Goal: Task Accomplishment & Management: Manage account settings

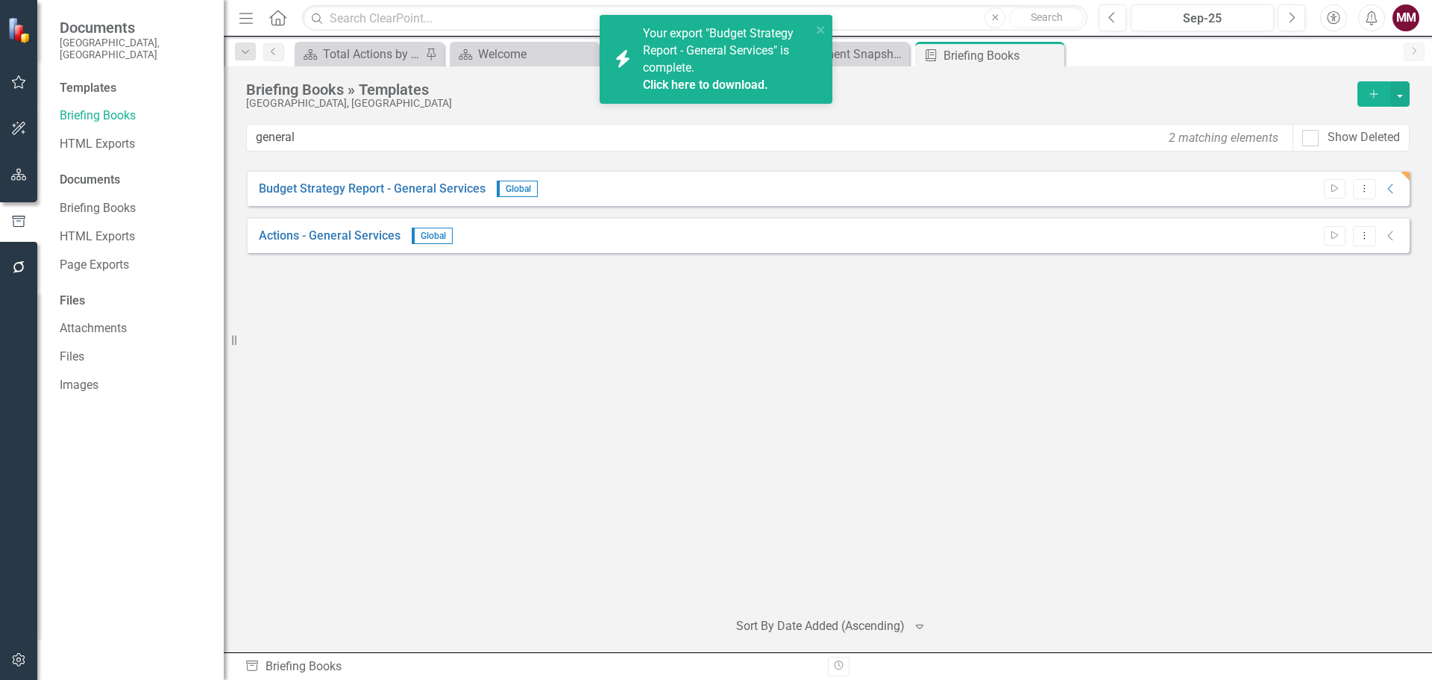
click at [16, 172] on icon "button" at bounding box center [19, 175] width 16 height 12
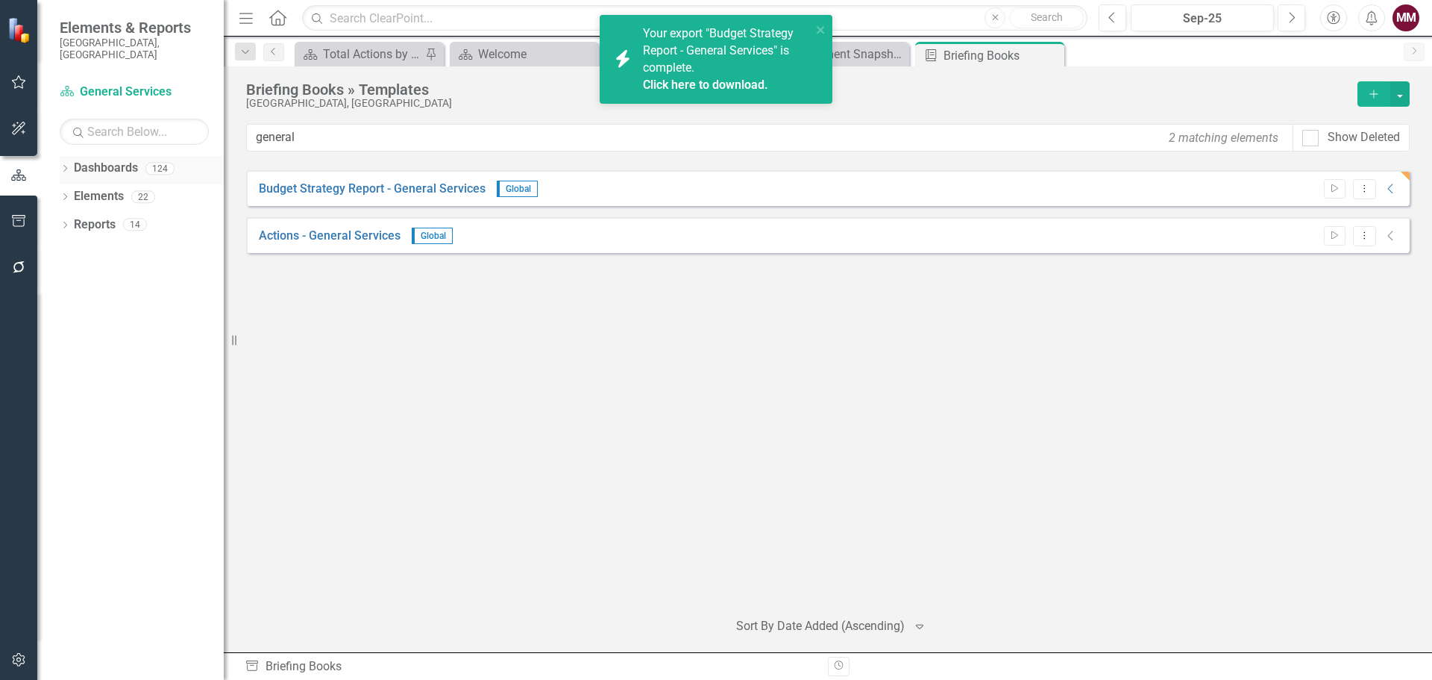
click at [92, 160] on link "Dashboards" at bounding box center [106, 168] width 64 height 17
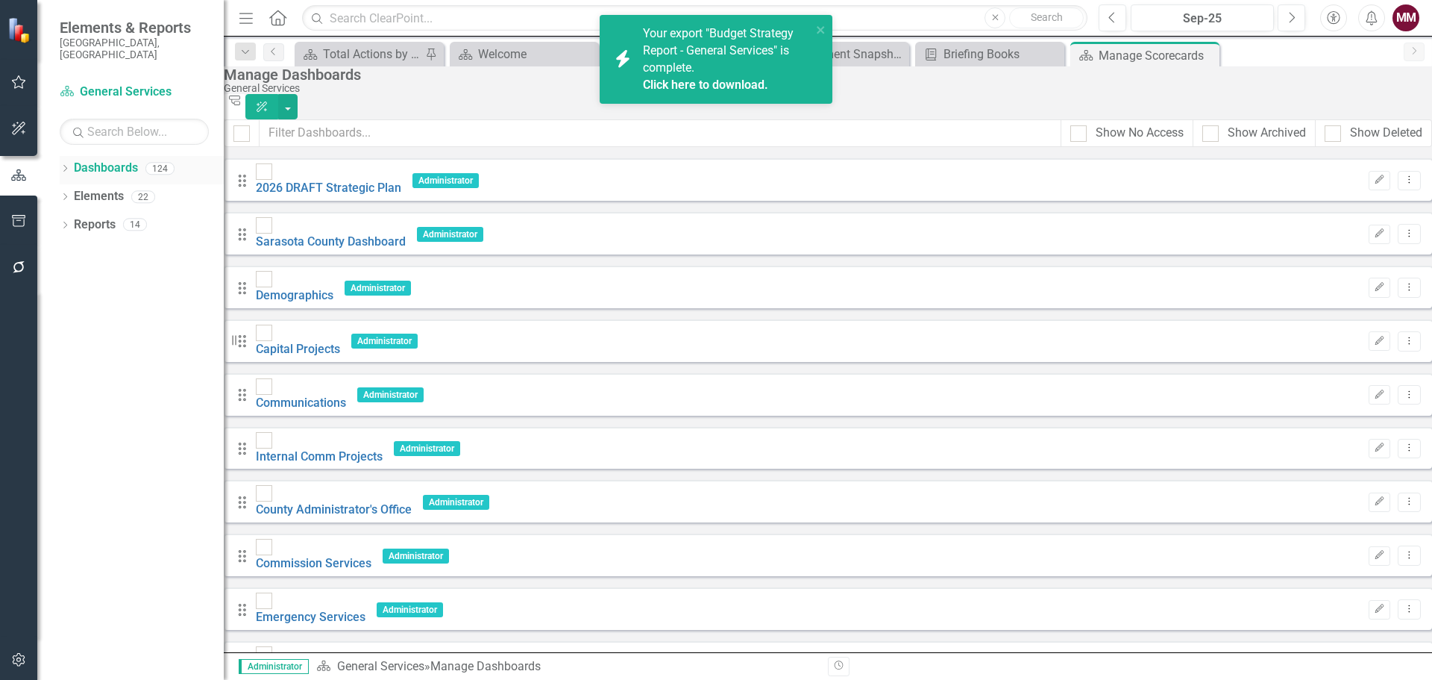
click at [65, 166] on icon "Dropdown" at bounding box center [65, 170] width 10 height 8
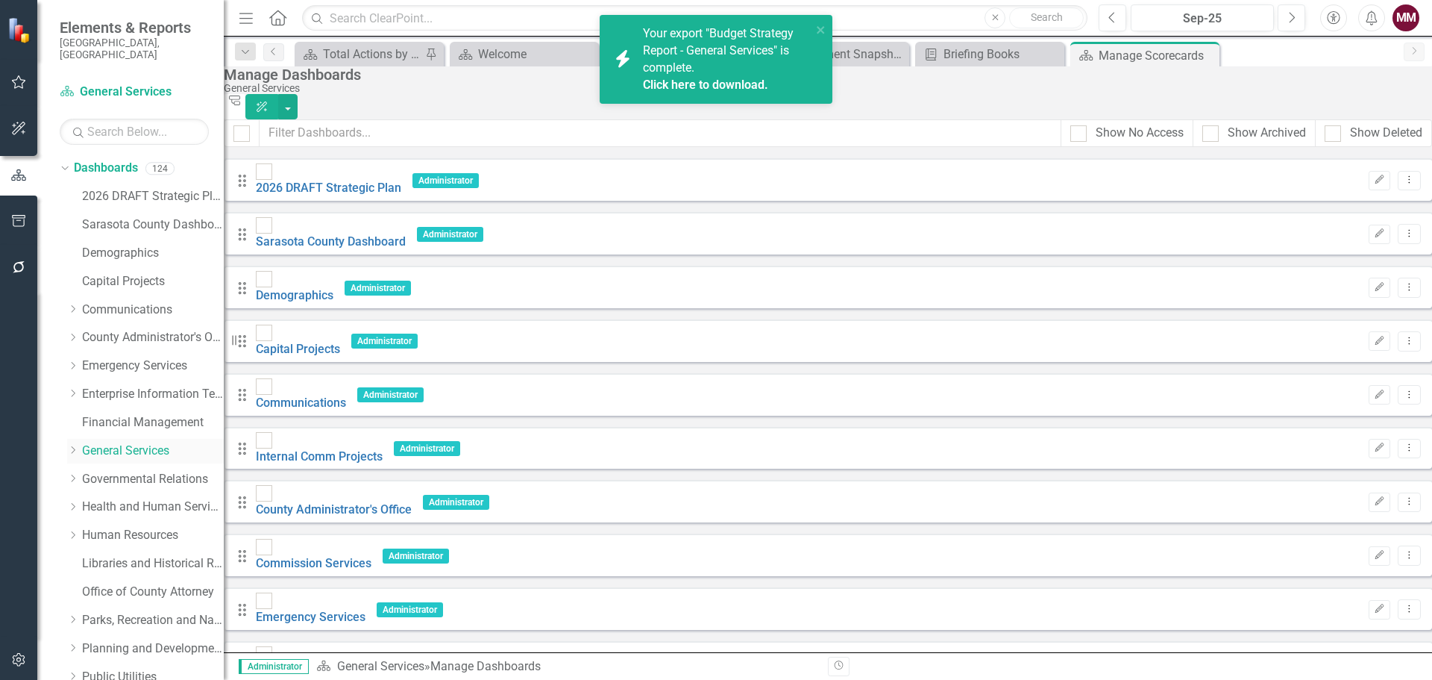
click at [116, 442] on link "General Services" at bounding box center [153, 450] width 142 height 17
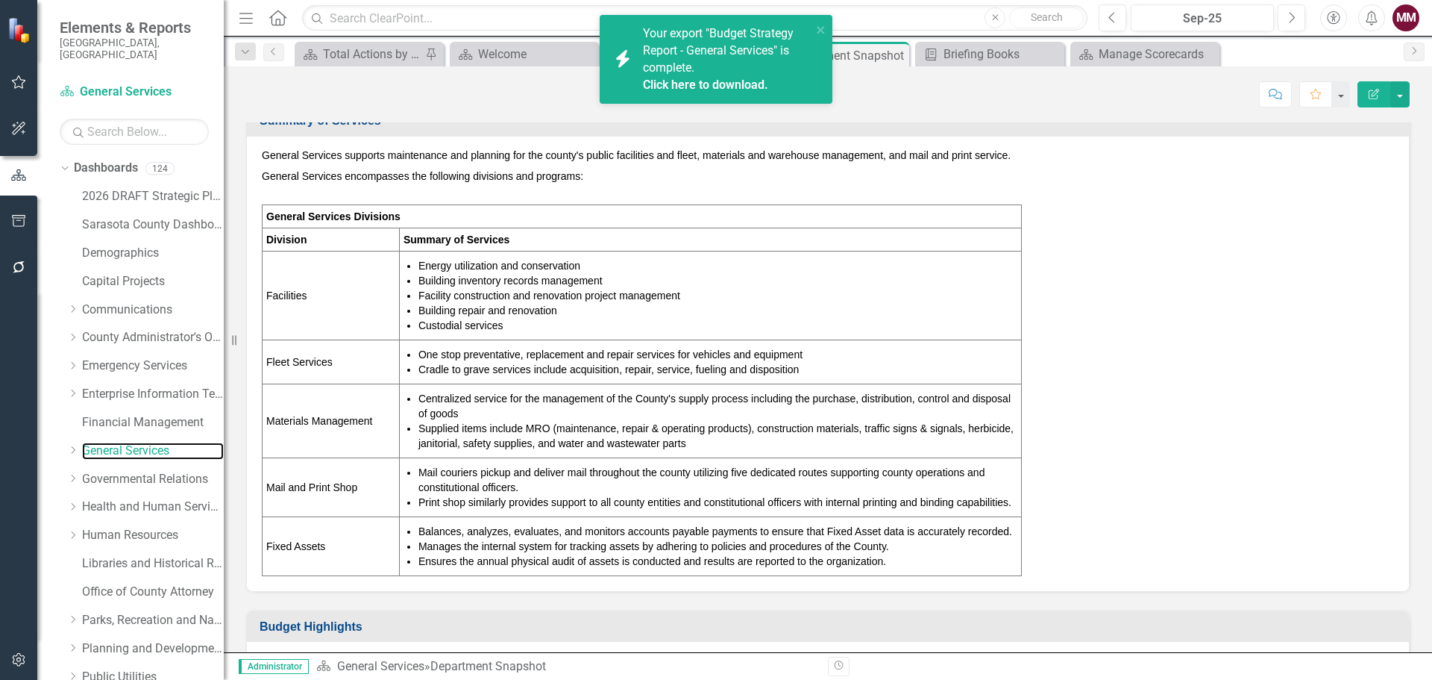
scroll to position [522, 0]
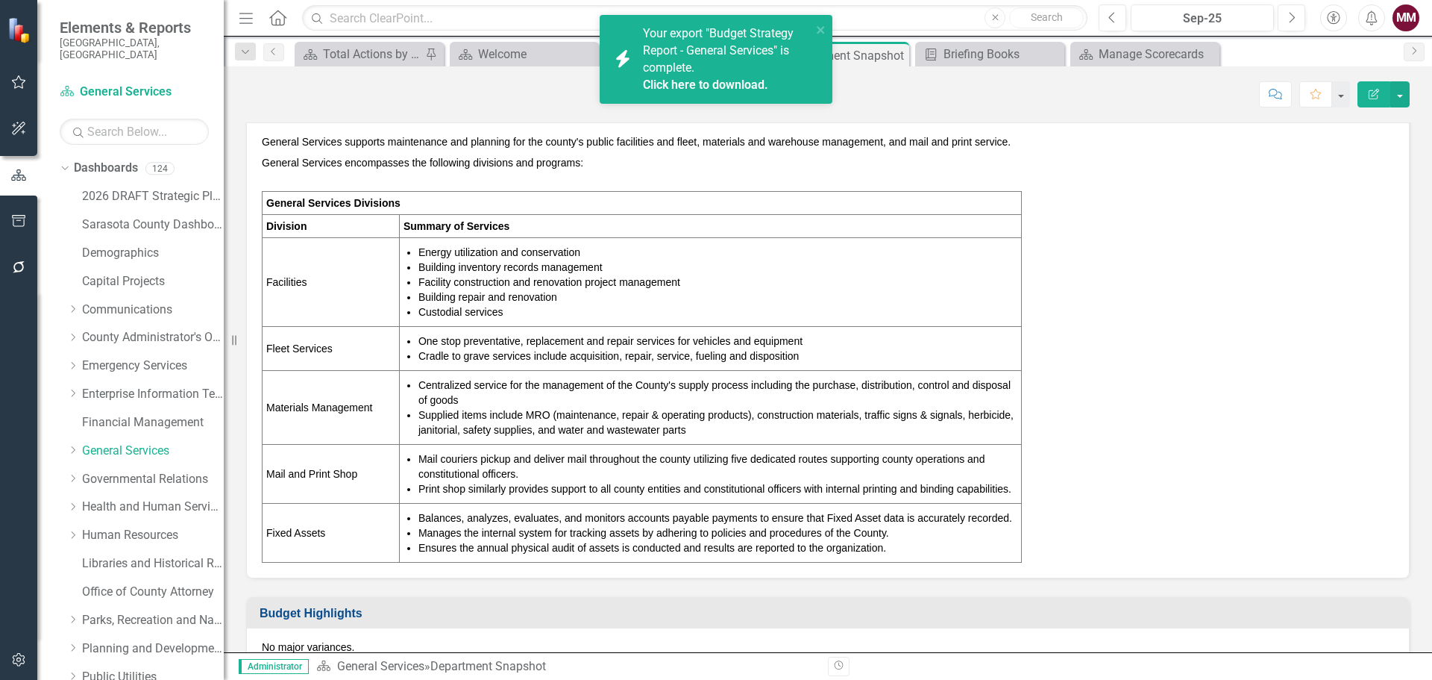
click at [824, 451] on li "Mail couriers pickup and deliver mail throughout the county utilizing five dedi…" at bounding box center [718, 466] width 599 height 30
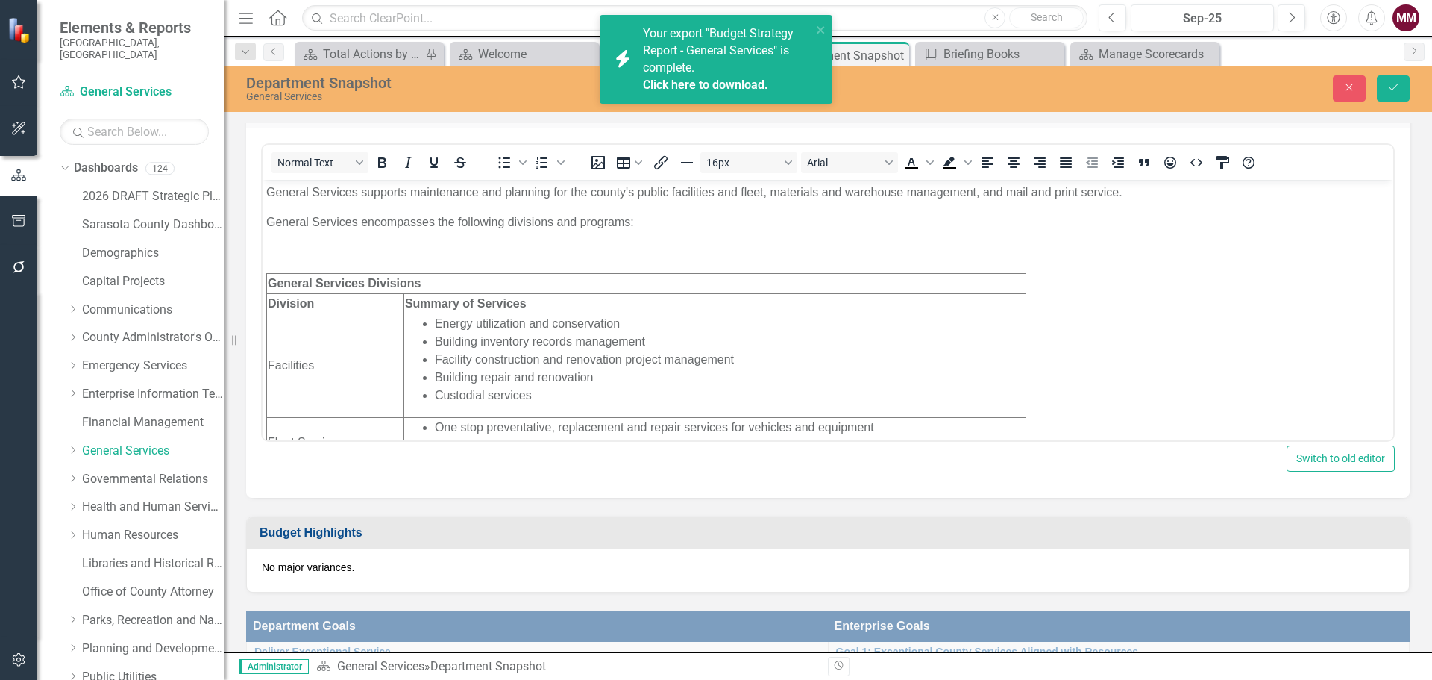
scroll to position [0, 0]
drag, startPoint x: 1027, startPoint y: 371, endPoint x: 913, endPoint y: 371, distance: 113.4
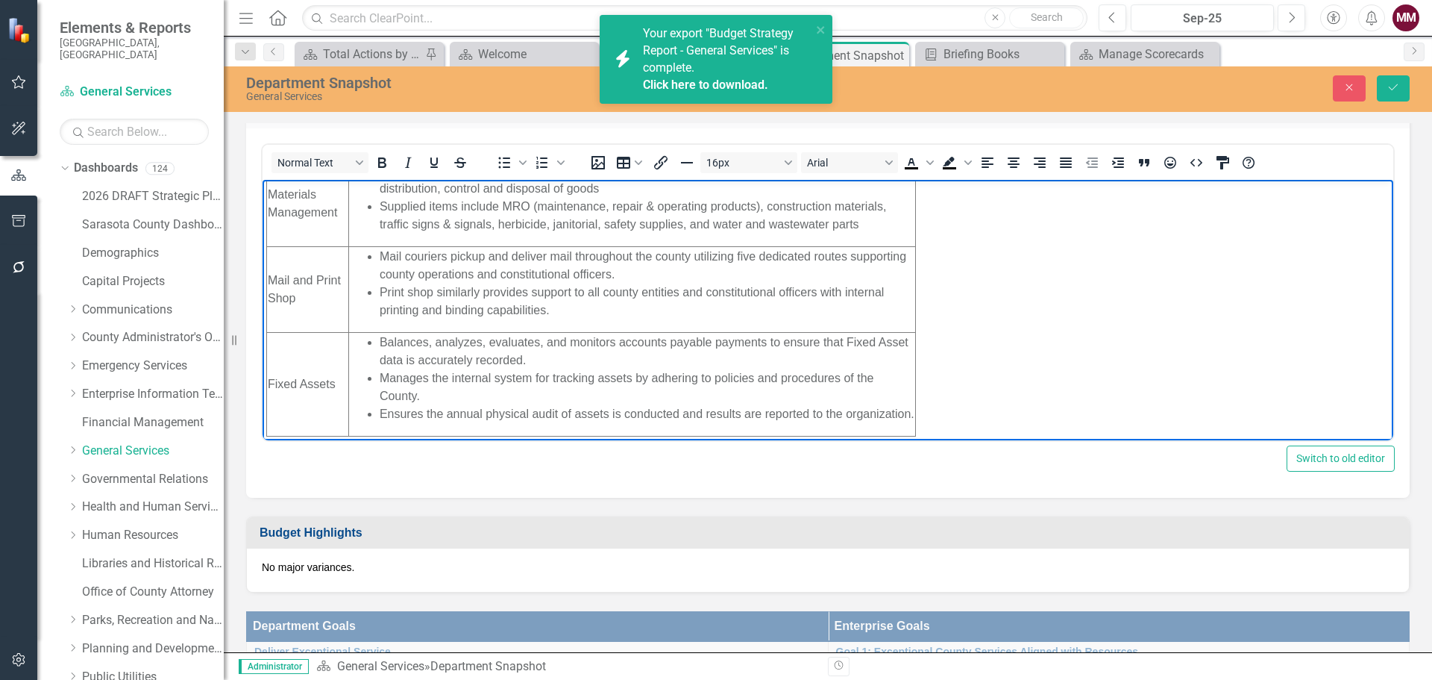
scroll to position [671, 0]
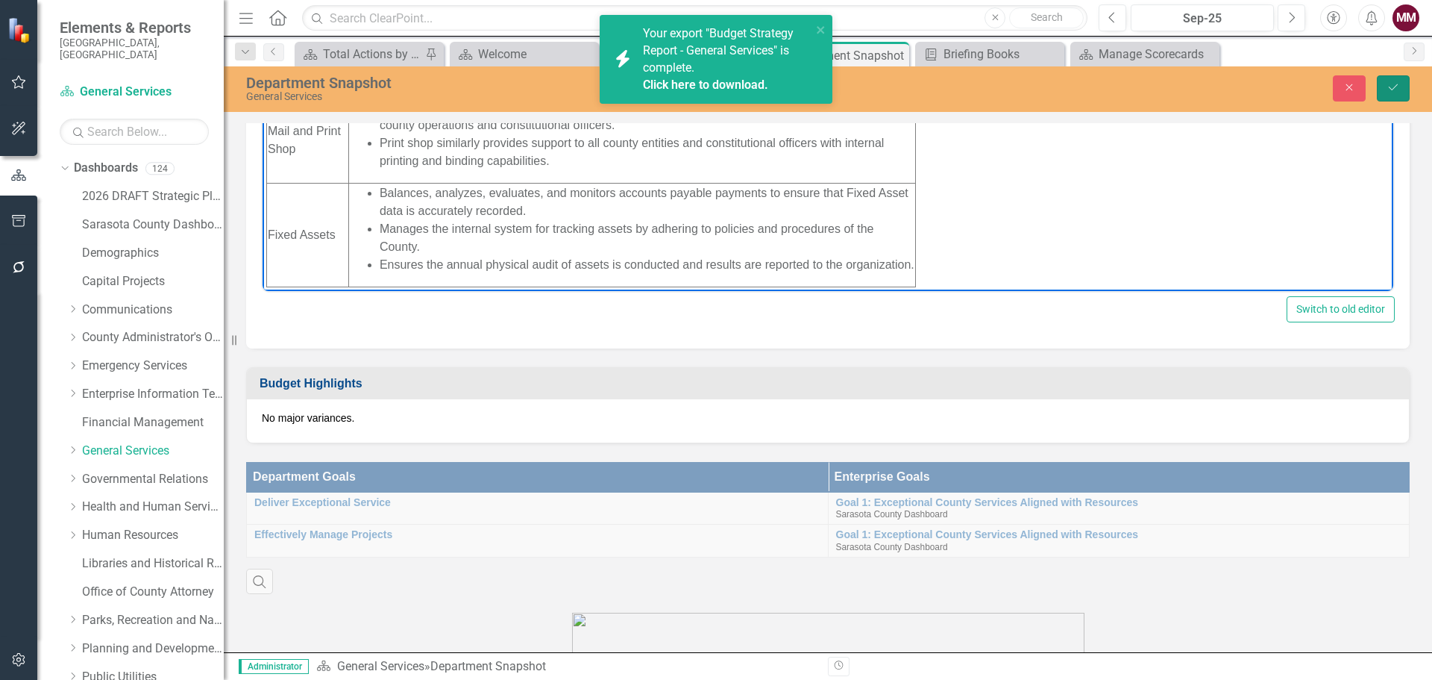
click at [1387, 89] on icon "Save" at bounding box center [1393, 87] width 13 height 10
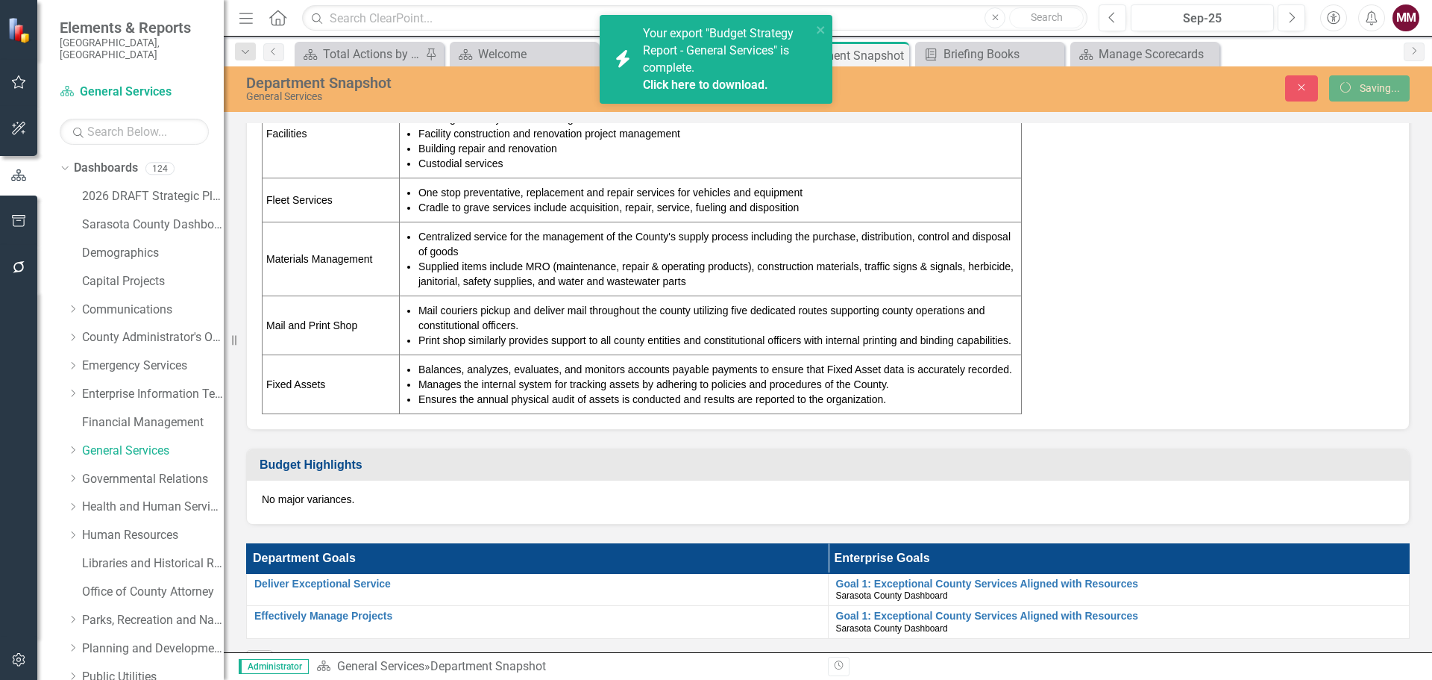
scroll to position [667, 0]
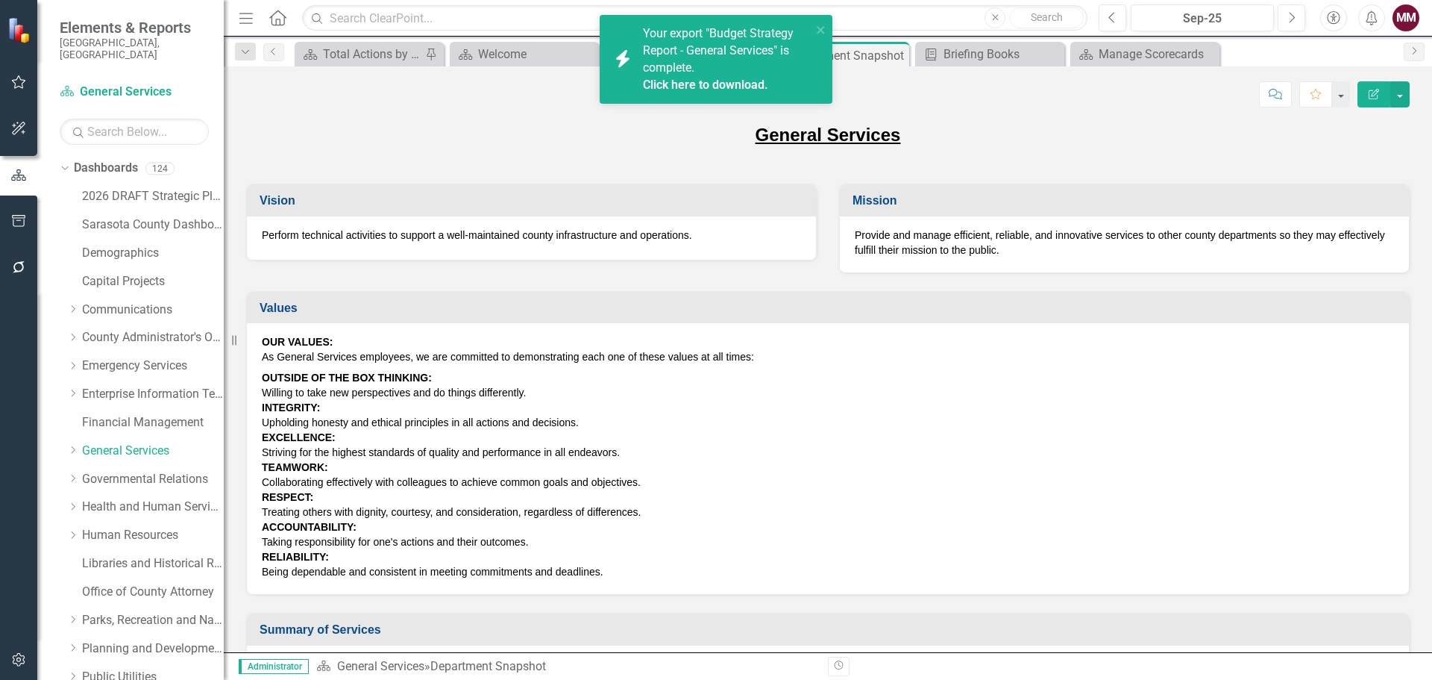
click at [11, 225] on icon "button" at bounding box center [19, 221] width 16 height 12
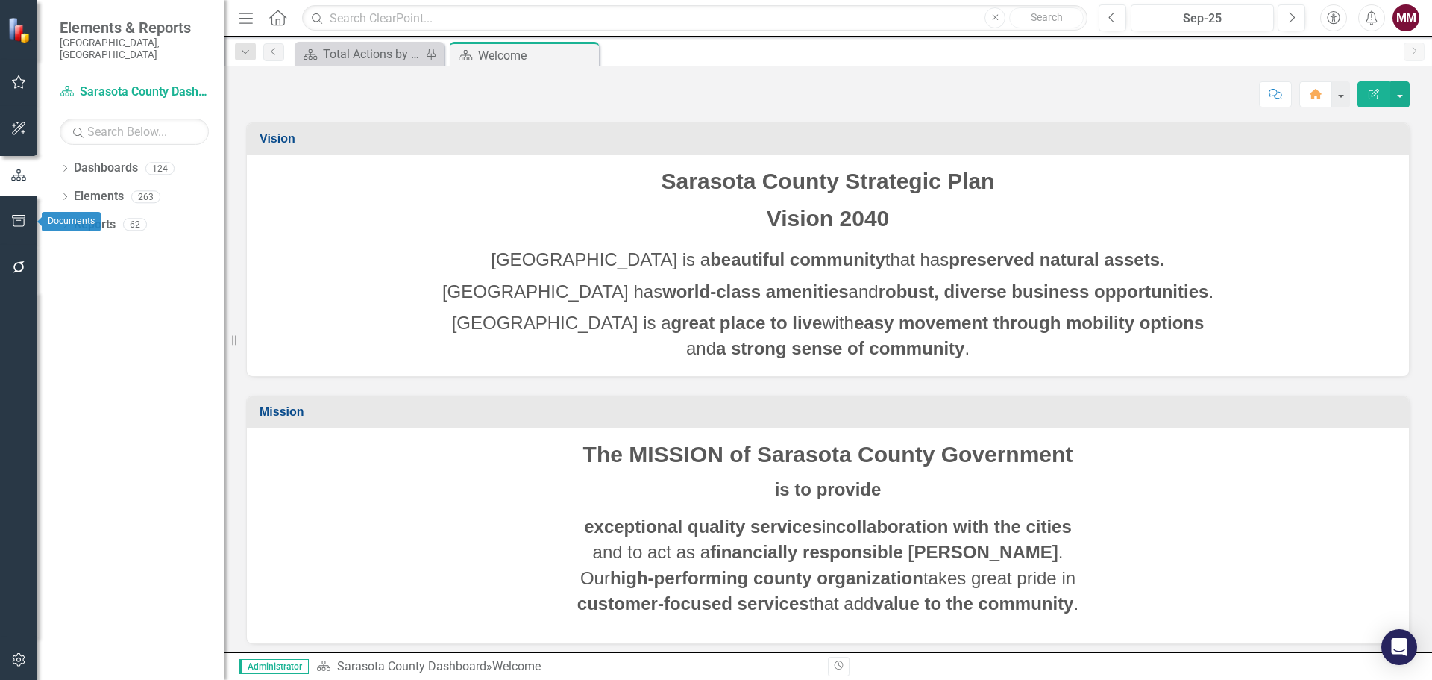
click at [22, 223] on icon "button" at bounding box center [19, 221] width 16 height 12
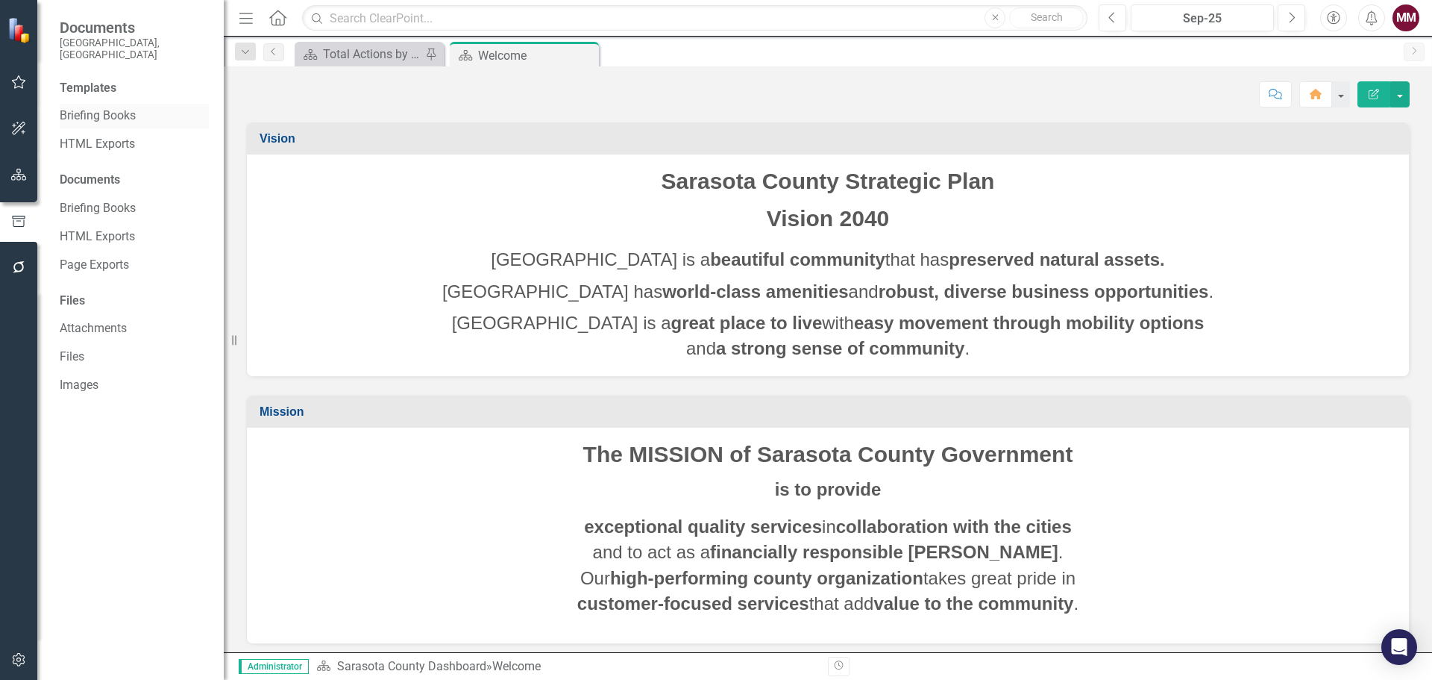
click at [107, 107] on link "Briefing Books" at bounding box center [134, 115] width 149 height 17
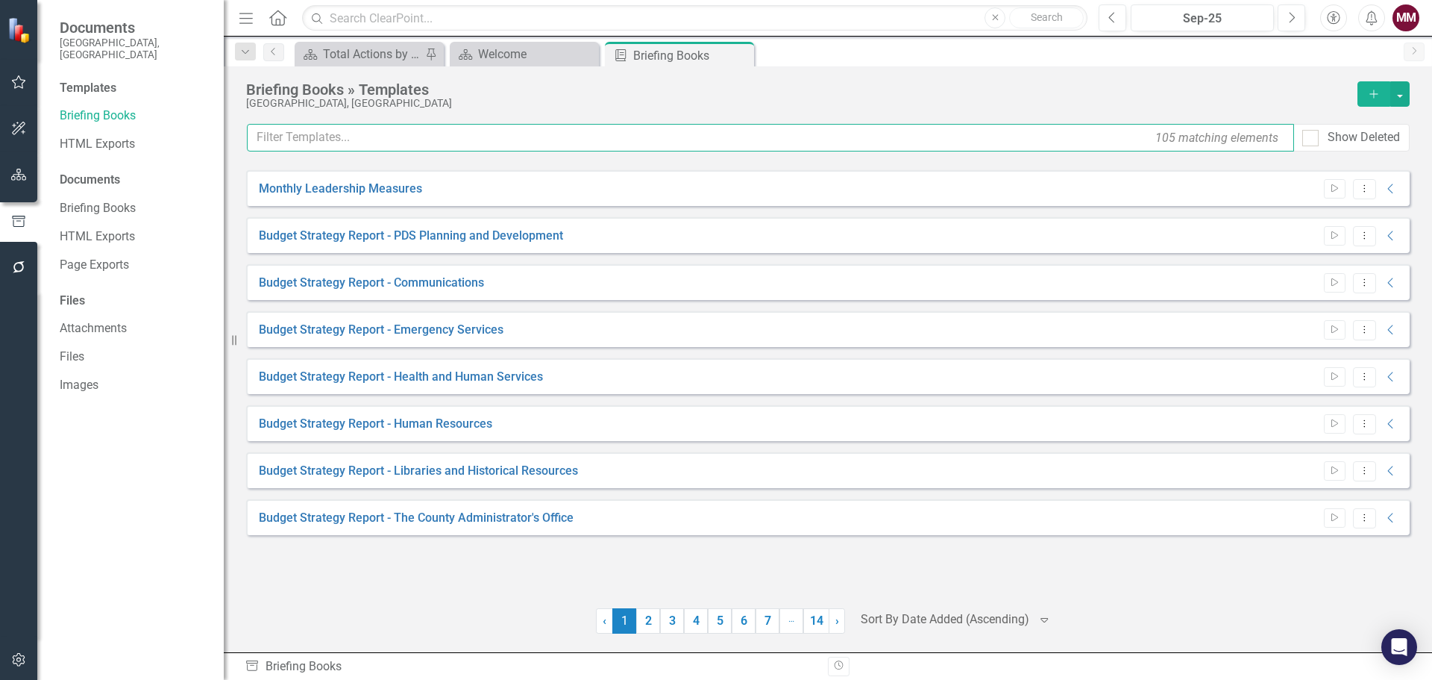
click at [339, 137] on input "text" at bounding box center [770, 138] width 1047 height 28
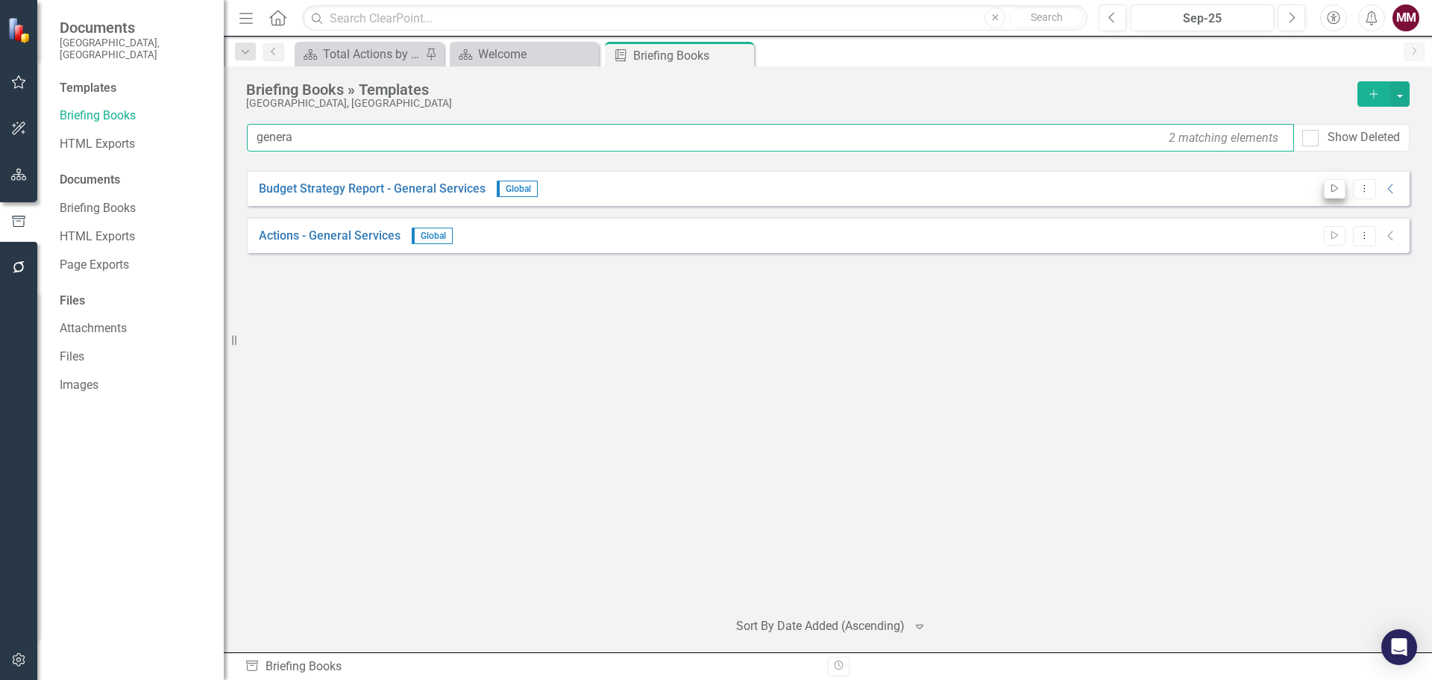
type input "genera"
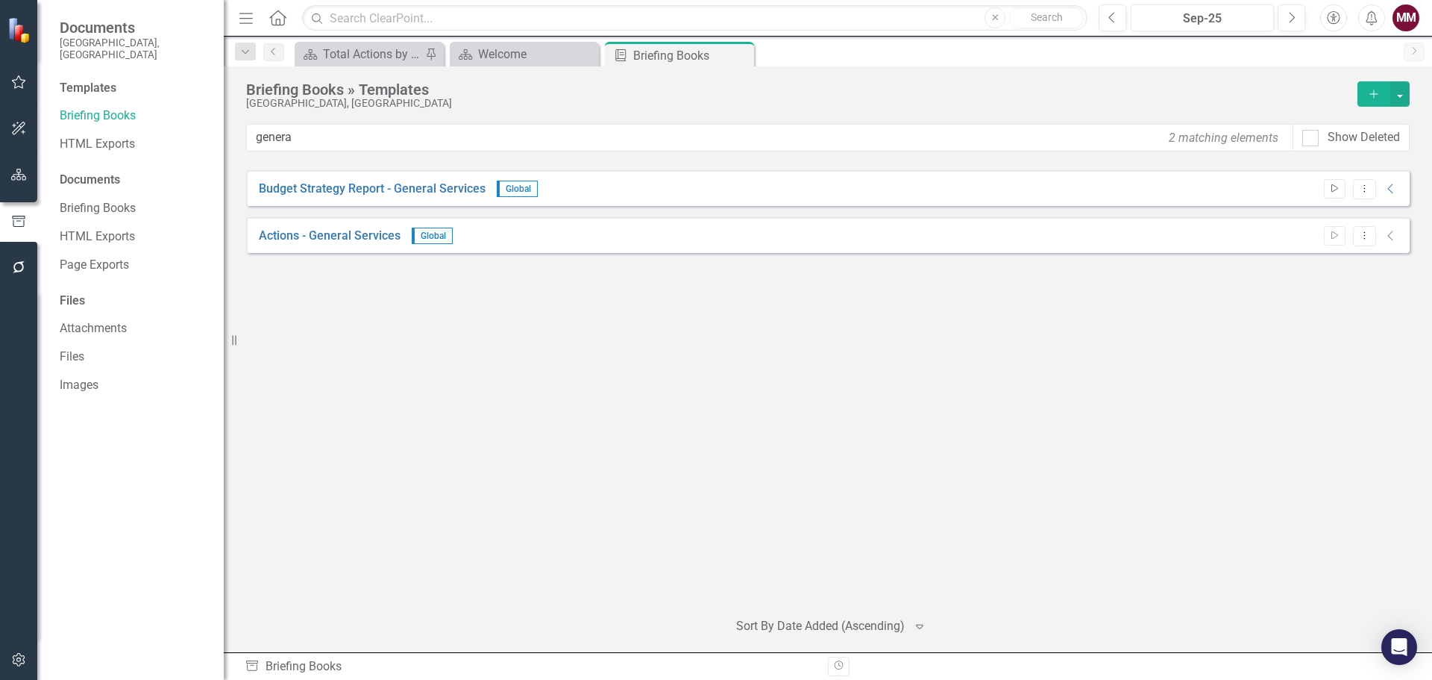
click at [1336, 195] on button "Start" at bounding box center [1335, 188] width 22 height 19
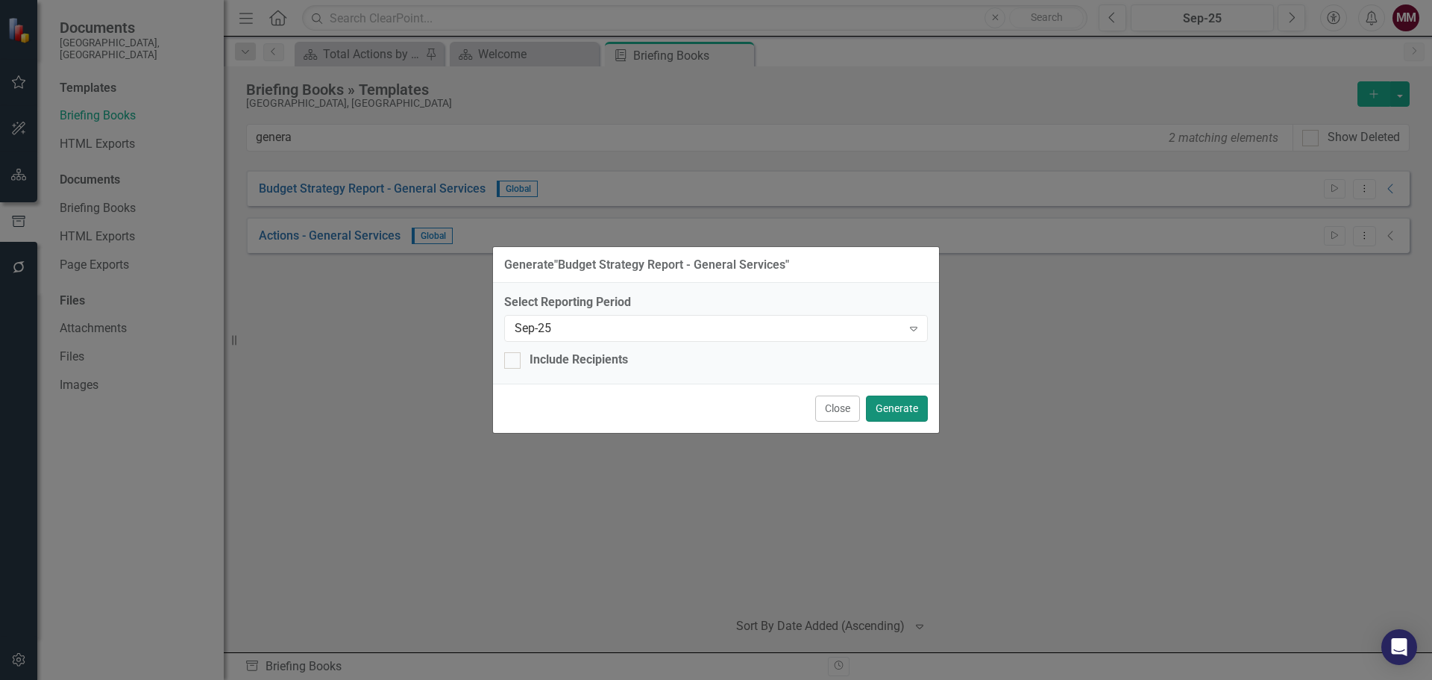
click at [895, 410] on button "Generate" at bounding box center [897, 408] width 62 height 26
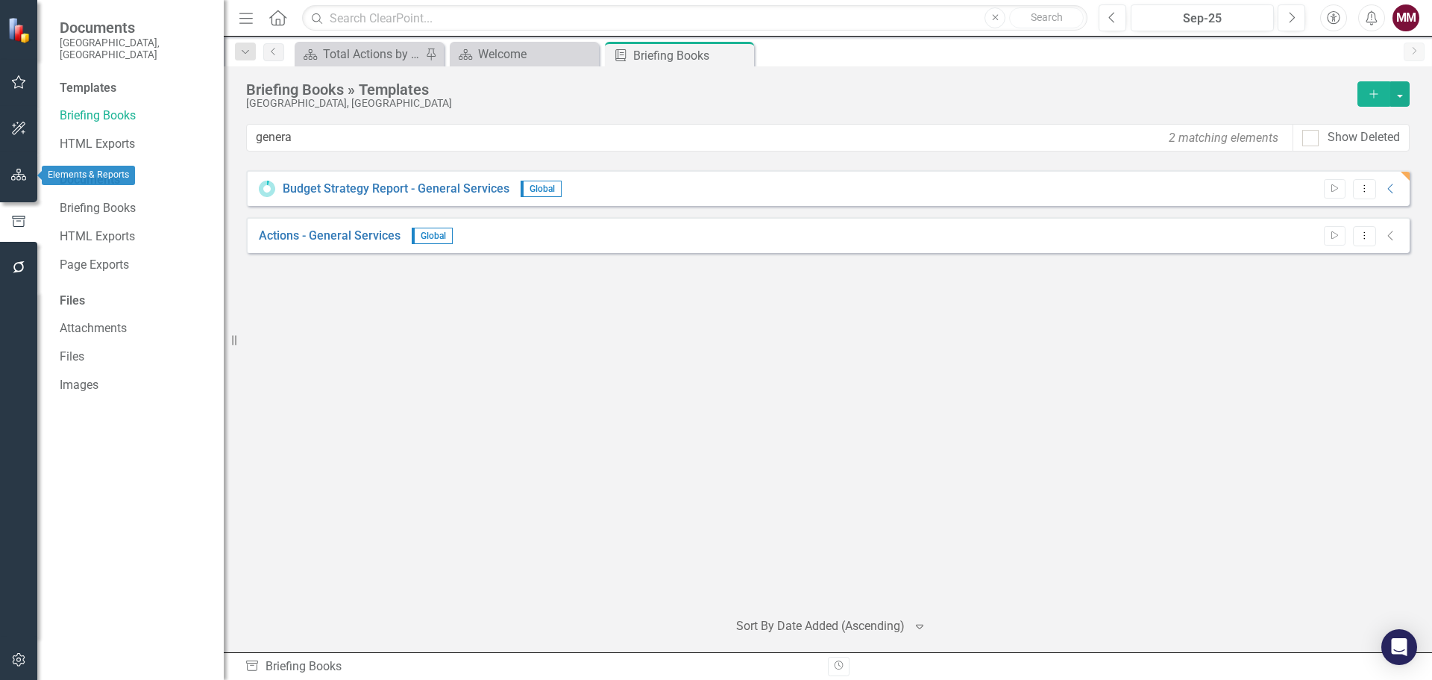
click at [19, 175] on icon "button" at bounding box center [19, 175] width 16 height 12
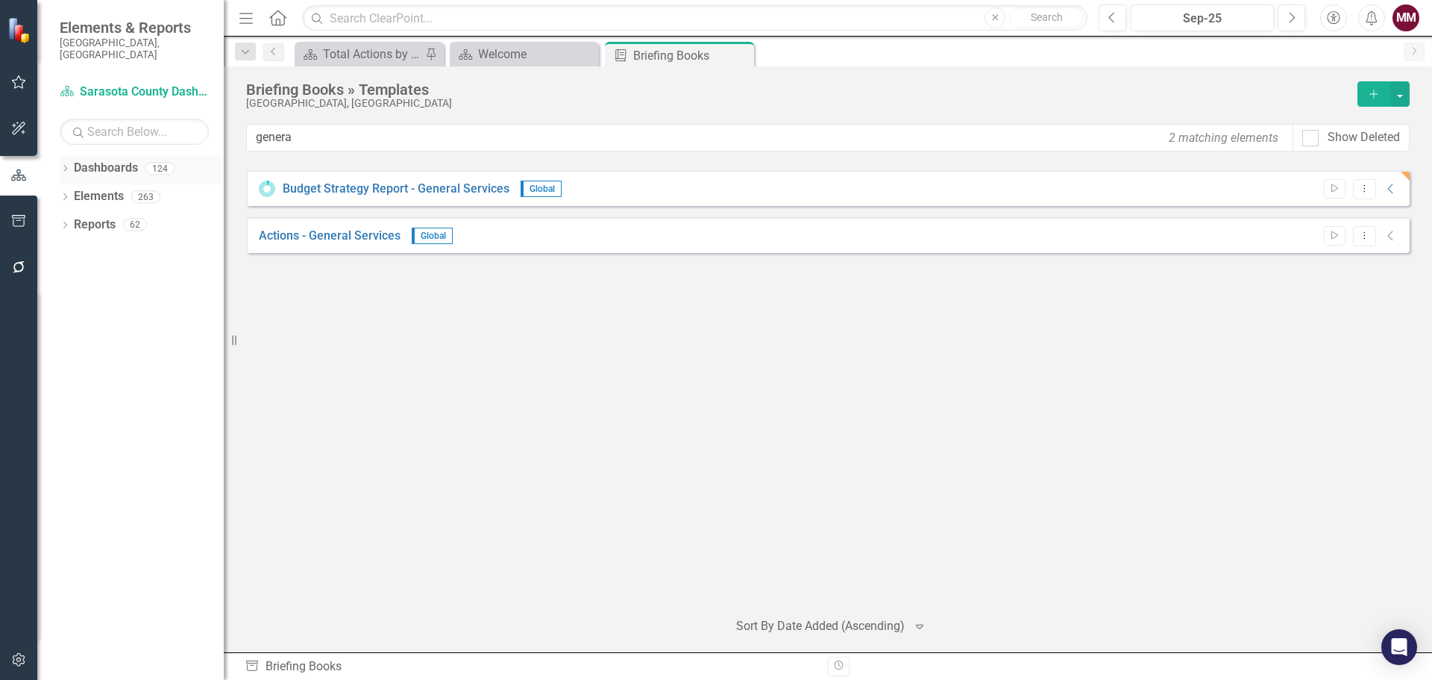
click at [61, 166] on icon "Dropdown" at bounding box center [65, 170] width 10 height 8
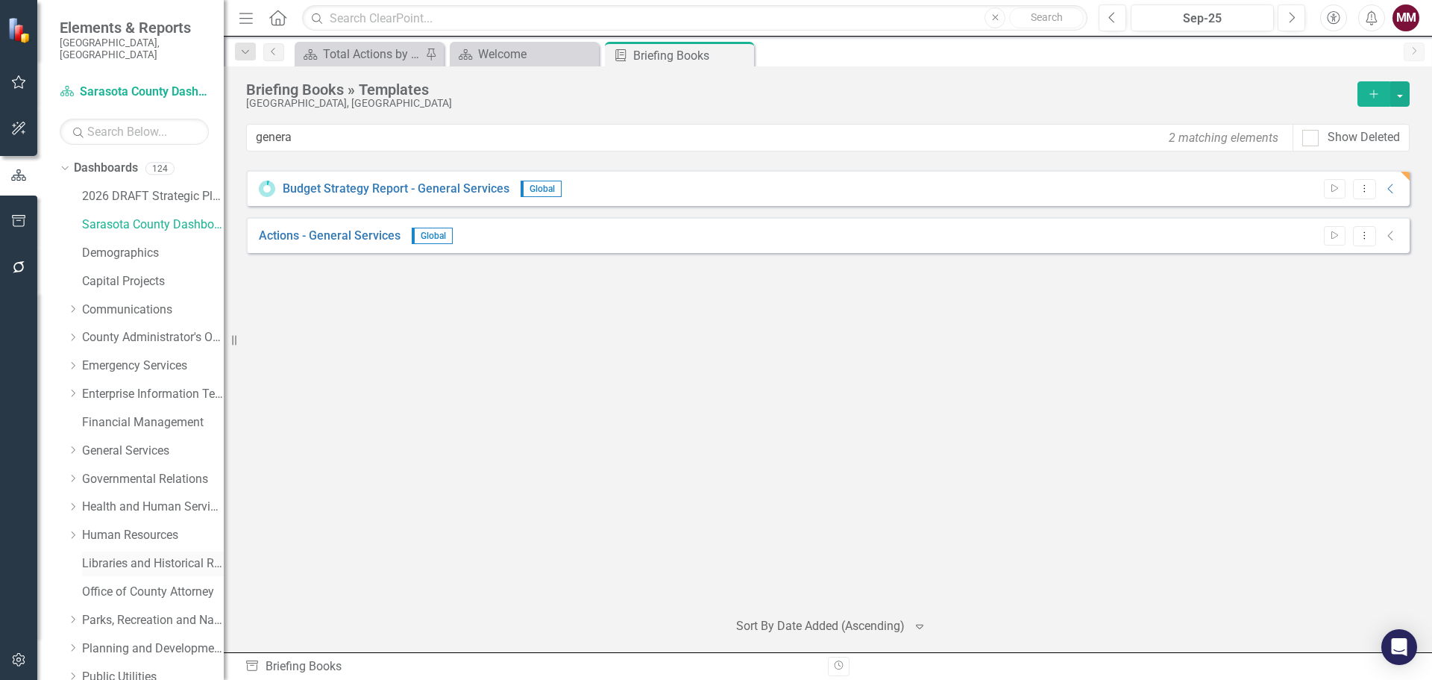
click at [123, 557] on link "Libraries and Historical Resources" at bounding box center [153, 563] width 142 height 17
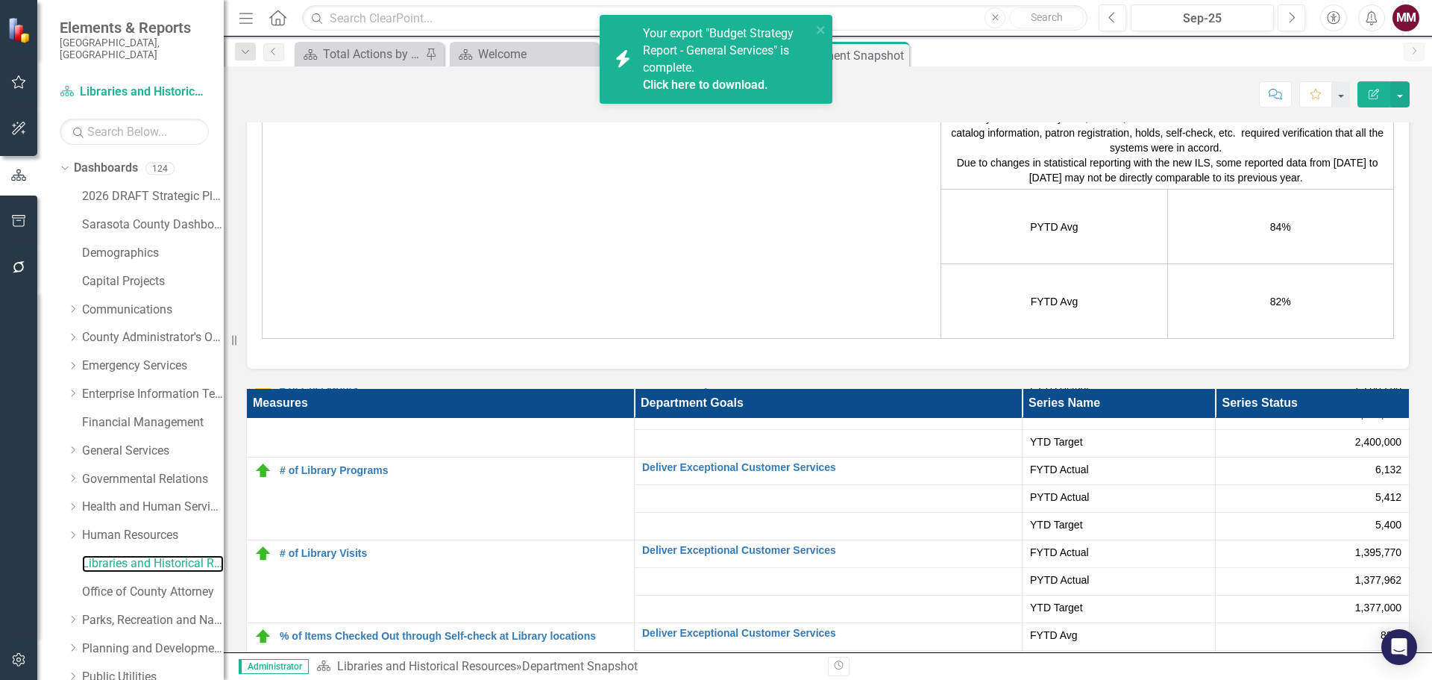
scroll to position [138, 0]
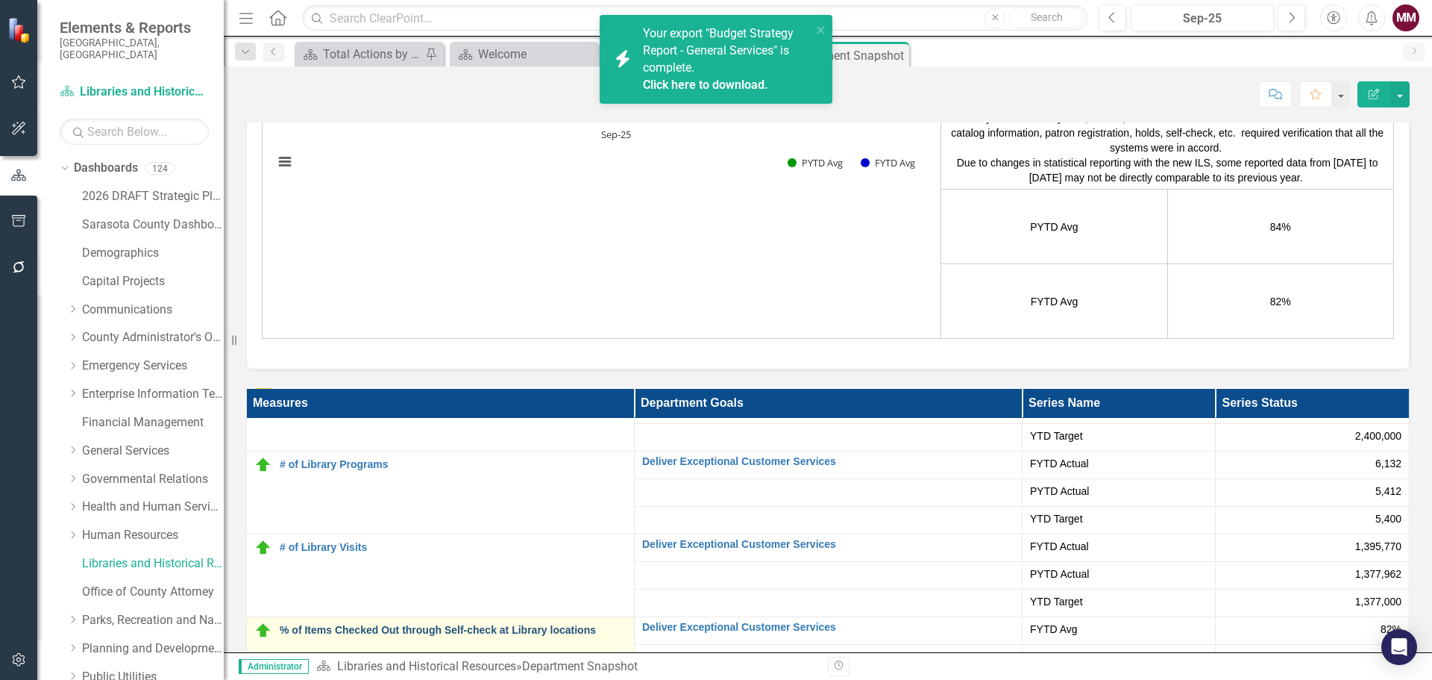
click at [517, 624] on link "% of Items Checked Out through Self-check at Library locations" at bounding box center [453, 629] width 347 height 11
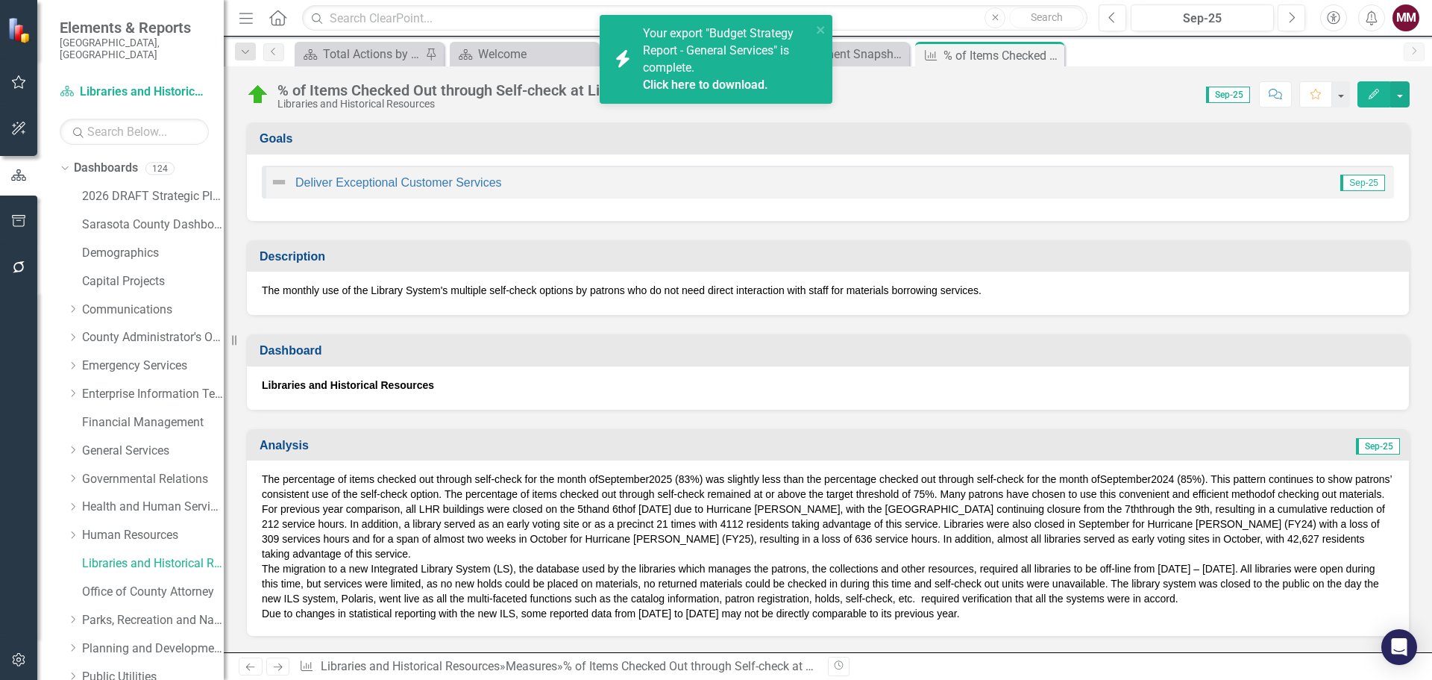
scroll to position [224, 0]
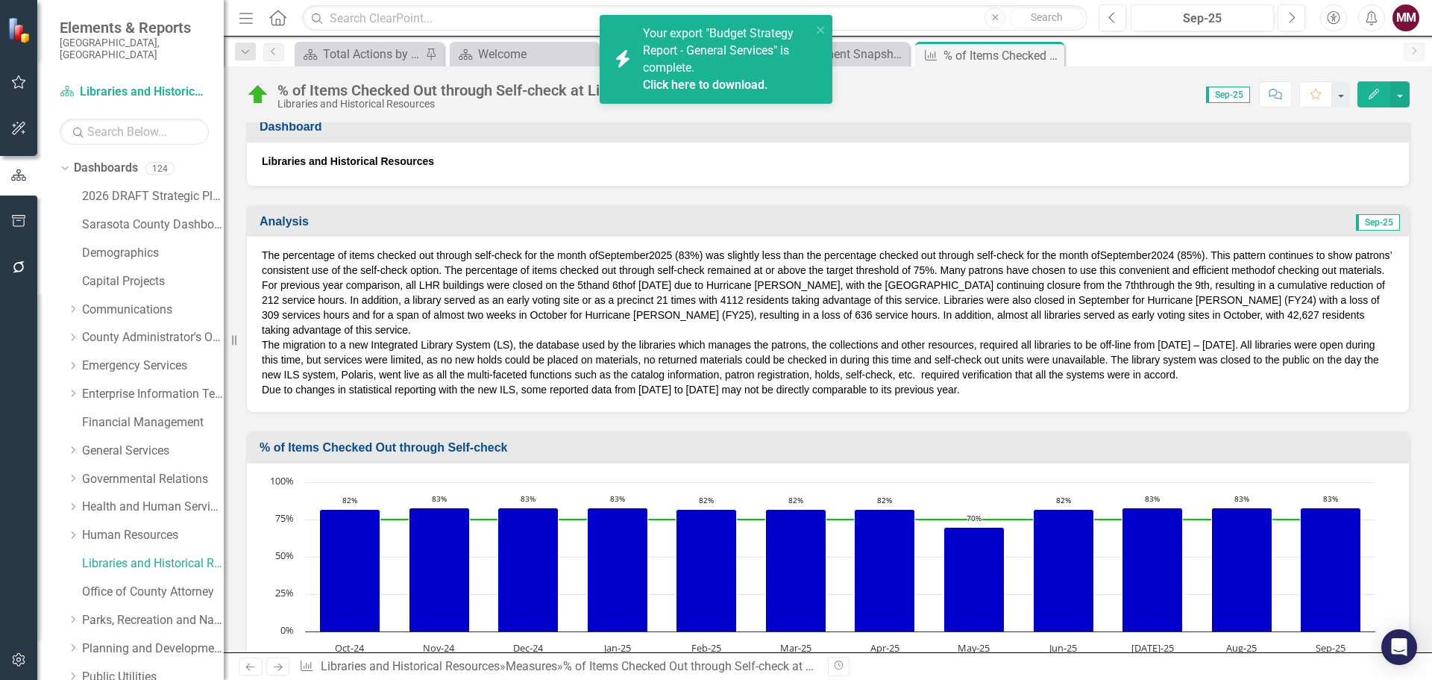
click at [500, 360] on span "The migration to a new Integrated Library System (LS), the database used by the…" at bounding box center [821, 360] width 1118 height 42
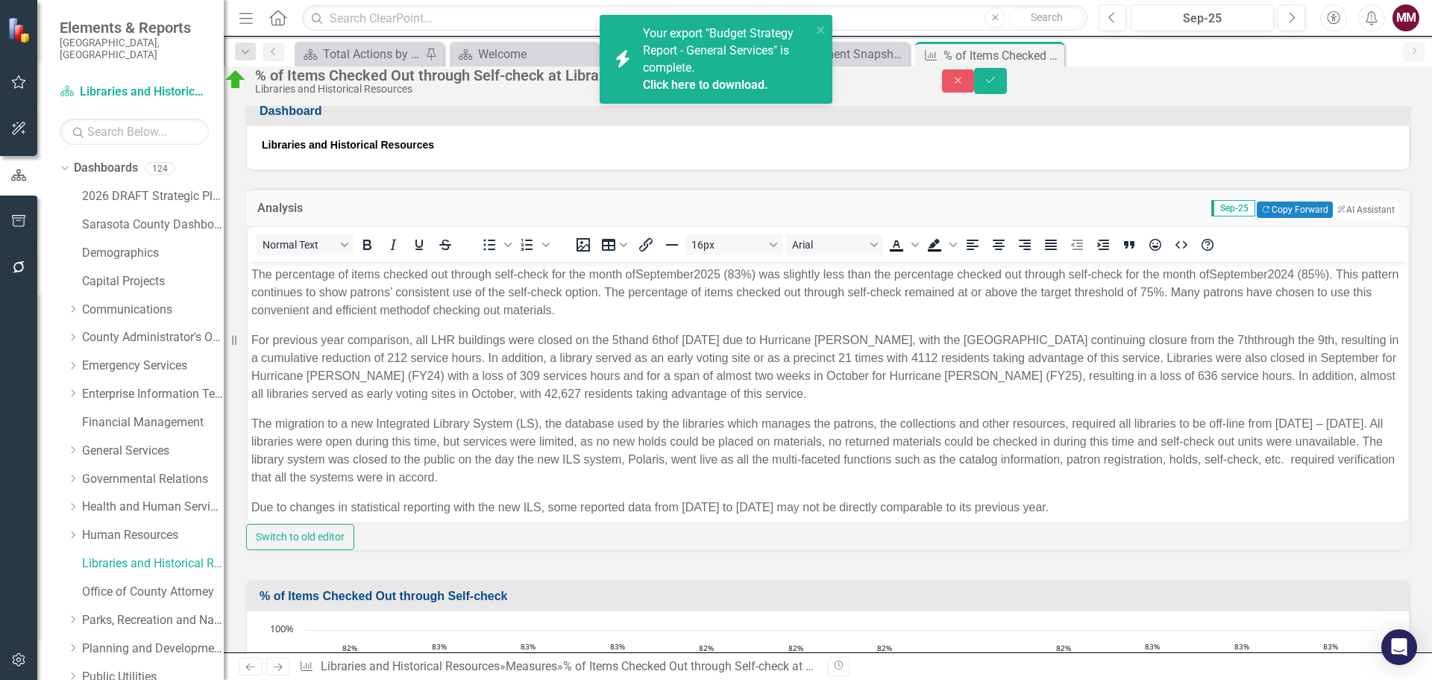
scroll to position [0, 0]
click at [521, 417] on span "The migration to a new Integrated Library System (LS), the database used by the…" at bounding box center [823, 449] width 1144 height 66
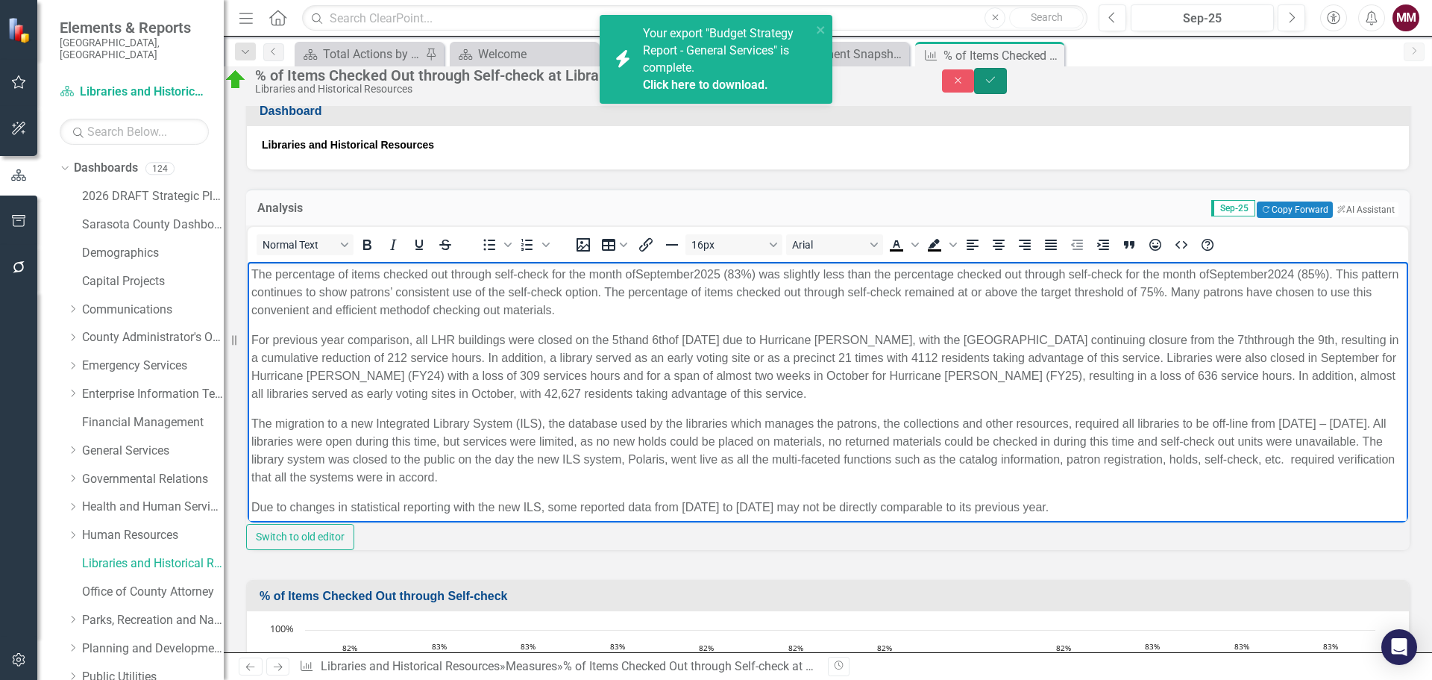
click at [997, 85] on icon "Save" at bounding box center [990, 80] width 13 height 10
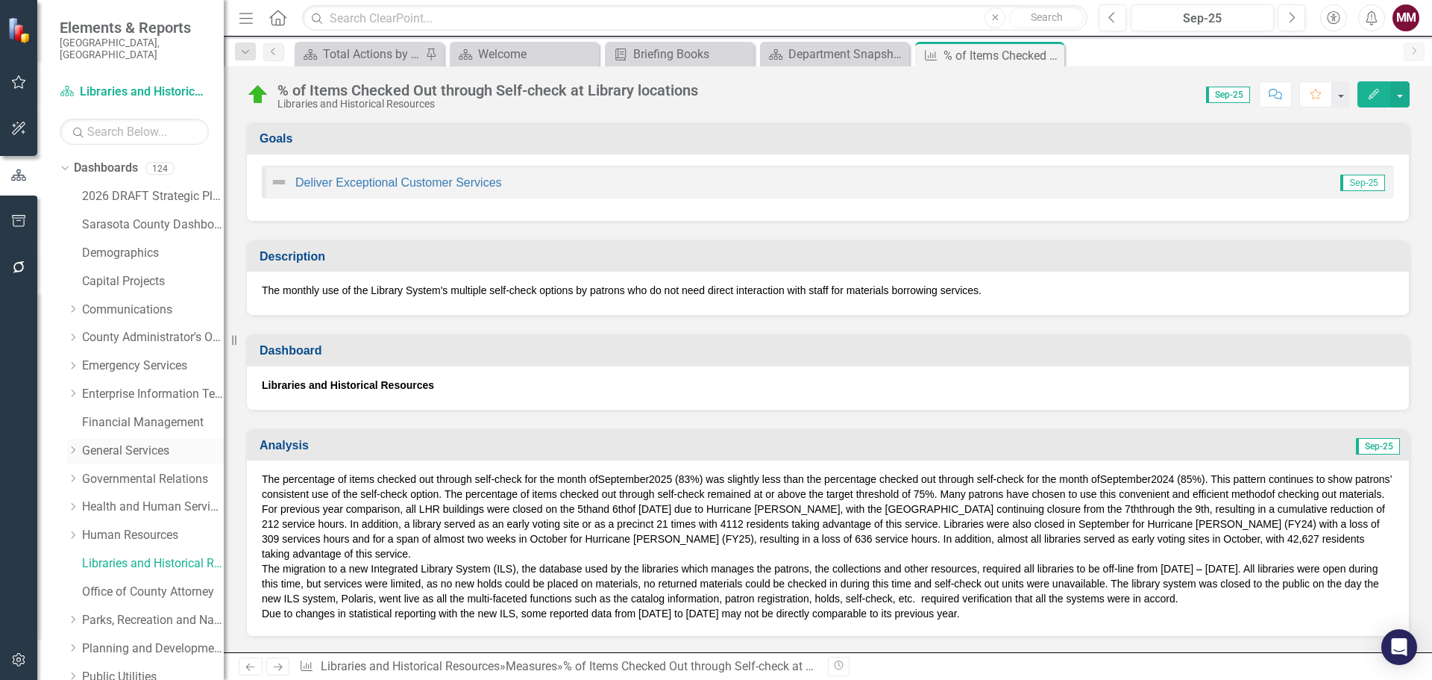
drag, startPoint x: 96, startPoint y: 439, endPoint x: 137, endPoint y: 436, distance: 40.4
click at [96, 442] on link "General Services" at bounding box center [153, 450] width 142 height 17
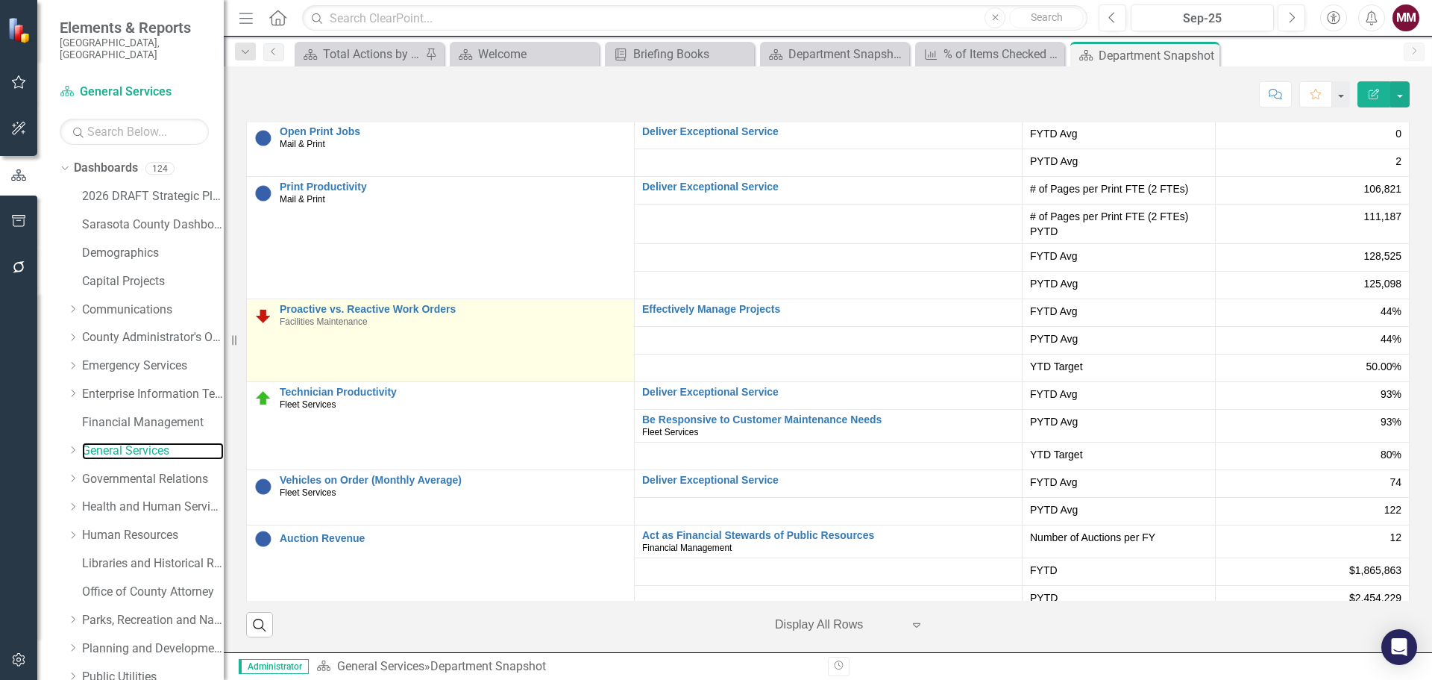
scroll to position [155, 0]
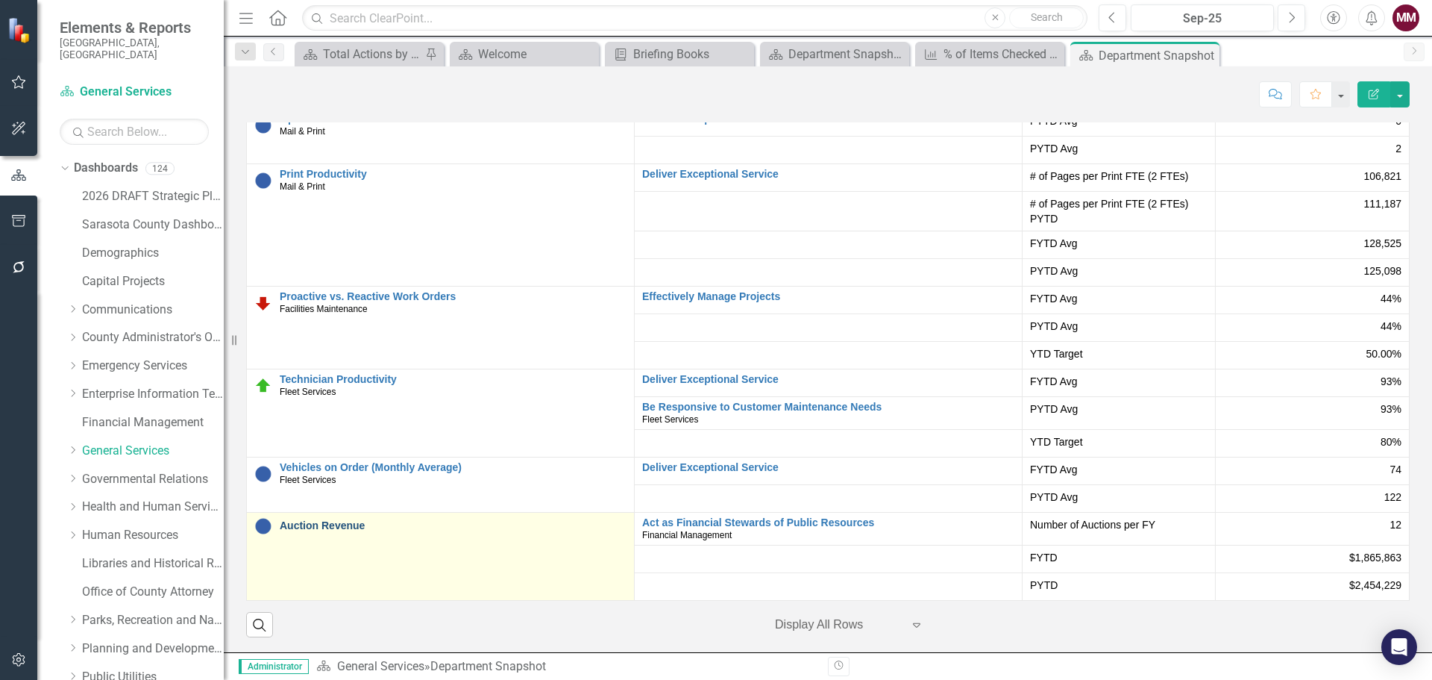
click at [313, 522] on link "Auction Revenue" at bounding box center [453, 525] width 347 height 11
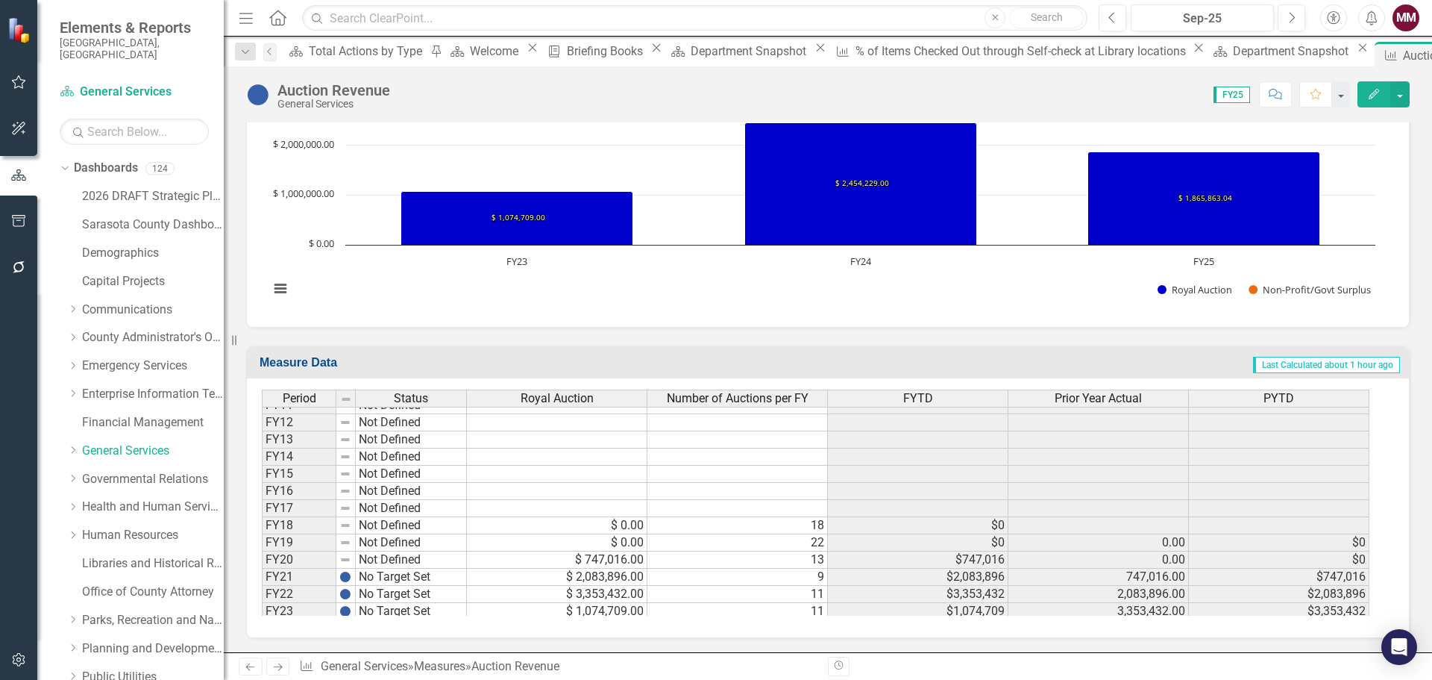
scroll to position [188, 0]
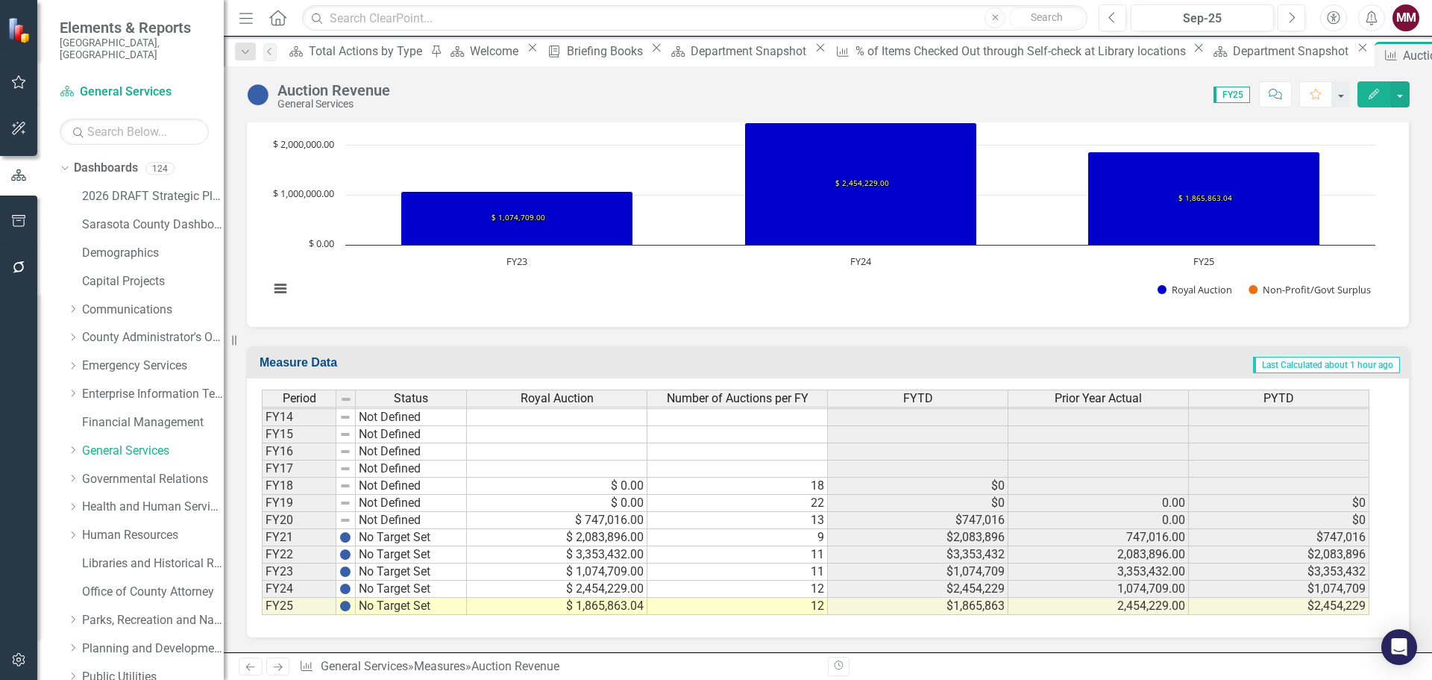
click at [751, 397] on span "Number of Auctions per FY" at bounding box center [738, 398] width 142 height 13
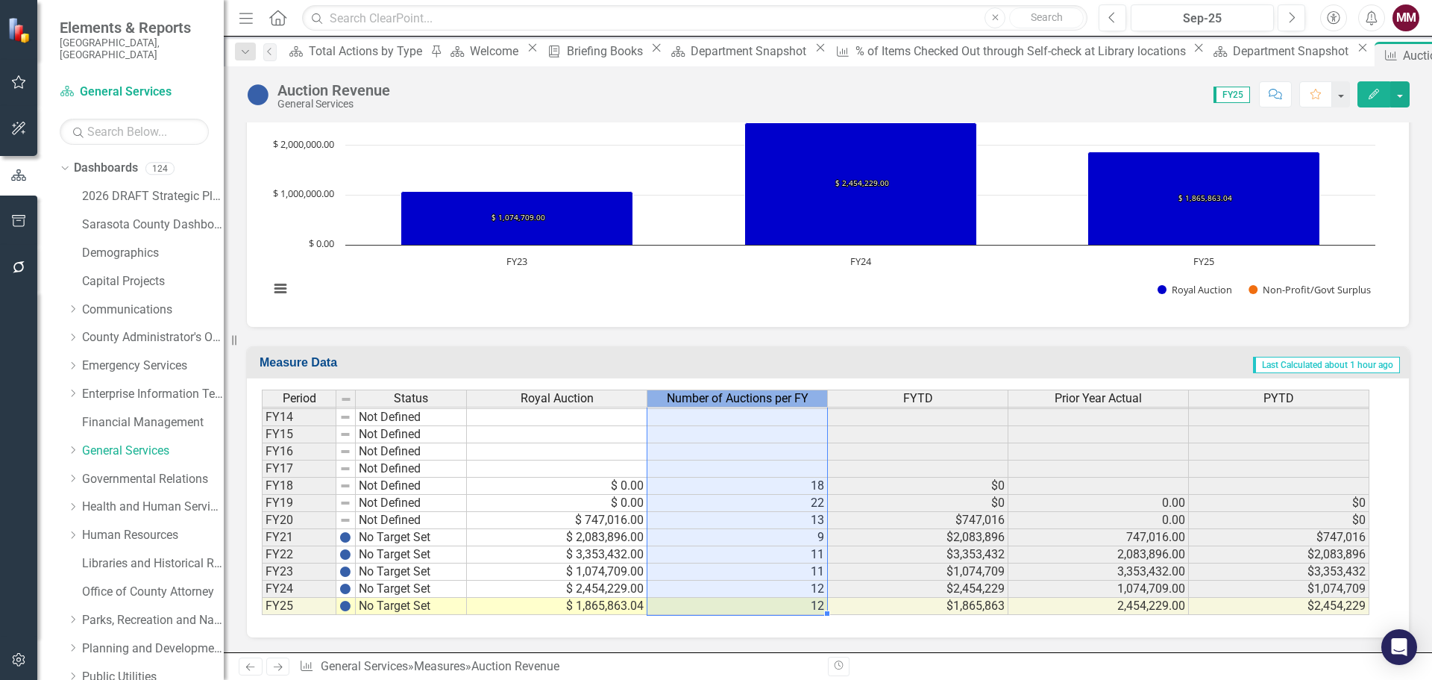
click at [751, 397] on span "Number of Auctions per FY" at bounding box center [738, 398] width 142 height 13
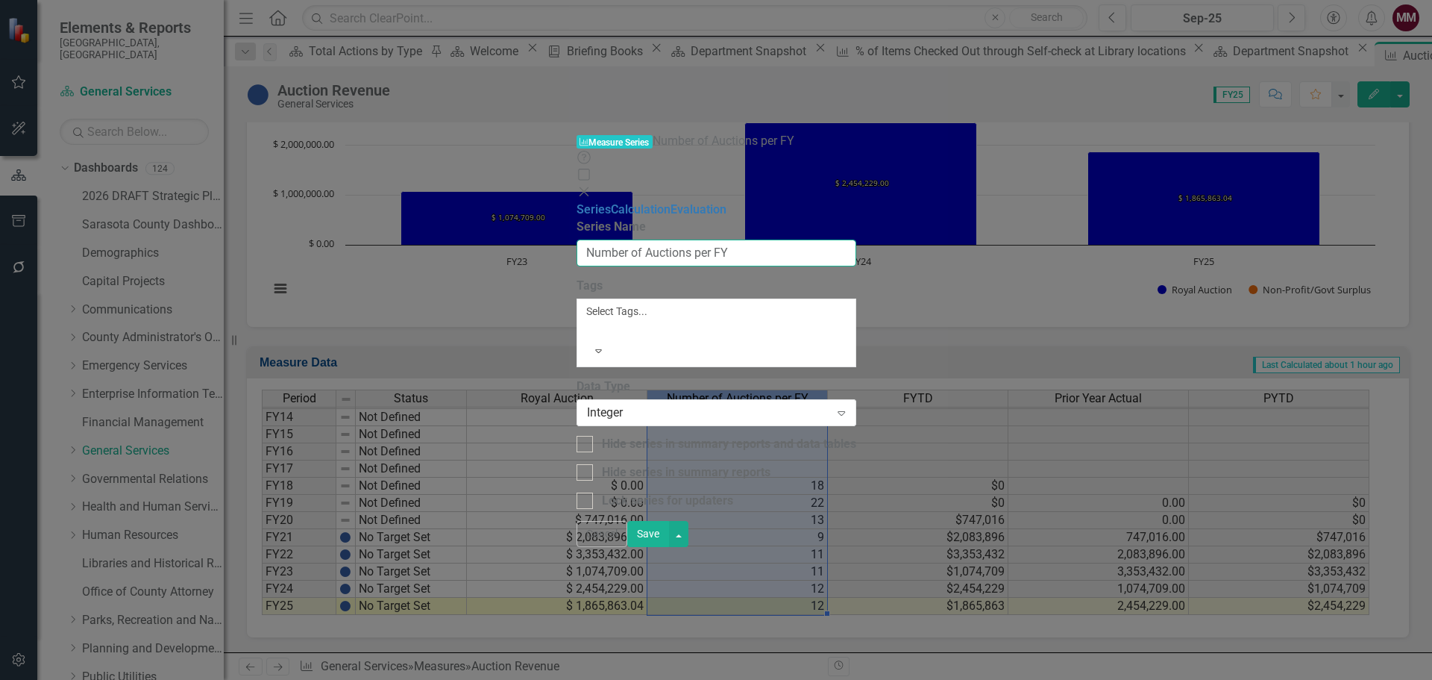
click at [702, 239] on input "Number of Auctions per FY" at bounding box center [717, 253] width 280 height 28
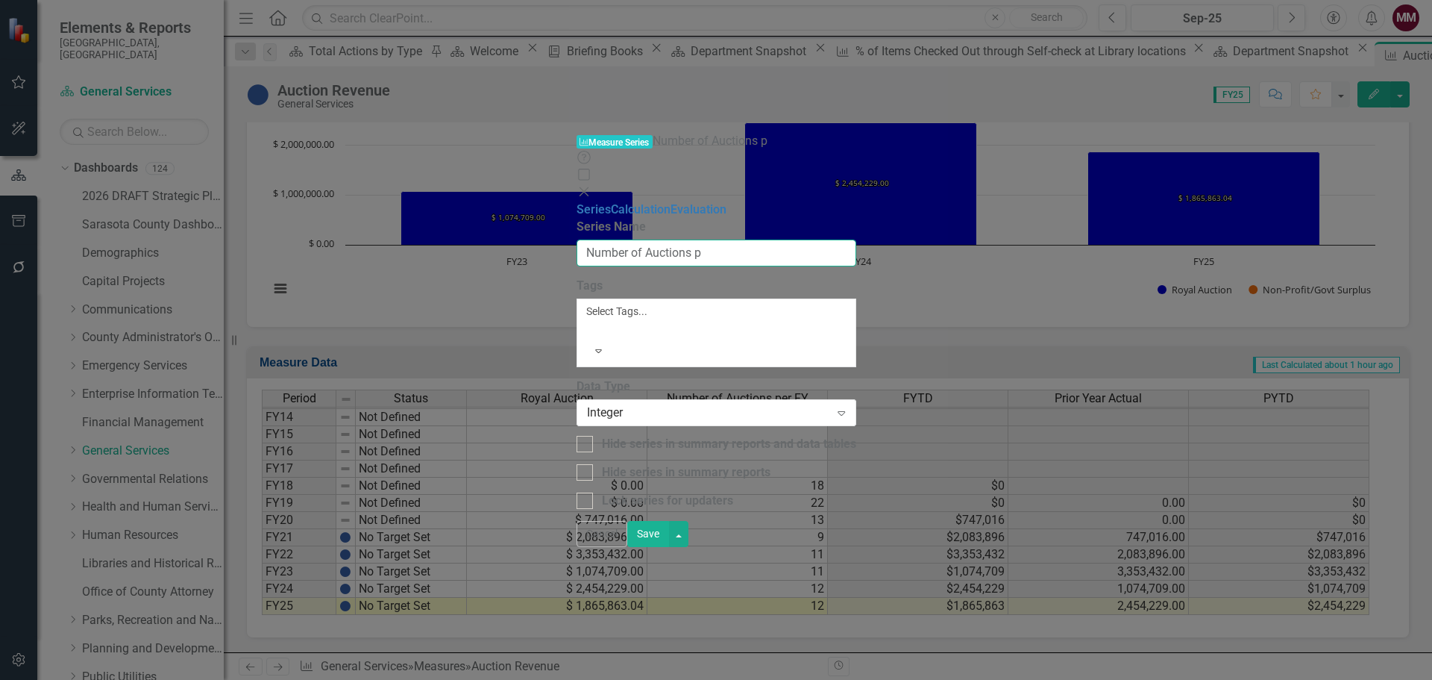
click at [577, 239] on input "Number of Auctions p" at bounding box center [717, 253] width 280 height 28
click at [633, 239] on input "# of Auctions p" at bounding box center [717, 253] width 280 height 28
click at [615, 239] on input "# of Auctions FY" at bounding box center [717, 253] width 280 height 28
type input "# of Auctions per FY"
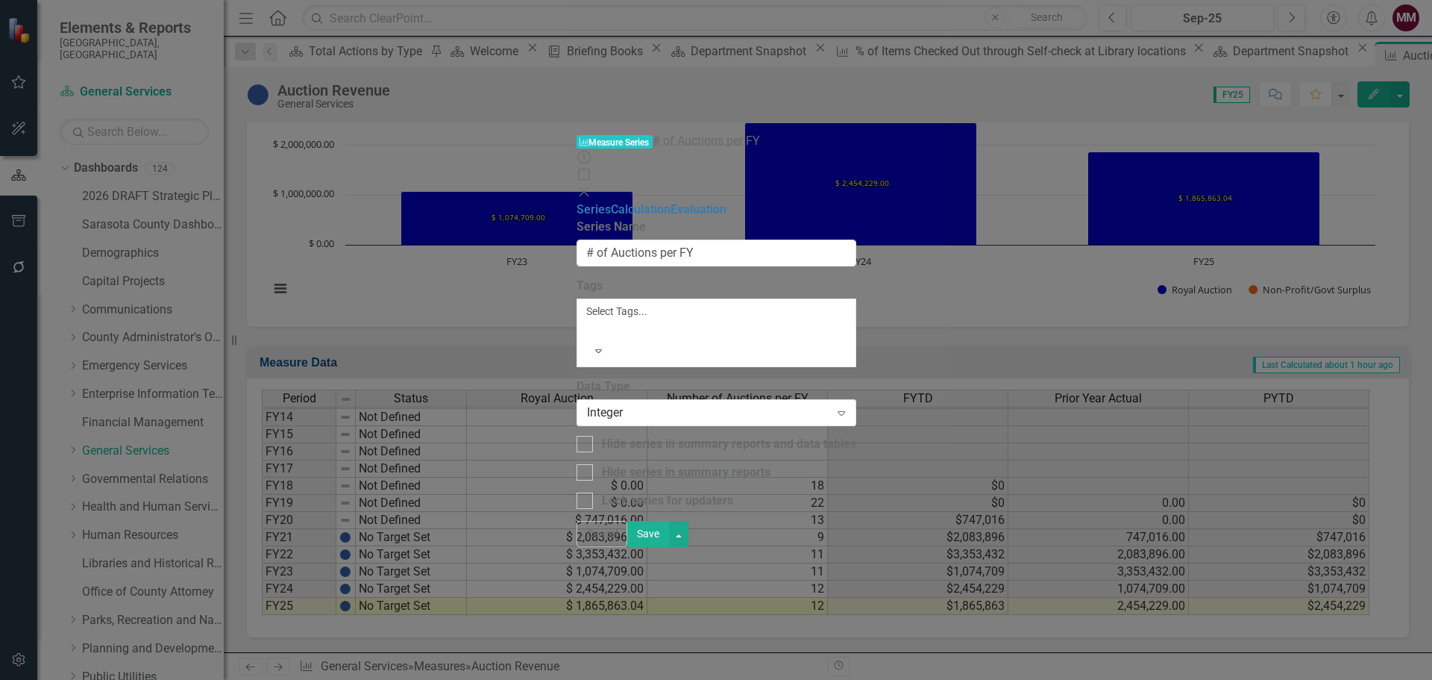
click at [669, 547] on button "Save" at bounding box center [648, 534] width 42 height 26
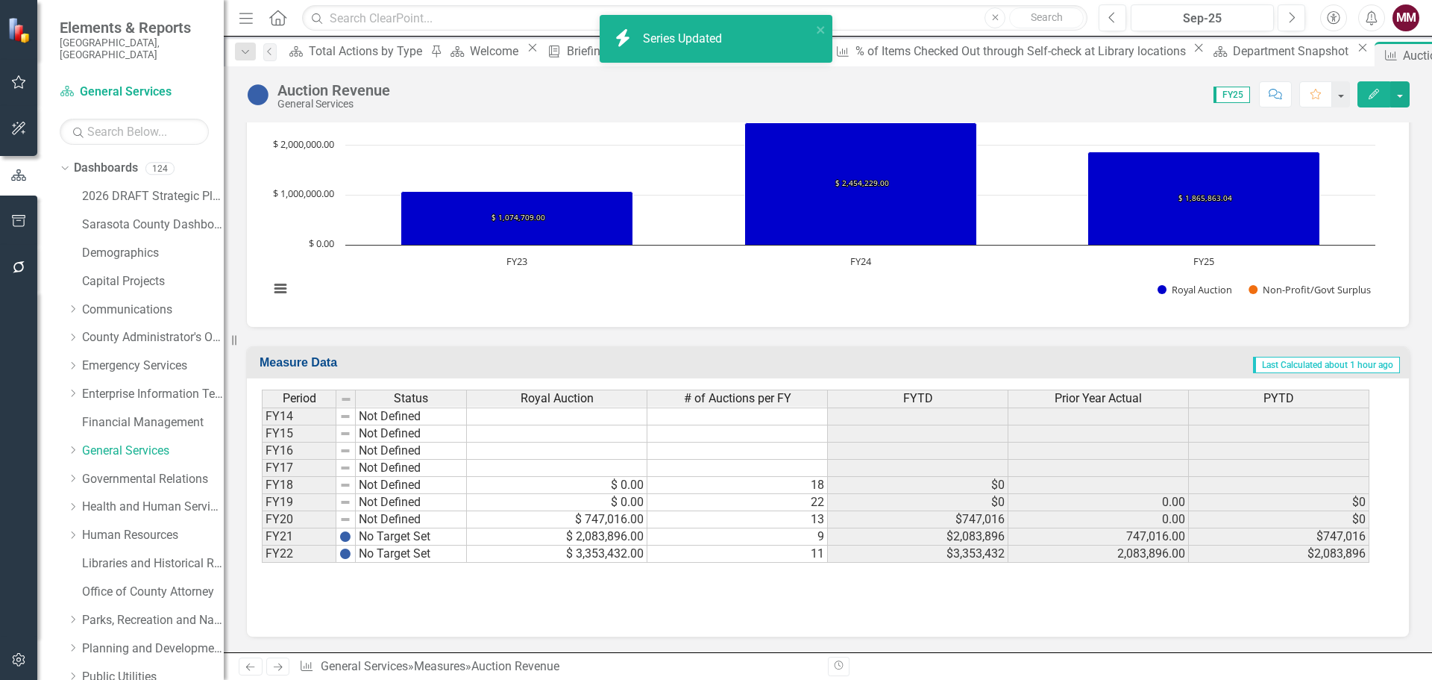
scroll to position [0, 0]
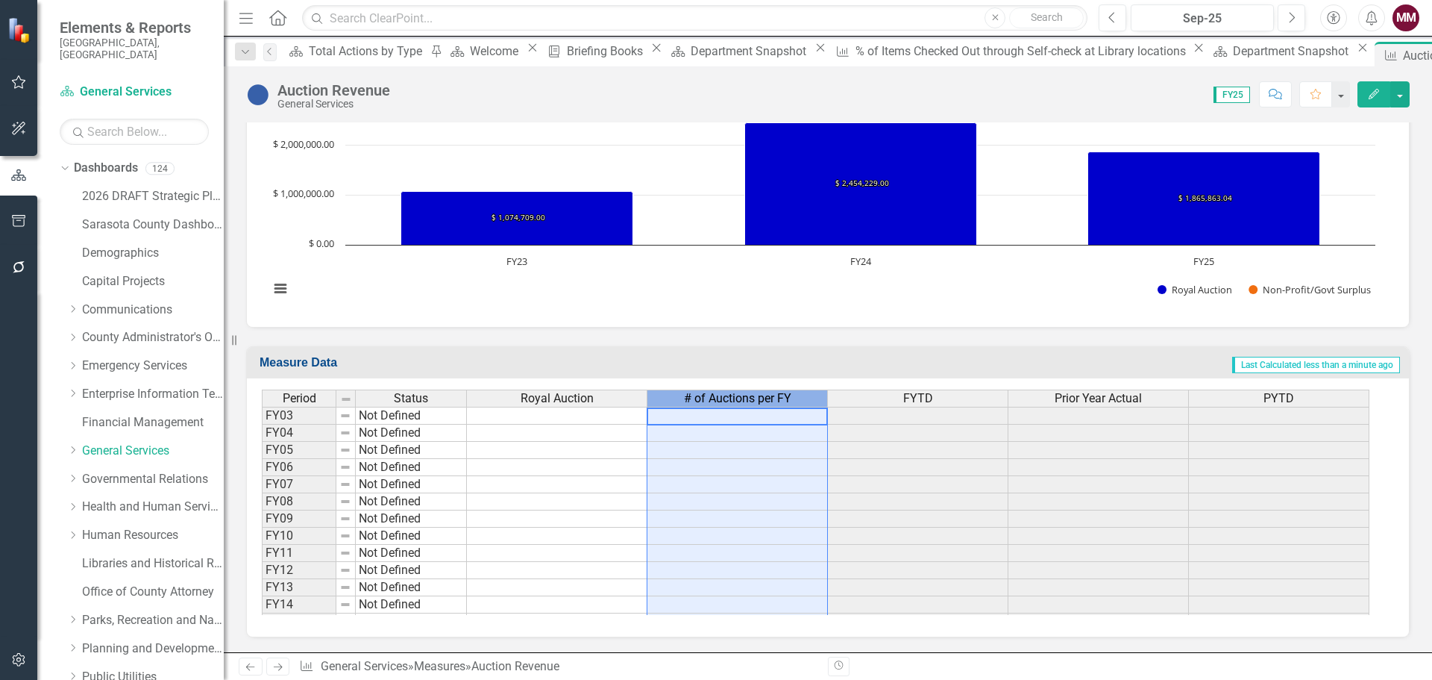
click at [745, 398] on span "# of Auctions per FY" at bounding box center [737, 398] width 107 height 13
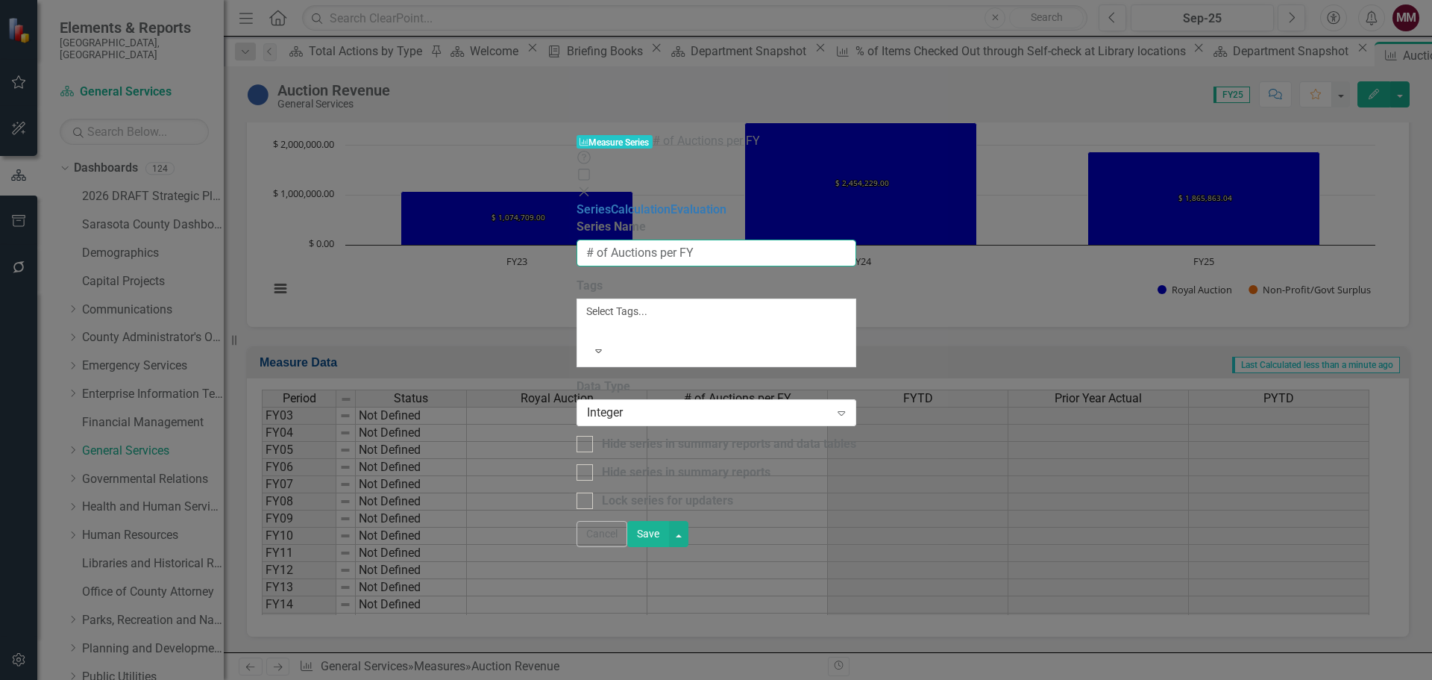
click at [651, 239] on input "# of Auctions per FY" at bounding box center [717, 253] width 280 height 28
type input "# of Auctions FYTD"
drag, startPoint x: 1373, startPoint y: 664, endPoint x: 1283, endPoint y: 576, distance: 126.1
click at [669, 547] on button "Save" at bounding box center [648, 534] width 42 height 26
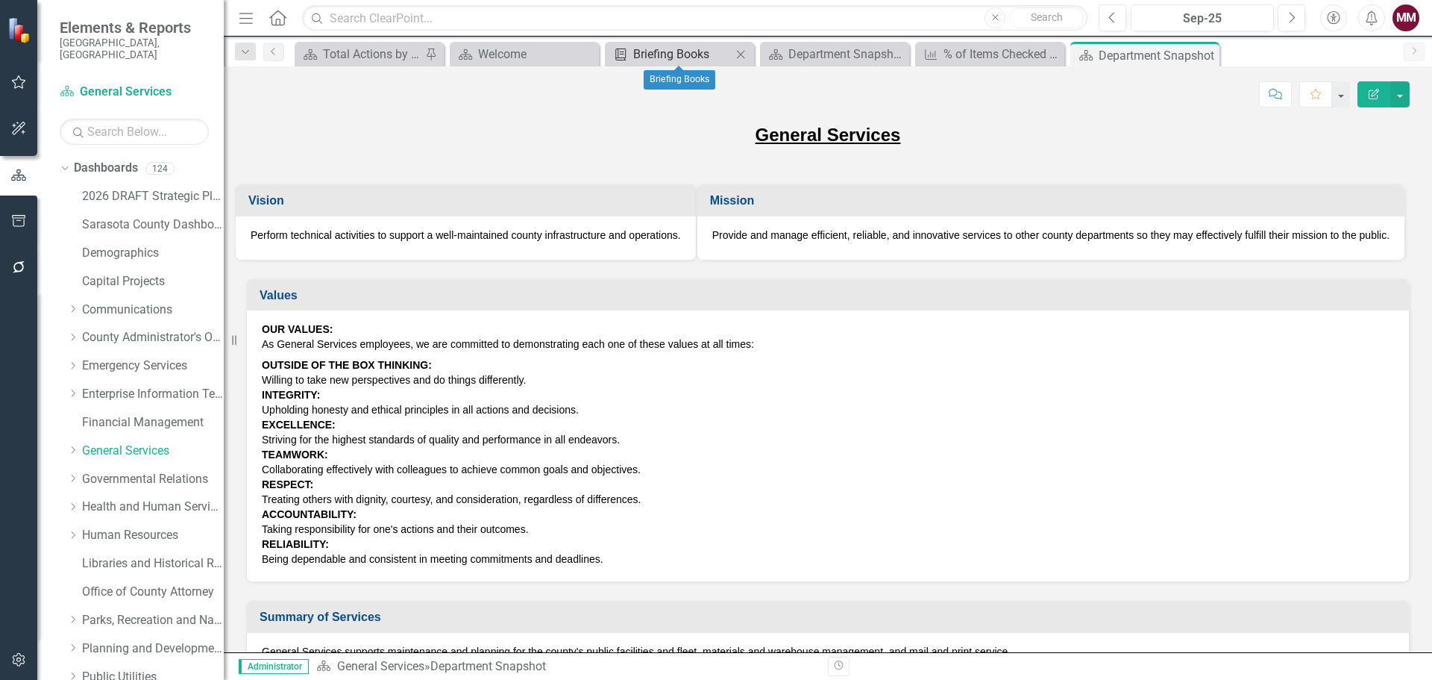
click at [639, 49] on div "Briefing Books" at bounding box center [682, 54] width 98 height 19
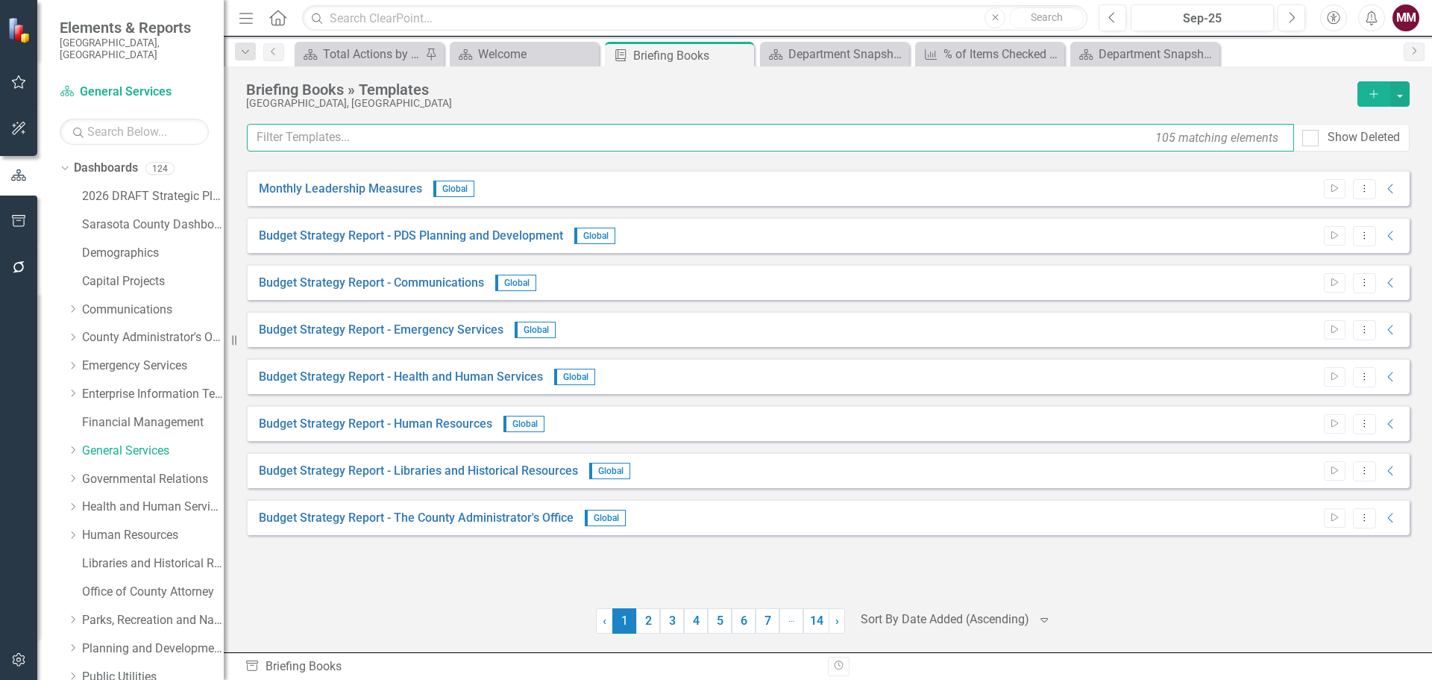
click at [525, 135] on input "text" at bounding box center [770, 138] width 1047 height 28
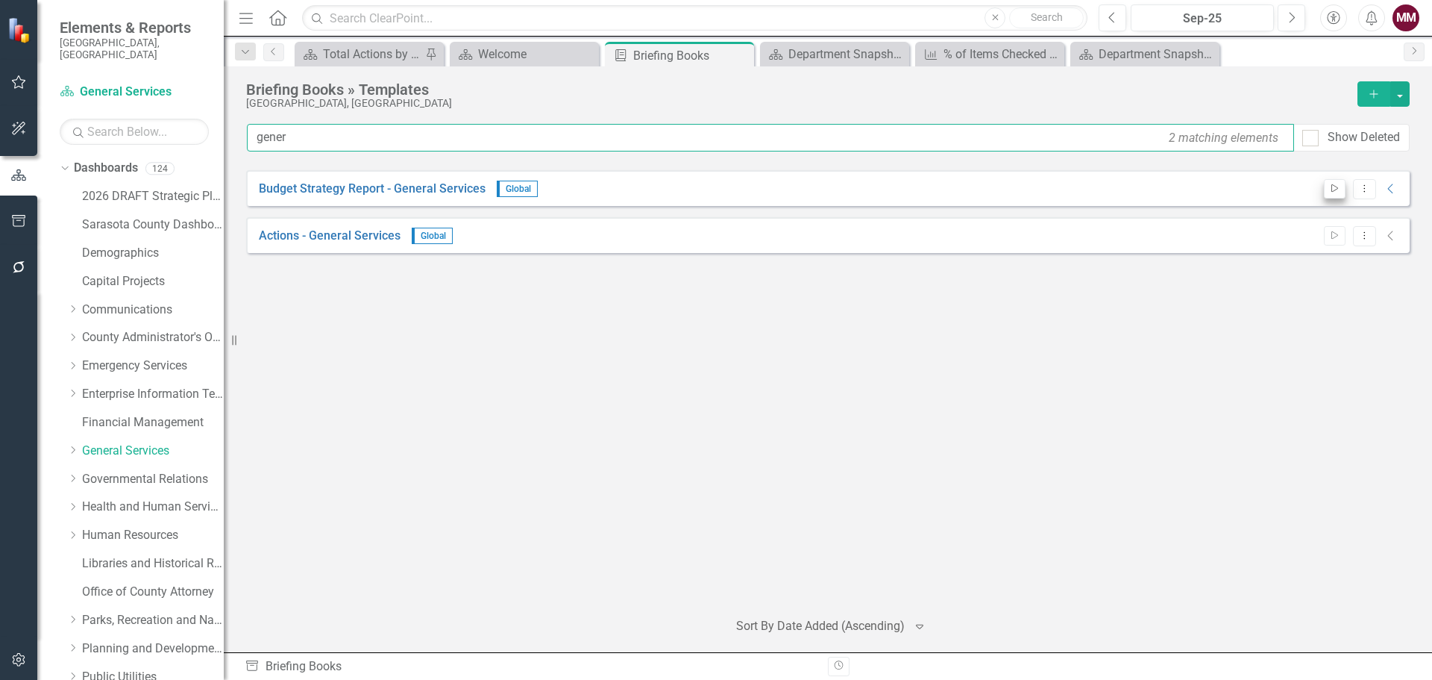
type input "gener"
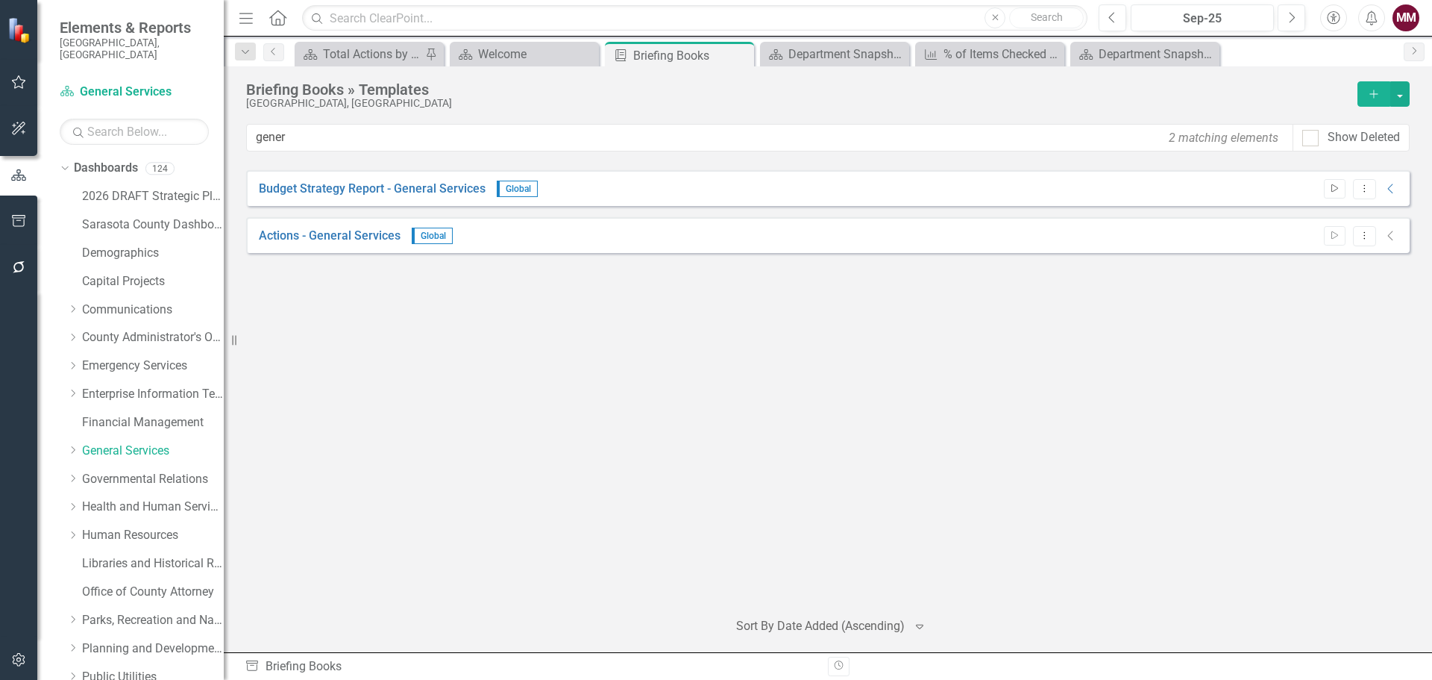
click at [1335, 187] on icon "Start" at bounding box center [1334, 188] width 11 height 9
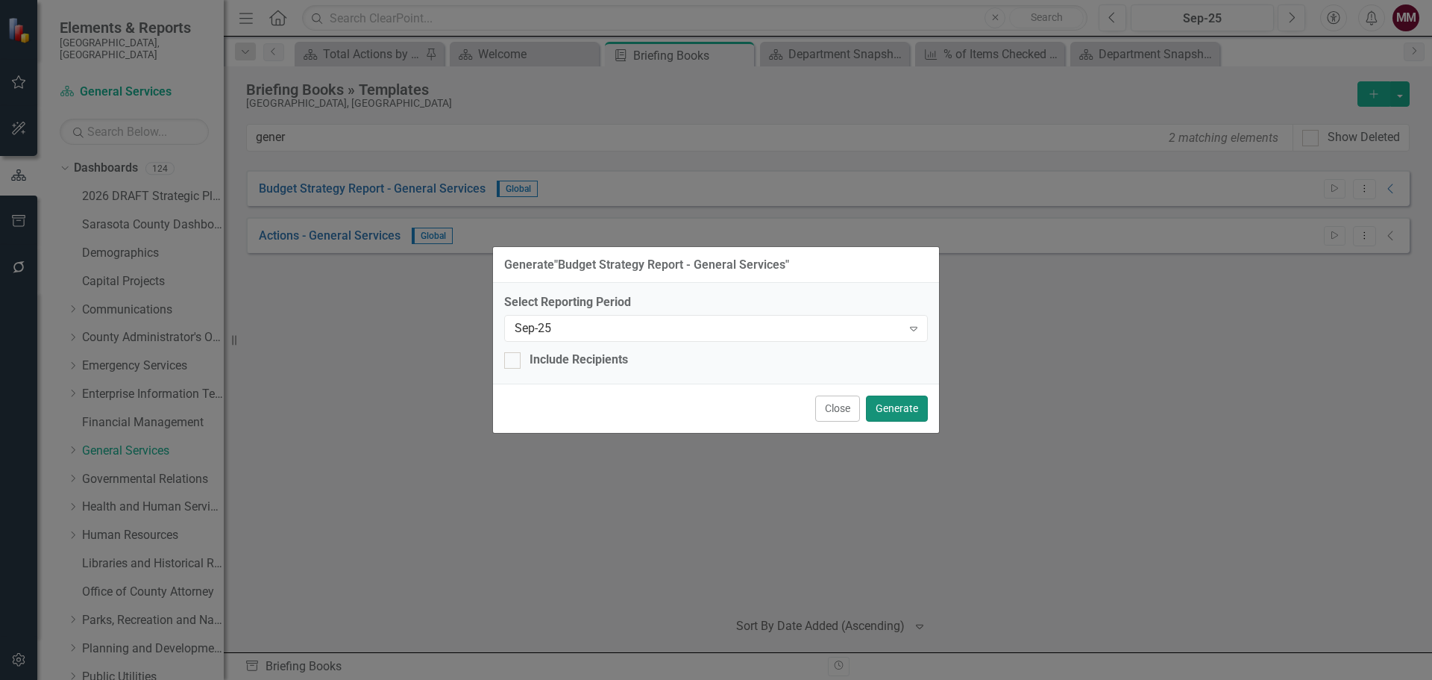
click at [883, 401] on button "Generate" at bounding box center [897, 408] width 62 height 26
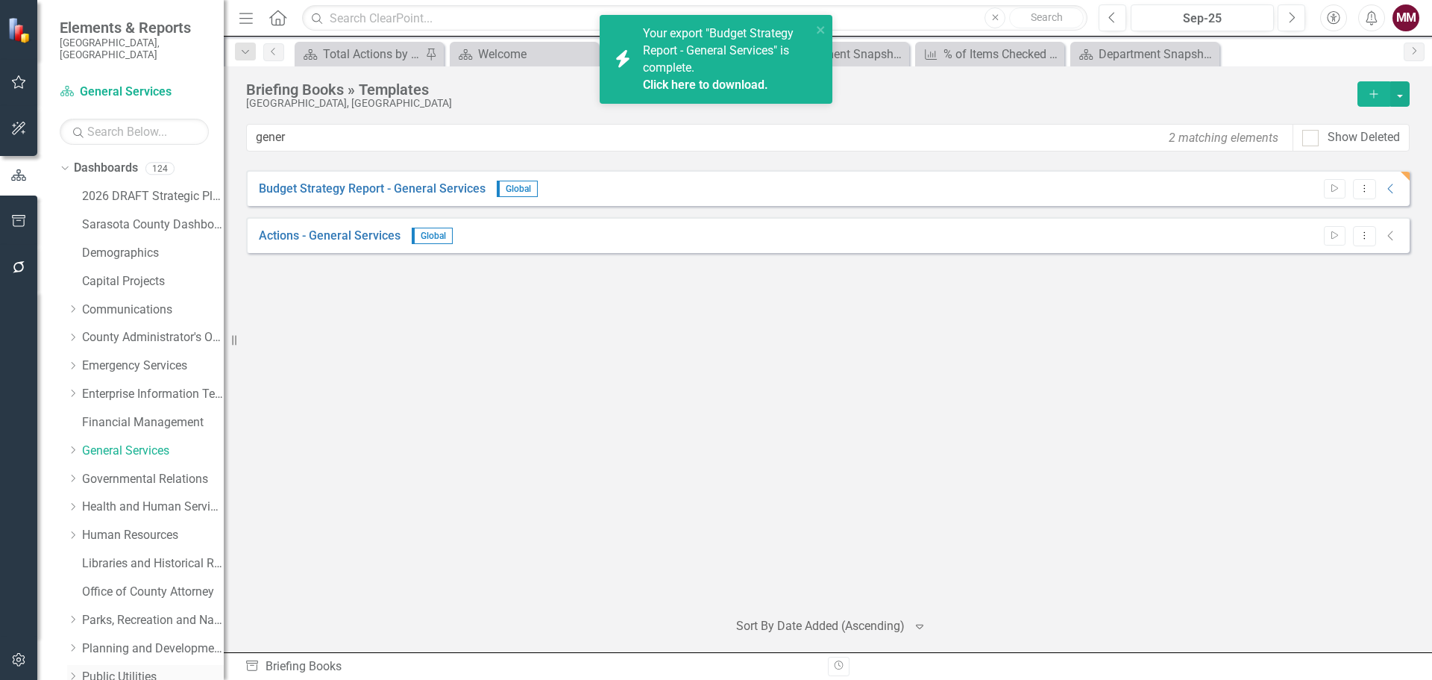
click at [101, 668] on link "Public Utilities" at bounding box center [153, 676] width 142 height 17
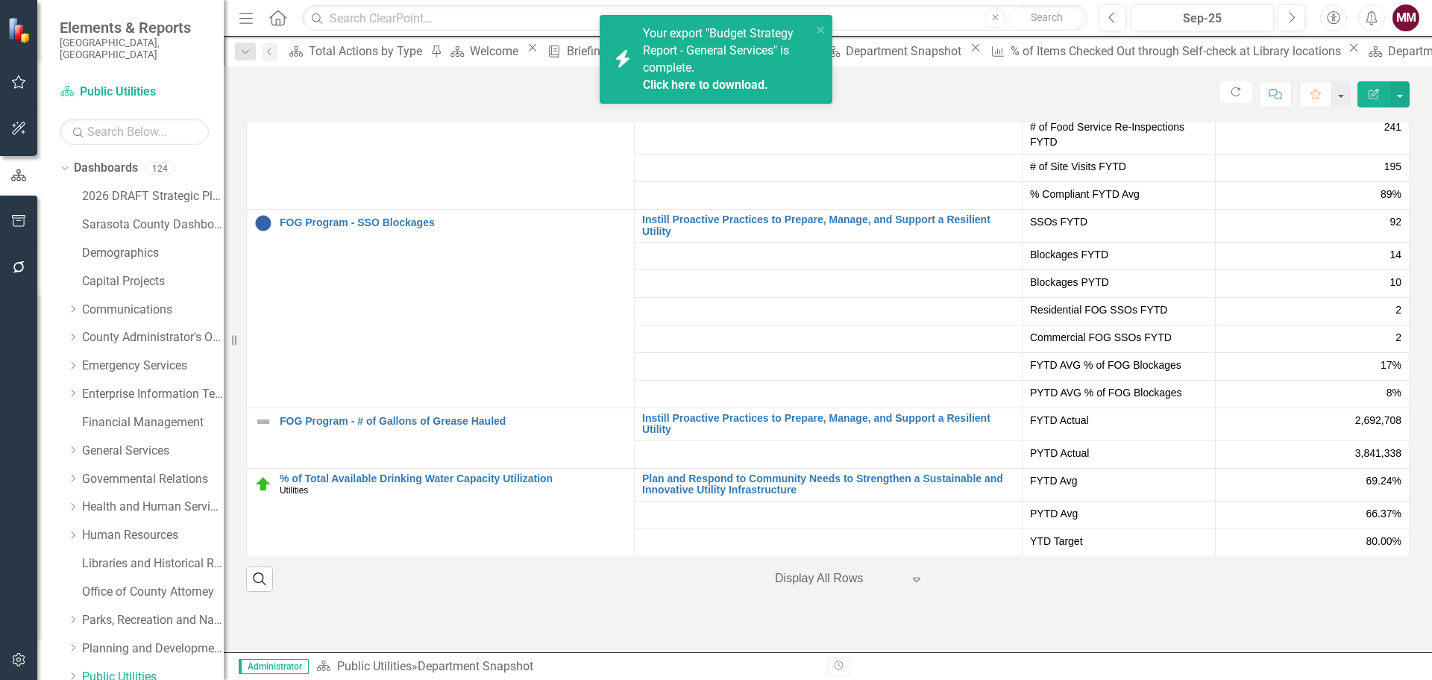
scroll to position [3357, 0]
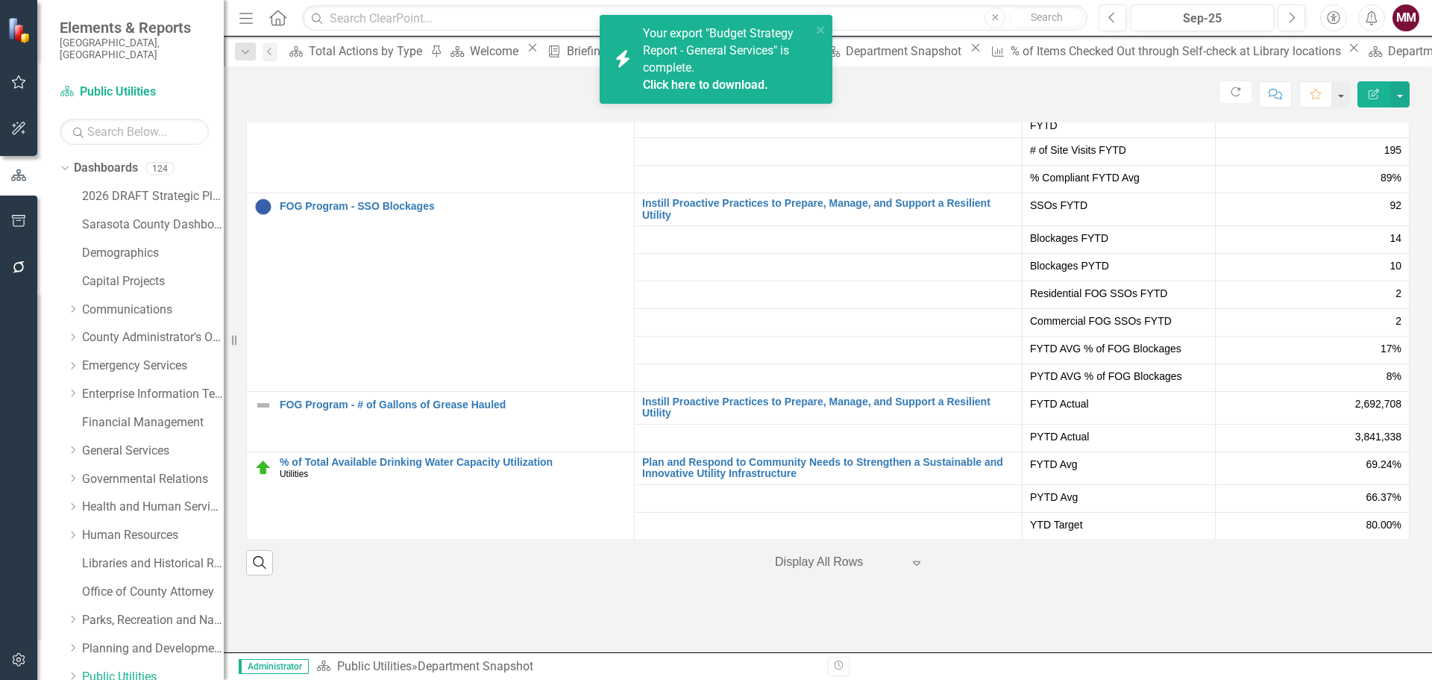
click at [815, 25] on div "icon.bolt Your export "Budget Strategy Report - General Services" is complete. …" at bounding box center [711, 59] width 210 height 77
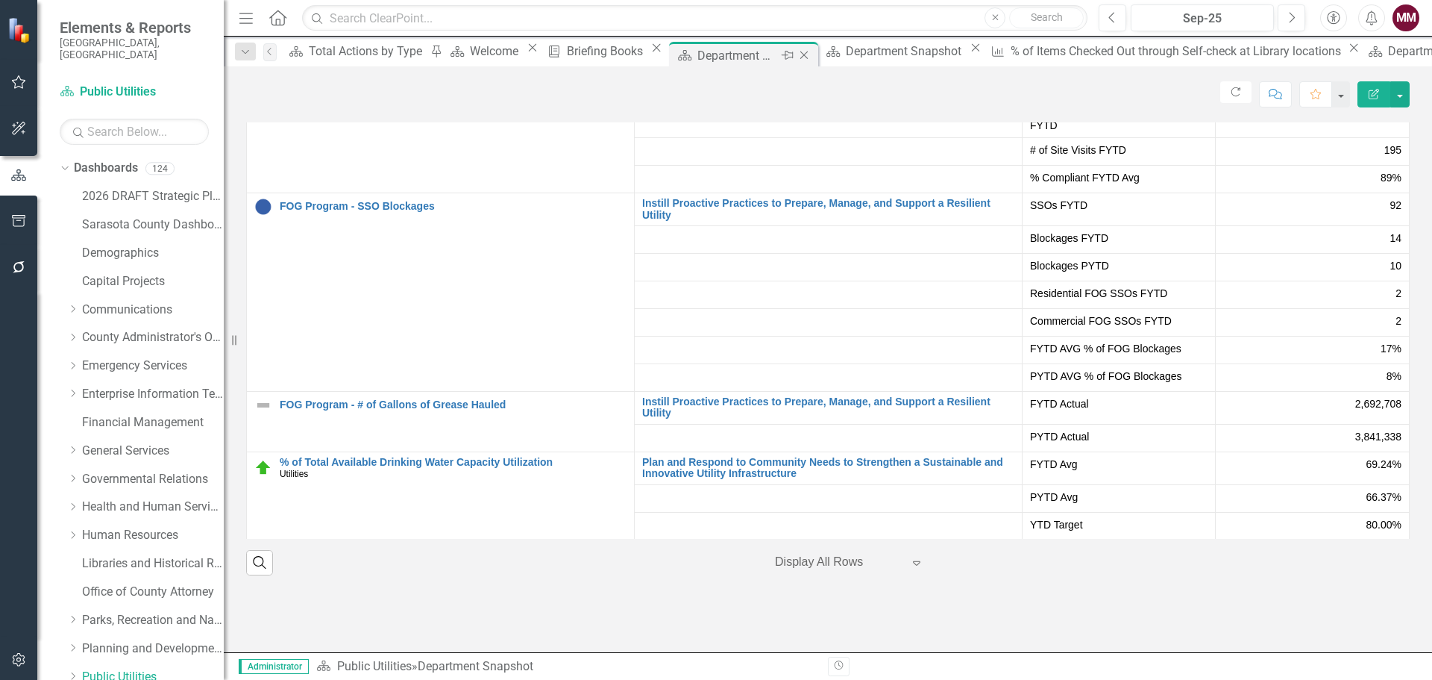
click at [812, 56] on icon "Close" at bounding box center [804, 55] width 15 height 12
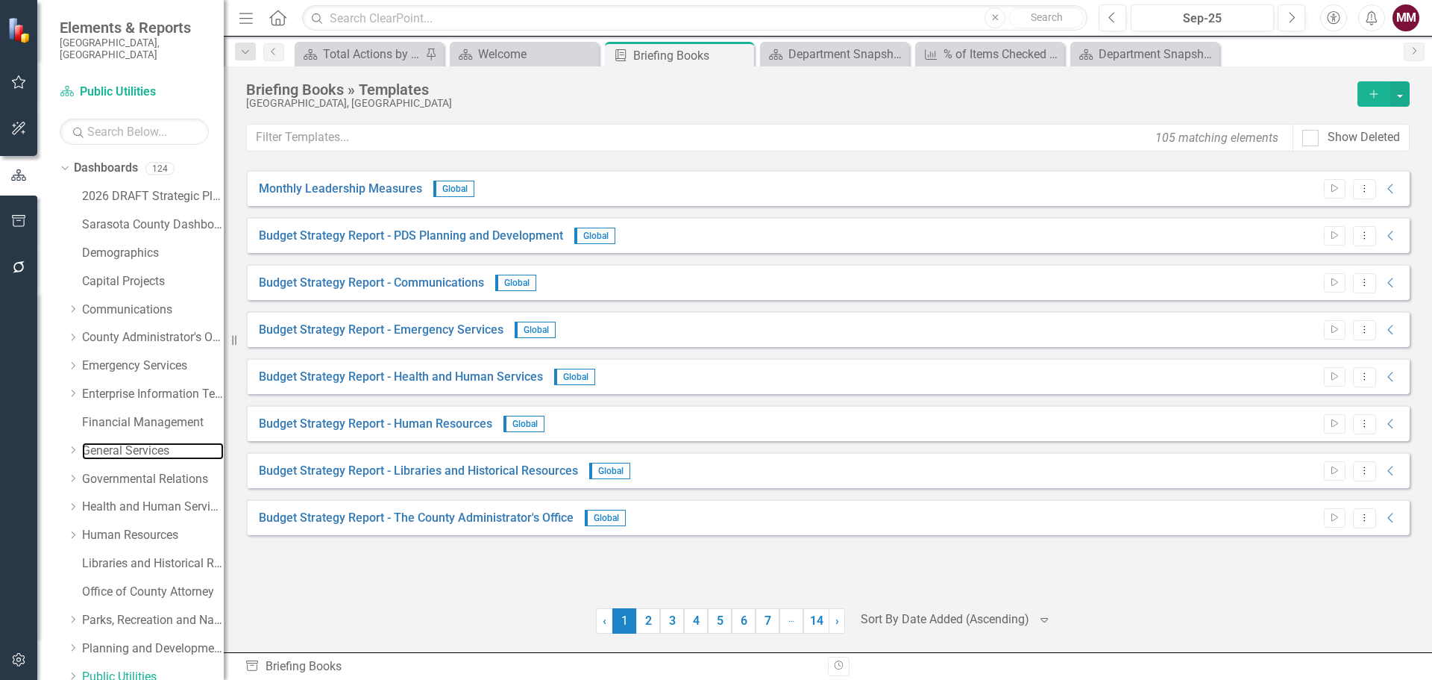
click at [94, 442] on link "General Services" at bounding box center [153, 450] width 142 height 17
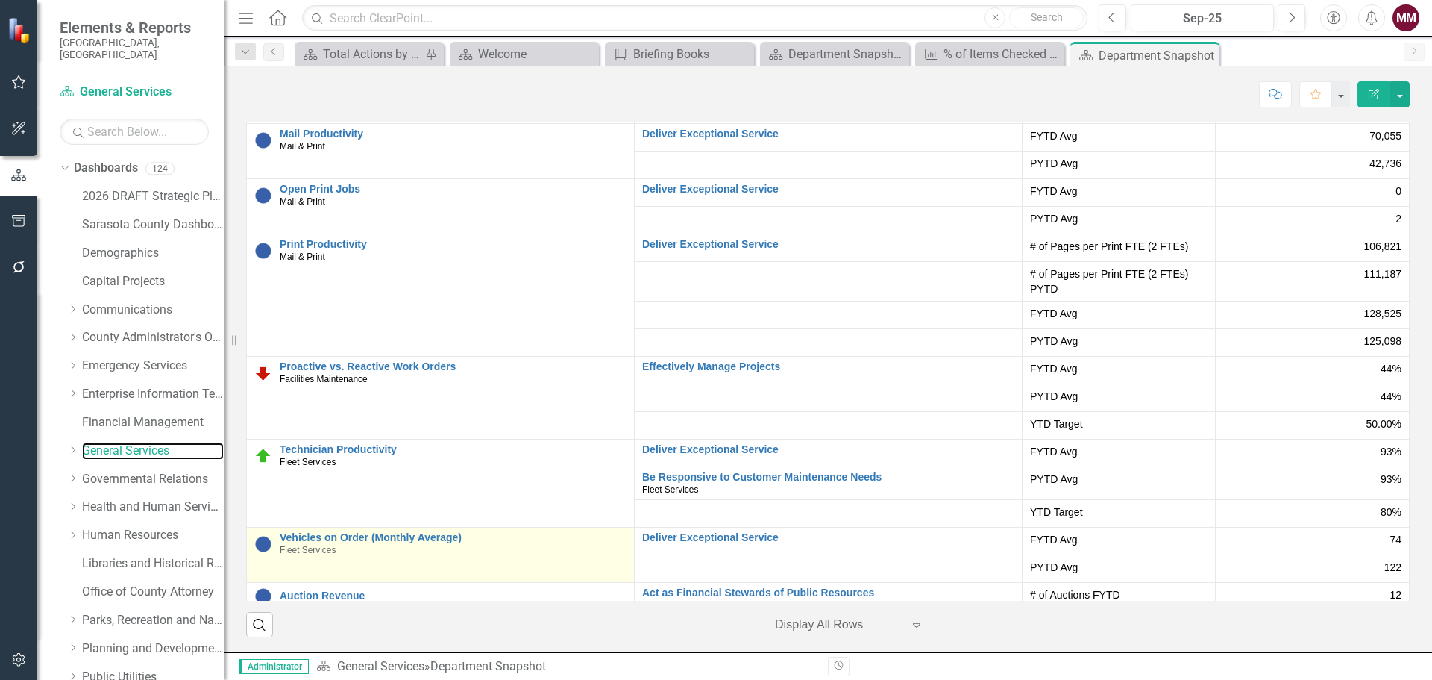
scroll to position [155, 0]
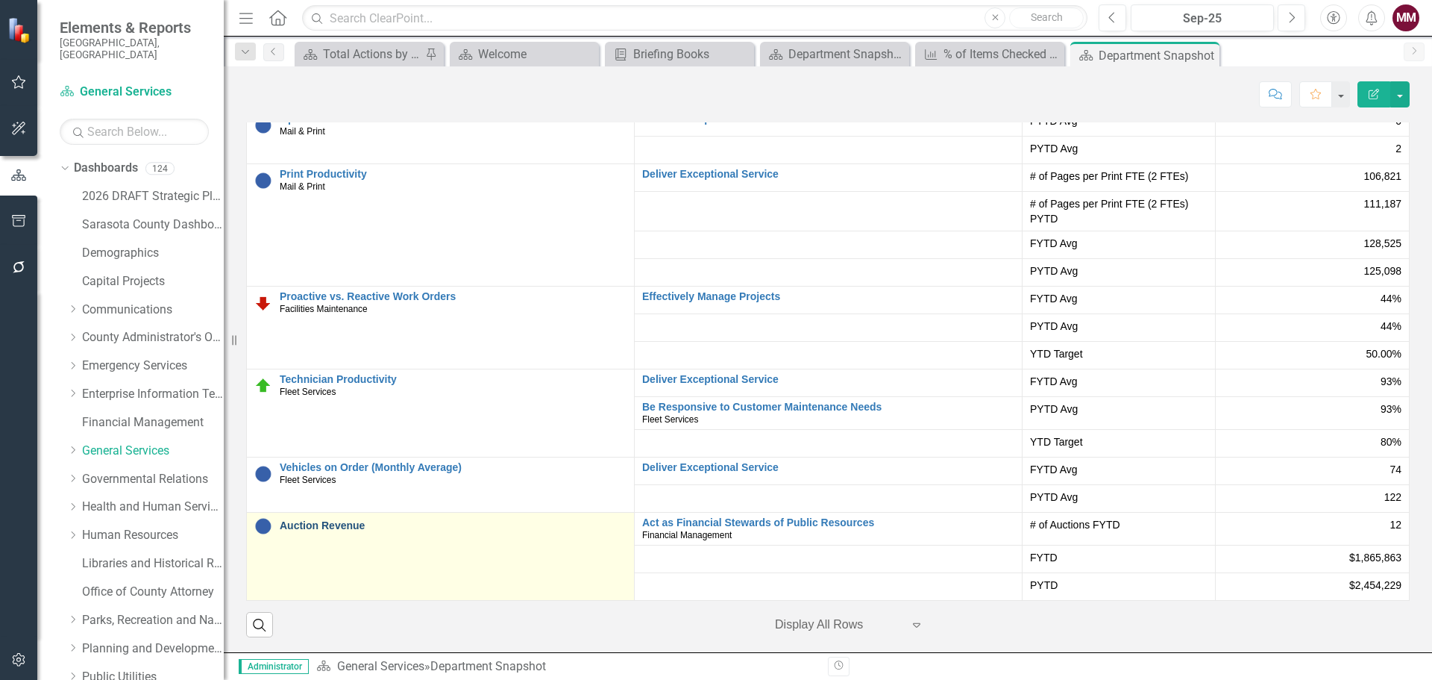
click at [325, 523] on link "Auction Revenue" at bounding box center [453, 525] width 347 height 11
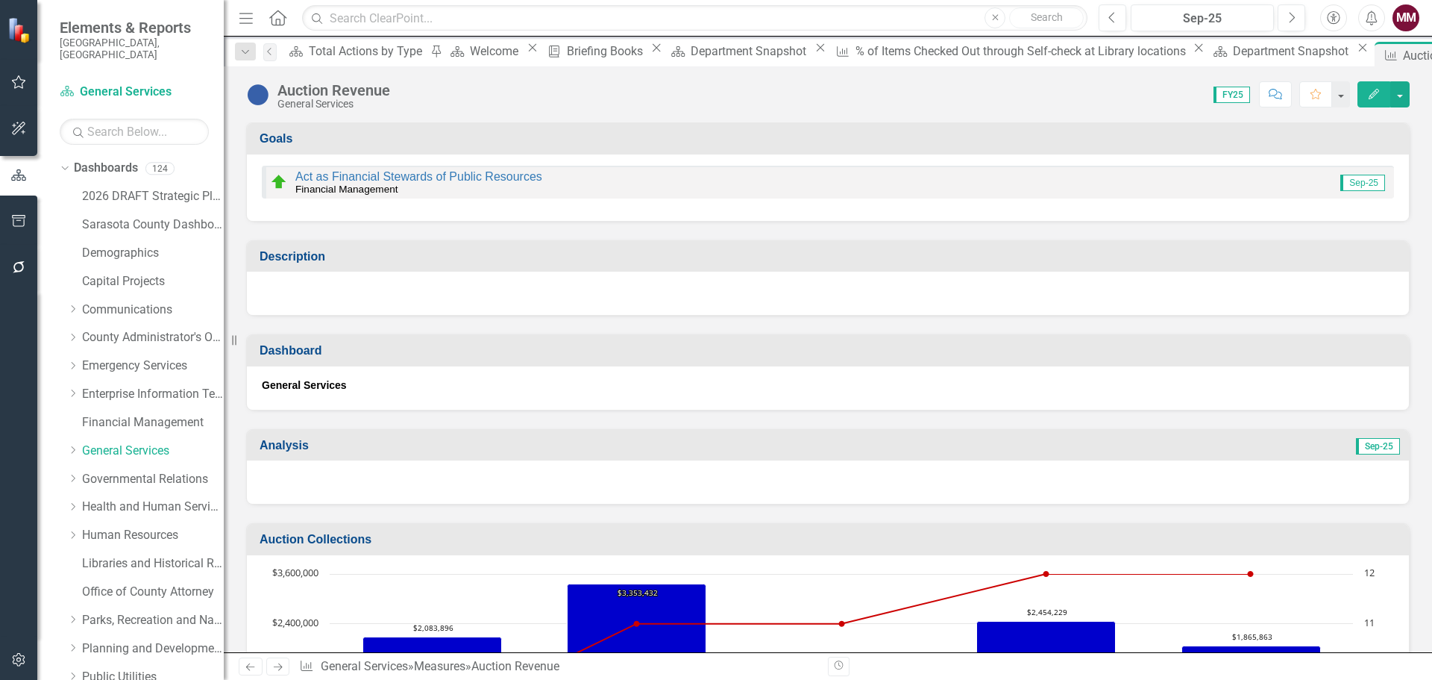
click at [765, 184] on div "Act as Financial Stewards of Public Resources Financial Management Sep-25" at bounding box center [828, 182] width 1133 height 33
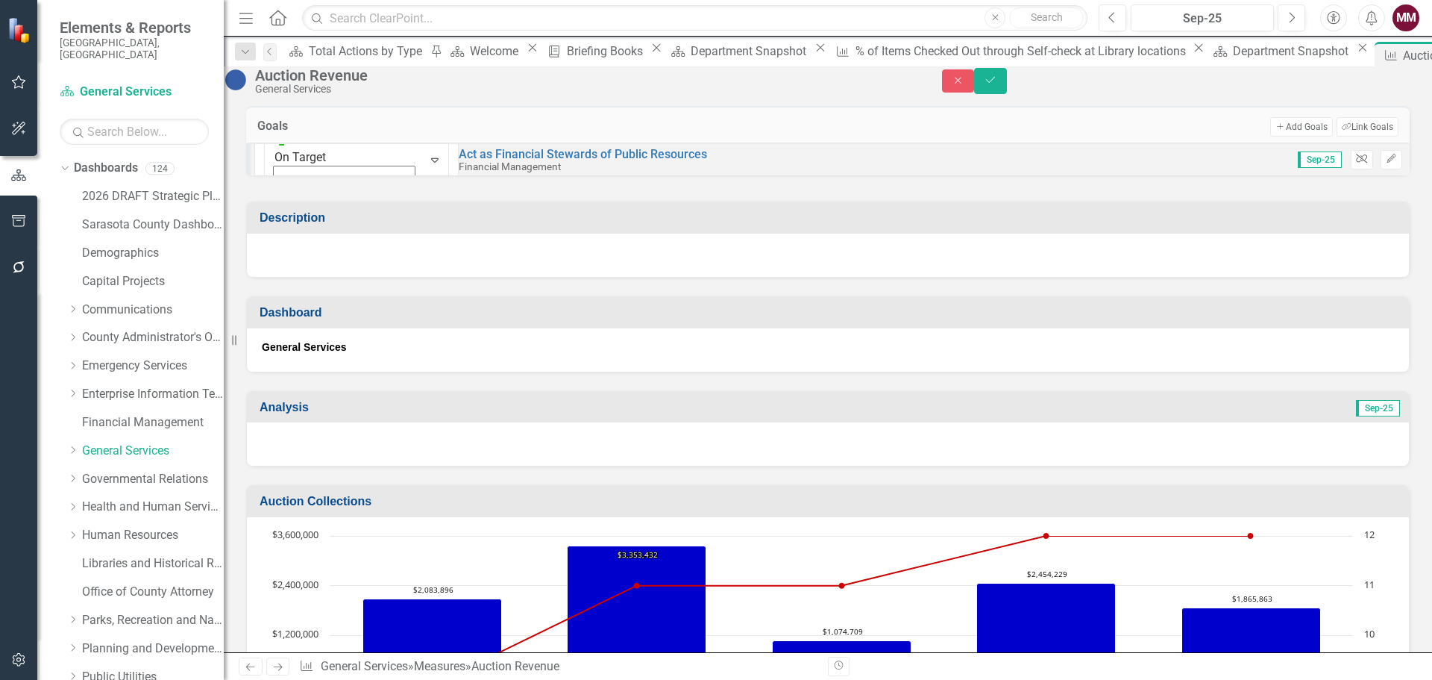
click at [1356, 163] on icon "Unlink" at bounding box center [1361, 158] width 11 height 9
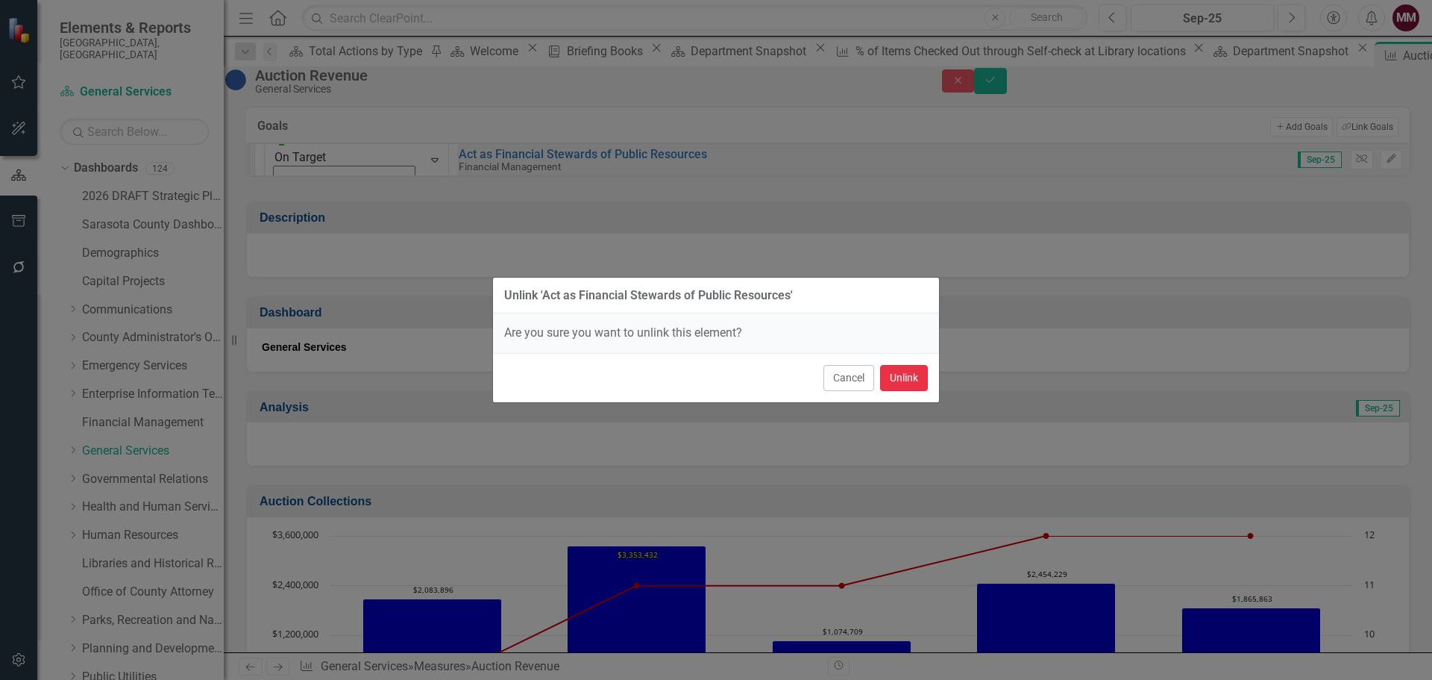
click at [891, 374] on button "Unlink" at bounding box center [904, 378] width 48 height 26
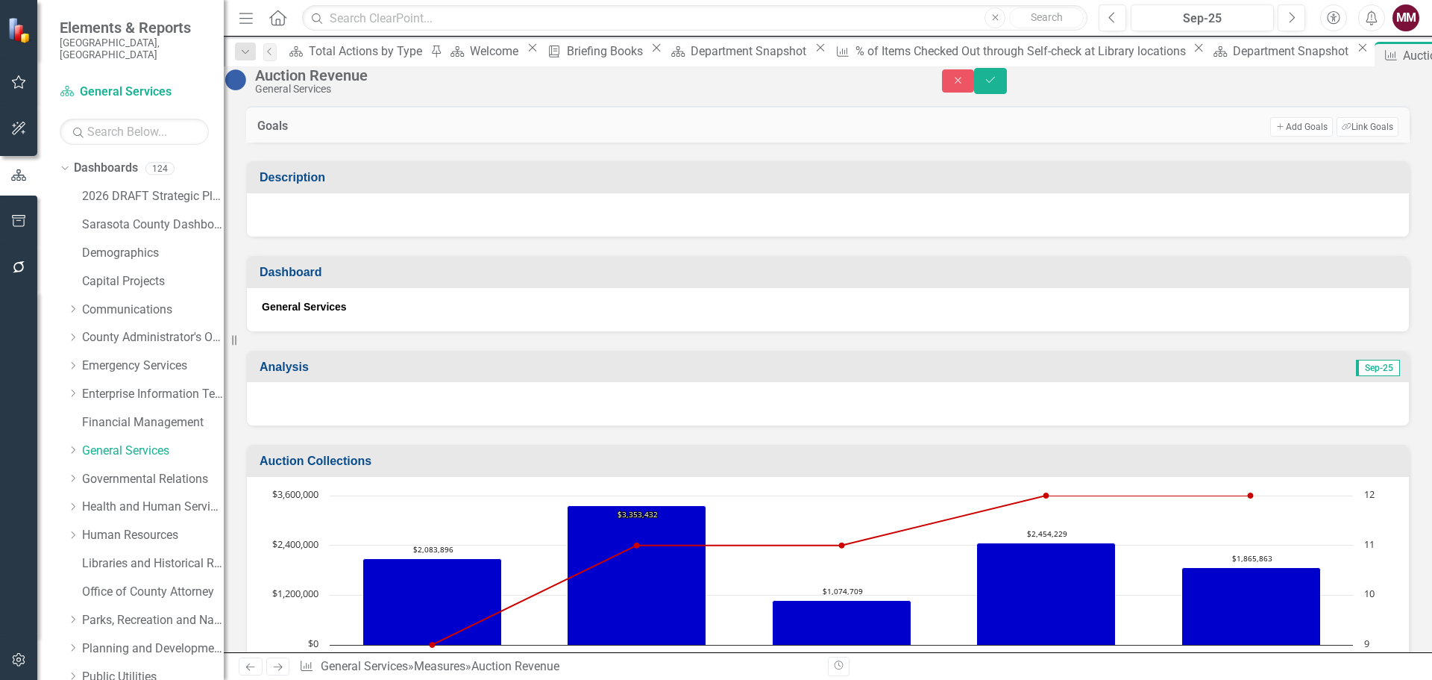
click at [858, 142] on div at bounding box center [828, 142] width 1164 height 0
click at [1300, 137] on button "Add Add Goals" at bounding box center [1302, 126] width 62 height 19
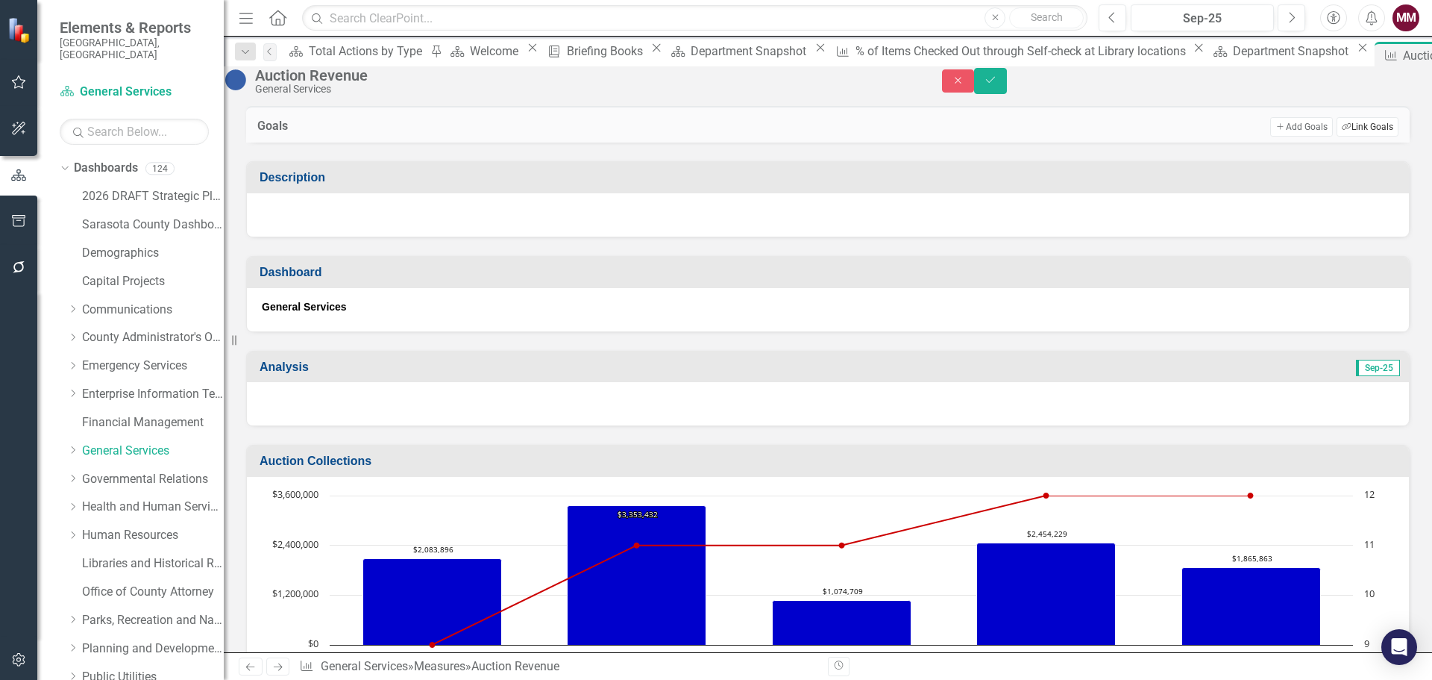
click at [1353, 137] on button "Link Tag Link Goals" at bounding box center [1368, 126] width 62 height 19
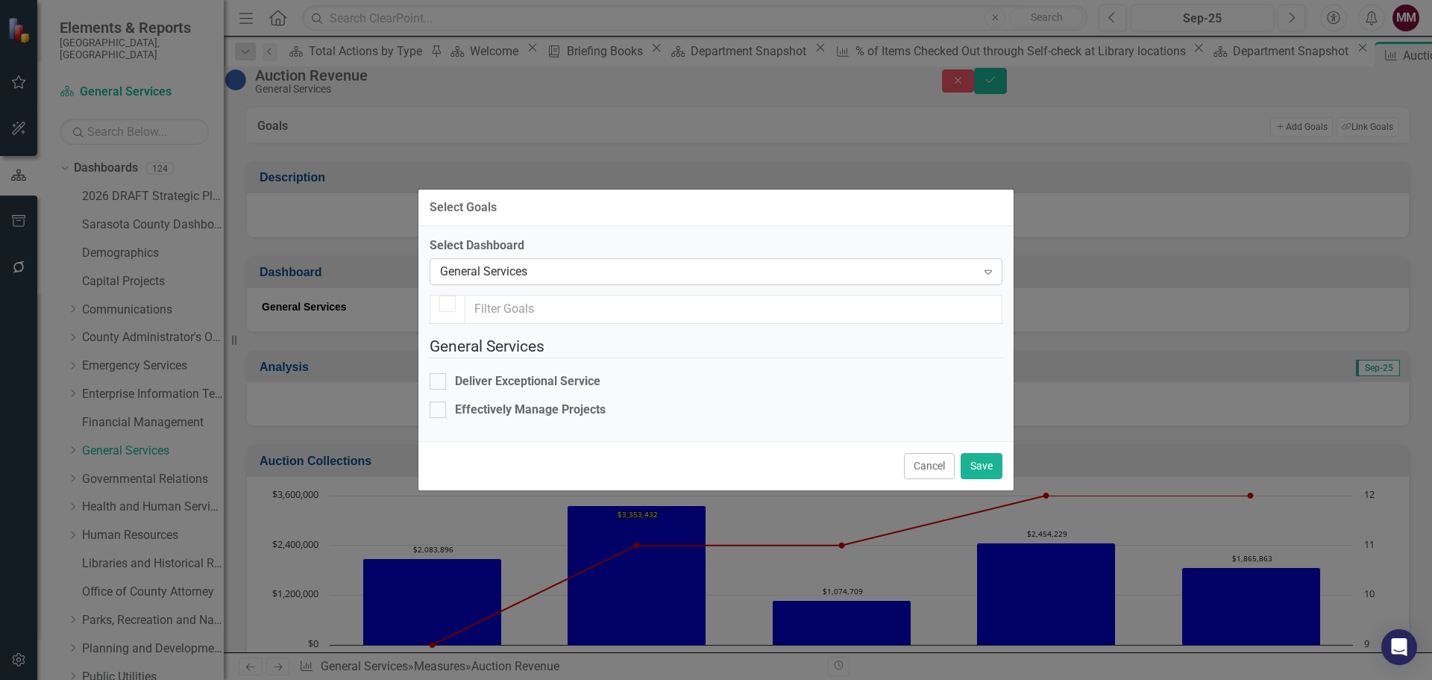
checkbox input "false"
click at [519, 373] on div "Deliver Exceptional Service" at bounding box center [527, 381] width 145 height 17
click at [439, 373] on input "Deliver Exceptional Service" at bounding box center [435, 378] width 10 height 10
checkbox input "true"
click at [981, 479] on button "Save" at bounding box center [982, 466] width 42 height 26
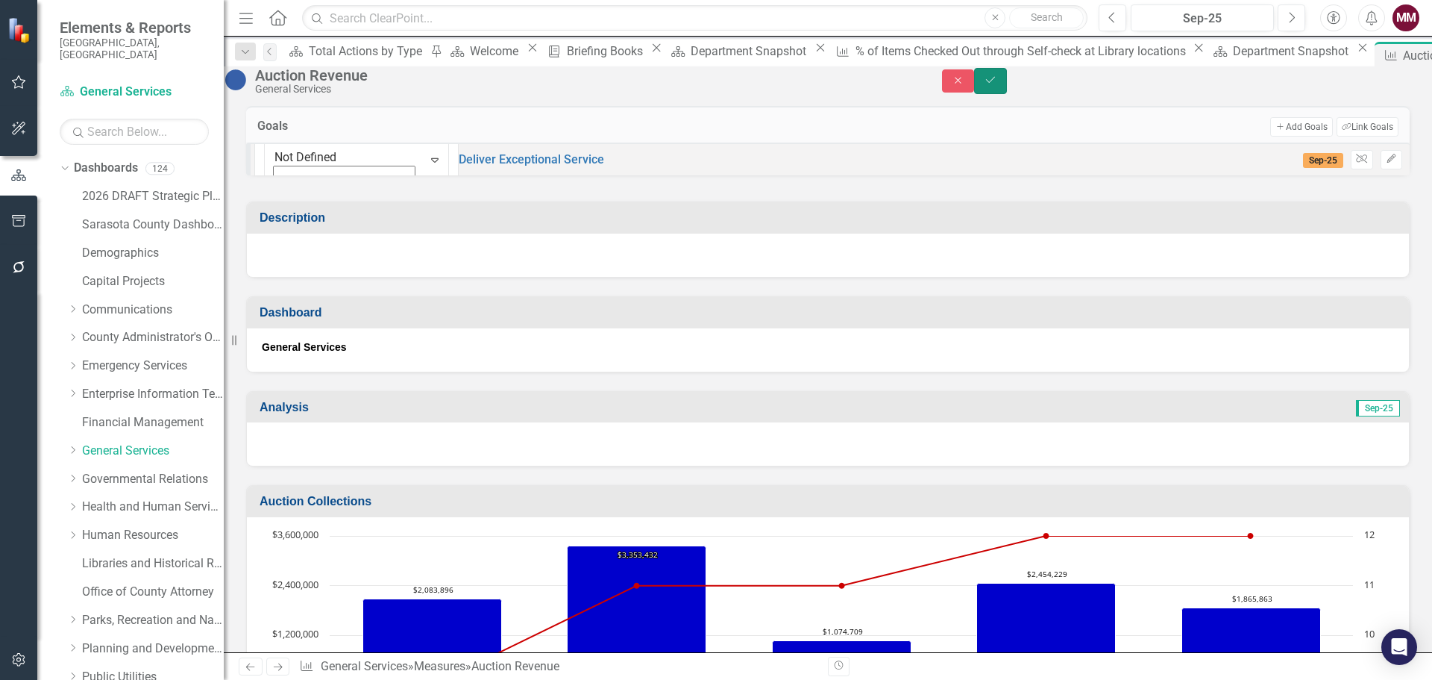
click at [997, 85] on icon "Save" at bounding box center [990, 80] width 13 height 10
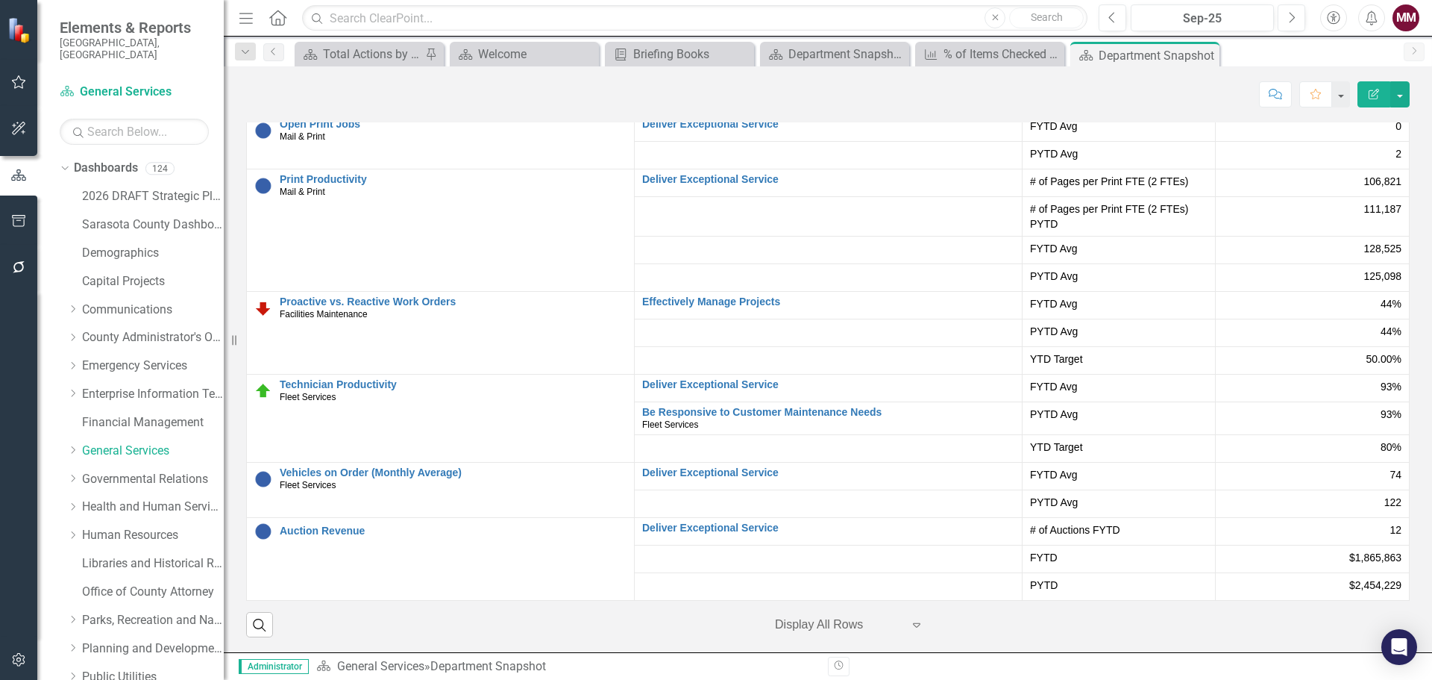
scroll to position [3064, 0]
click at [648, 52] on div "Briefing Books" at bounding box center [682, 54] width 98 height 19
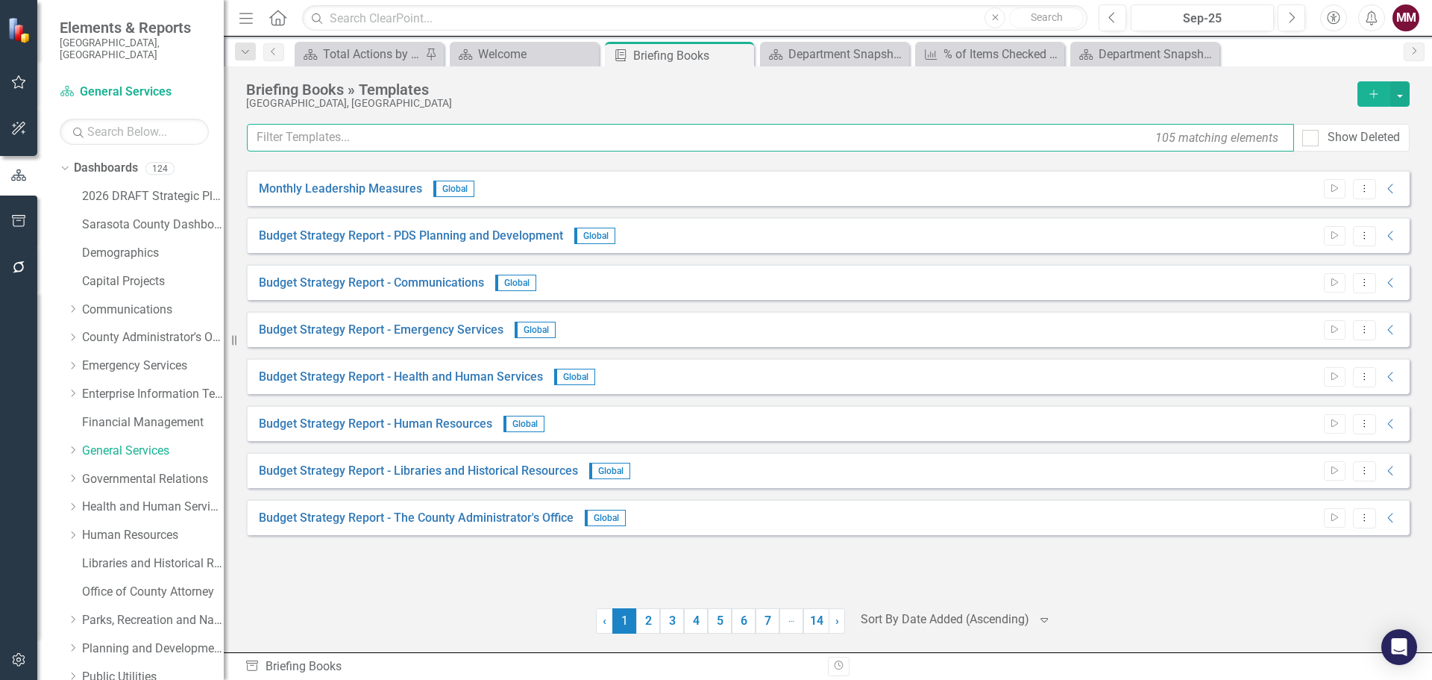
click at [548, 136] on input "text" at bounding box center [770, 138] width 1047 height 28
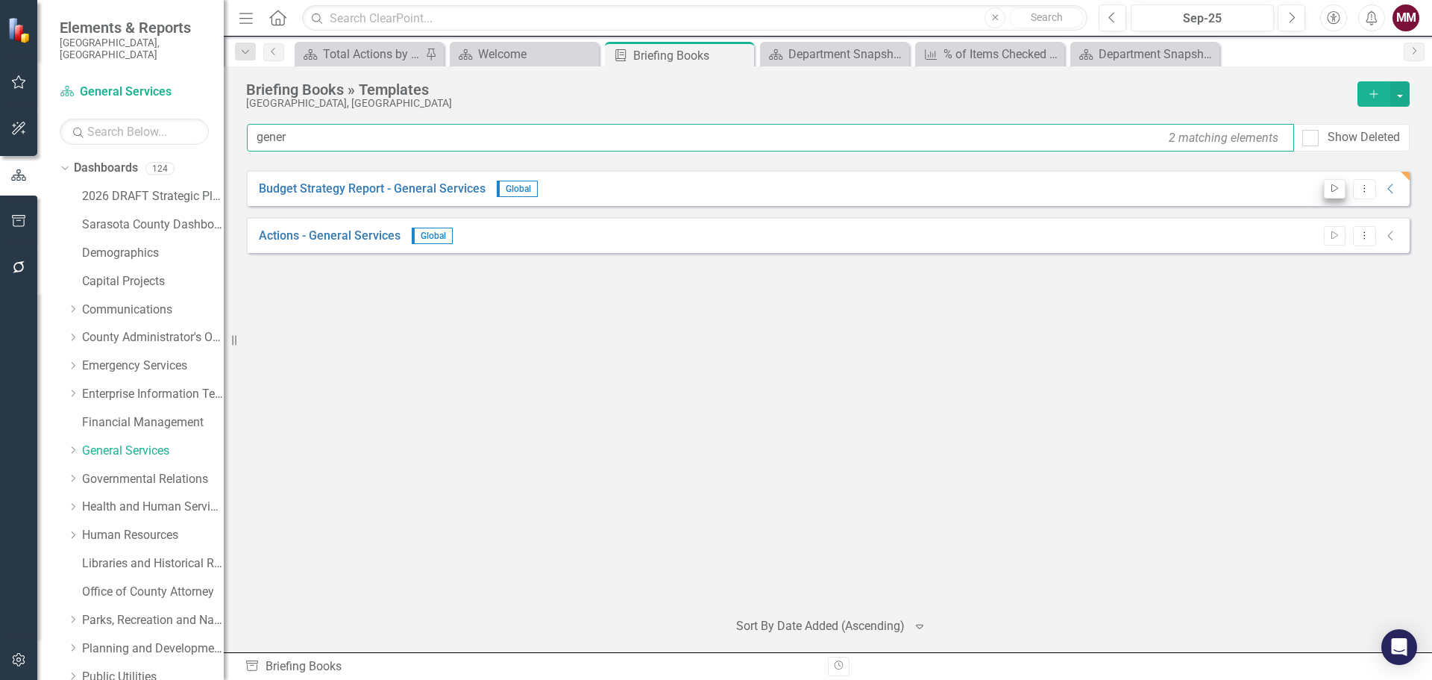
type input "gener"
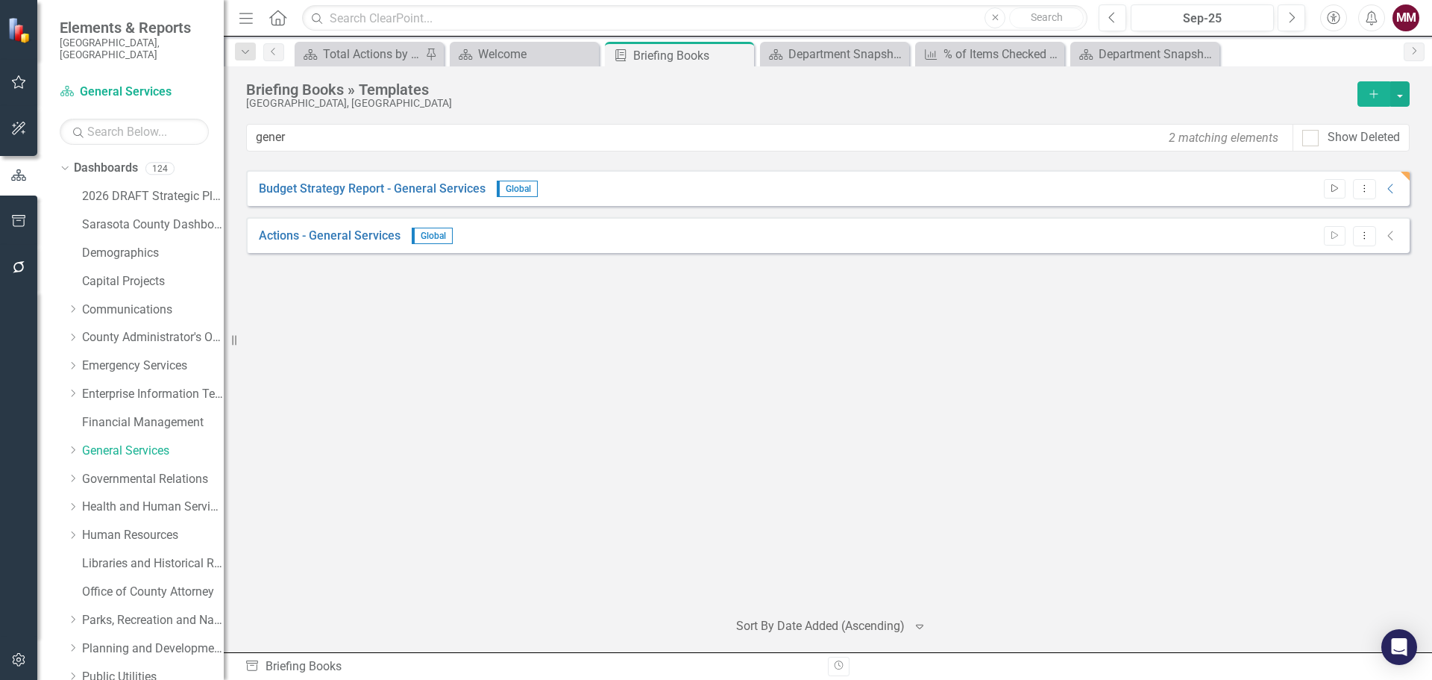
click at [1338, 189] on icon "Start" at bounding box center [1334, 188] width 11 height 9
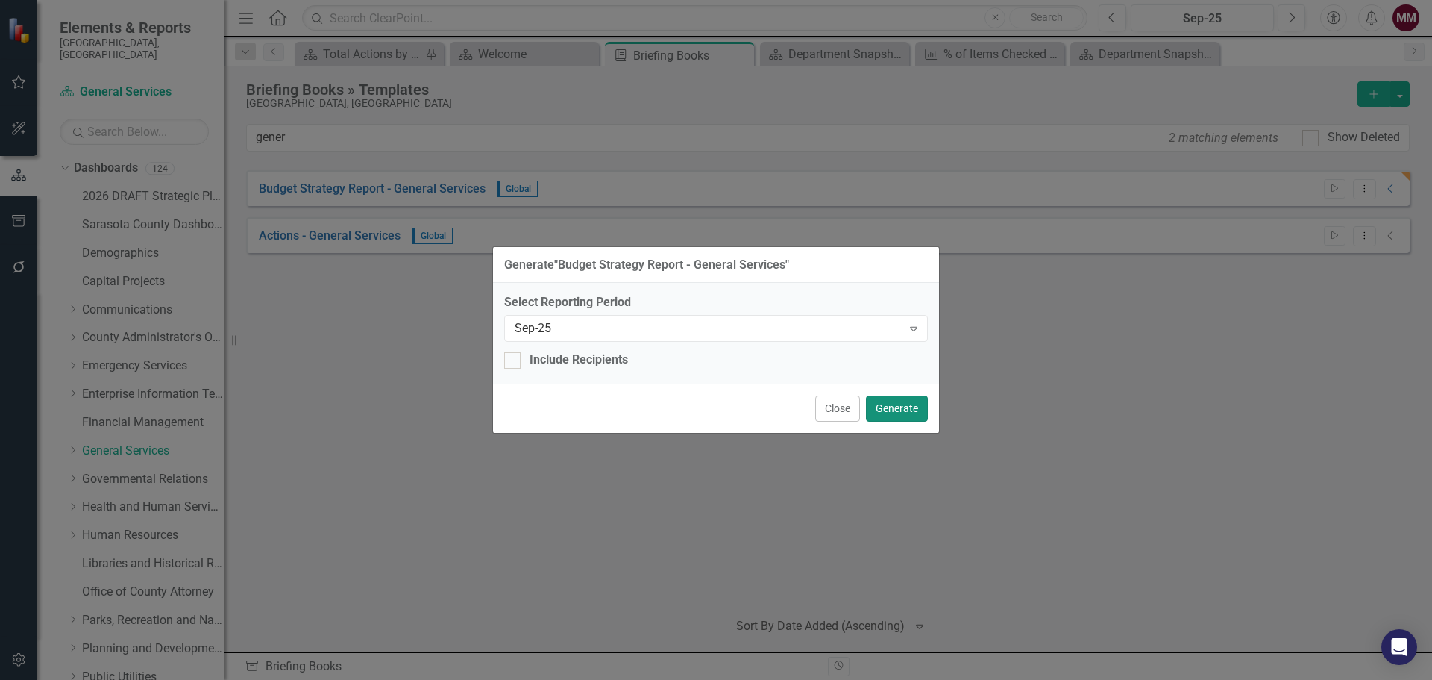
click at [900, 408] on button "Generate" at bounding box center [897, 408] width 62 height 26
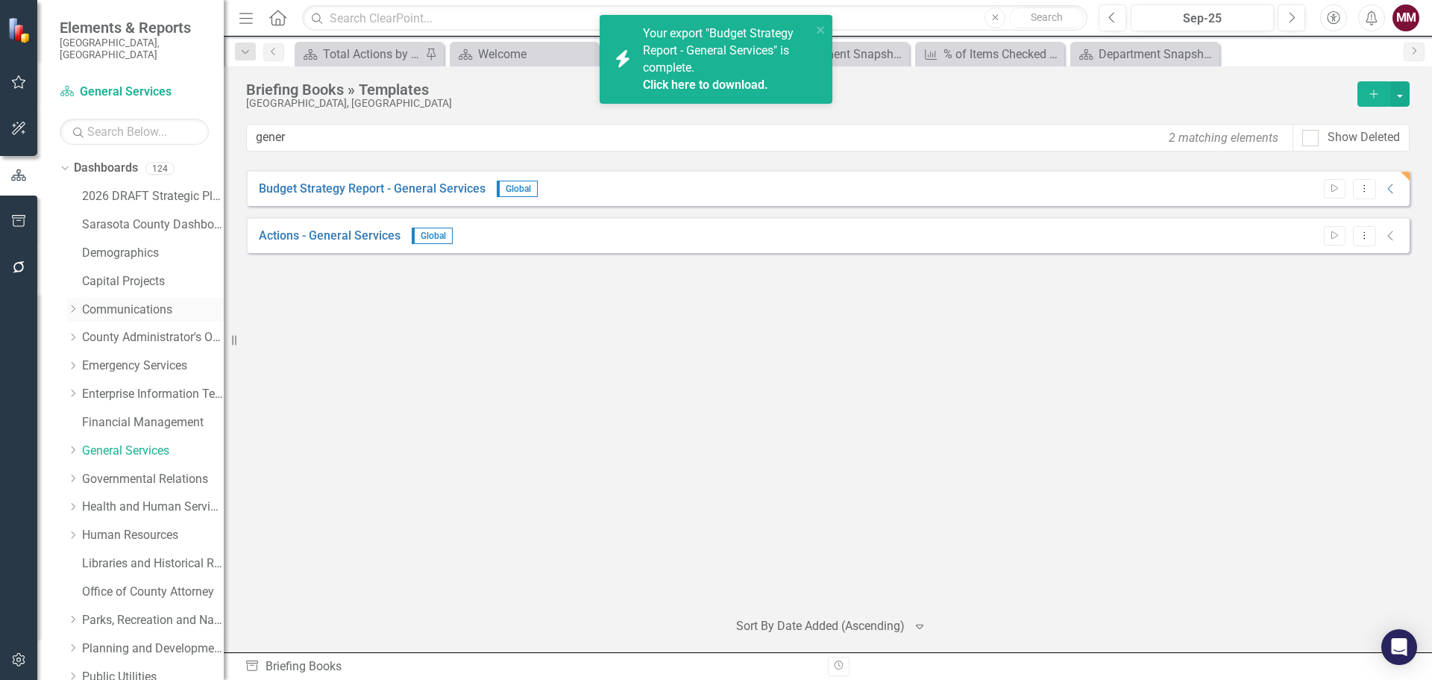
click at [98, 301] on link "Communications" at bounding box center [153, 309] width 142 height 17
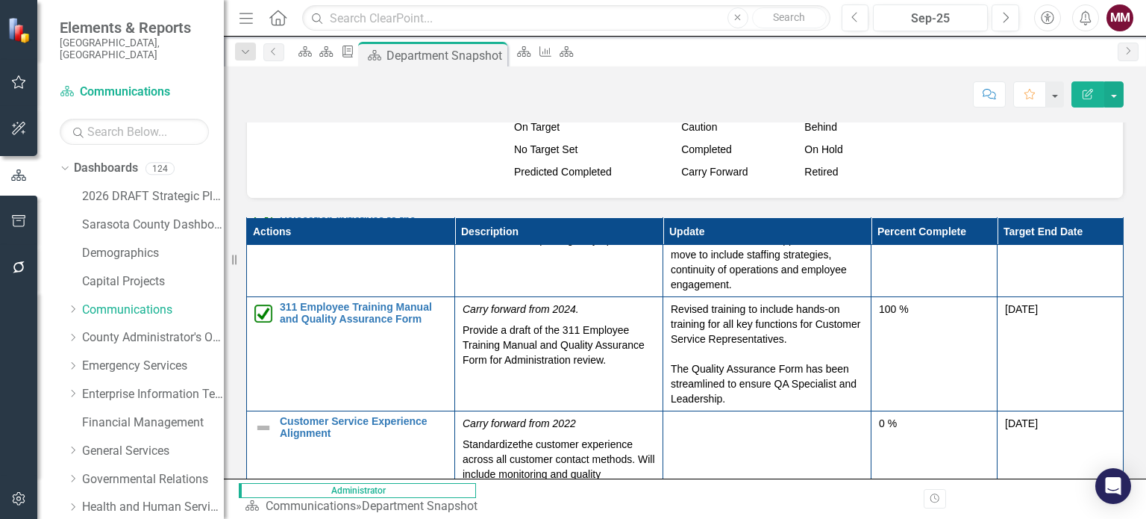
scroll to position [75, 0]
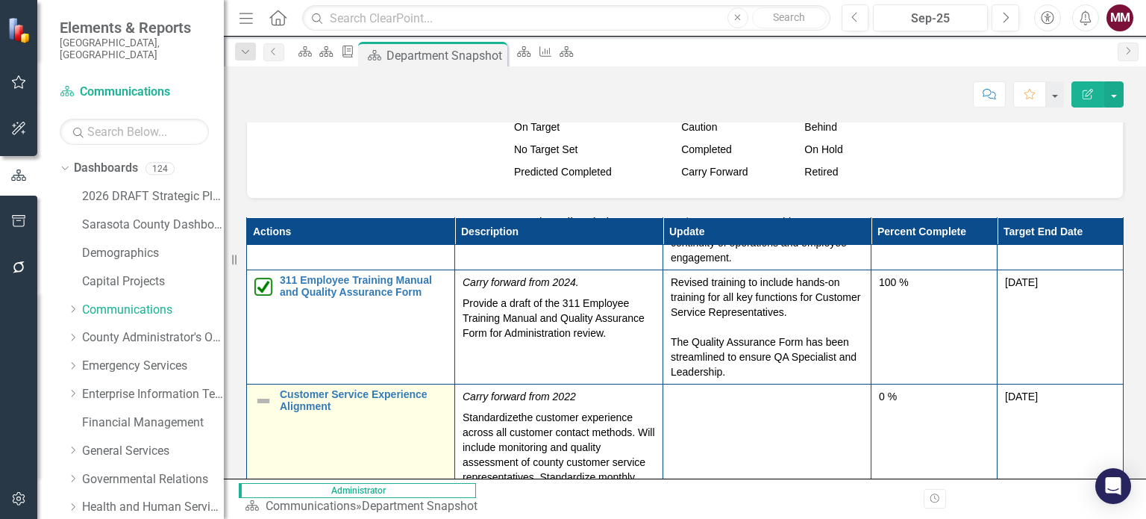
click at [265, 392] on img at bounding box center [263, 401] width 18 height 18
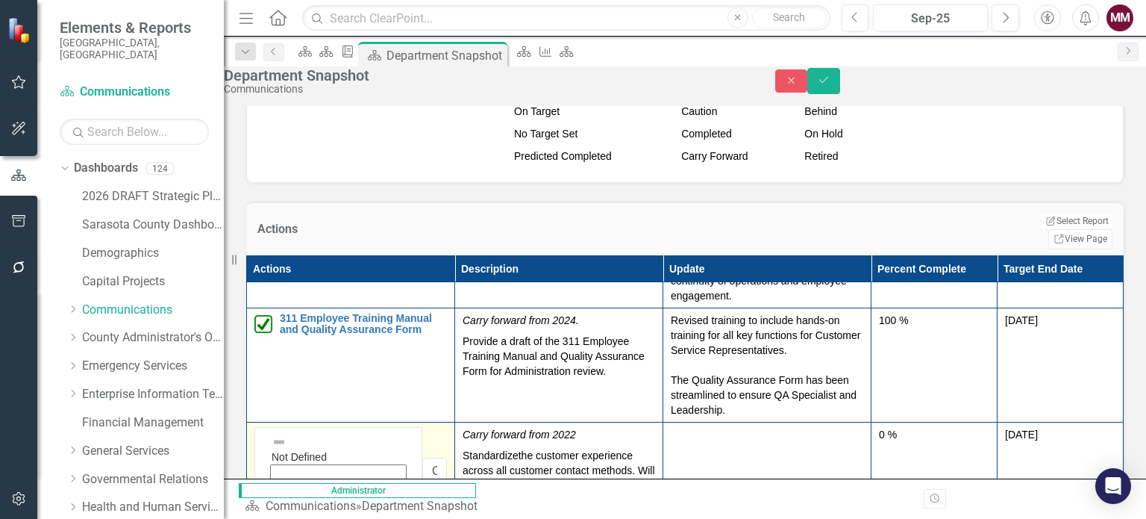
click at [286, 434] on img at bounding box center [279, 441] width 15 height 15
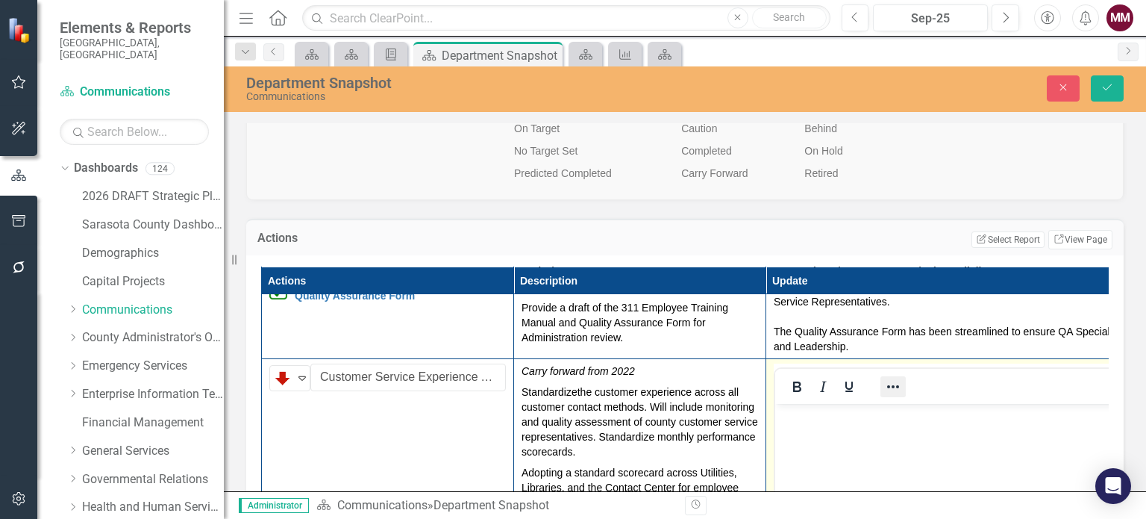
click at [890, 387] on icon "Reveal or hide additional toolbar items" at bounding box center [893, 387] width 18 height 18
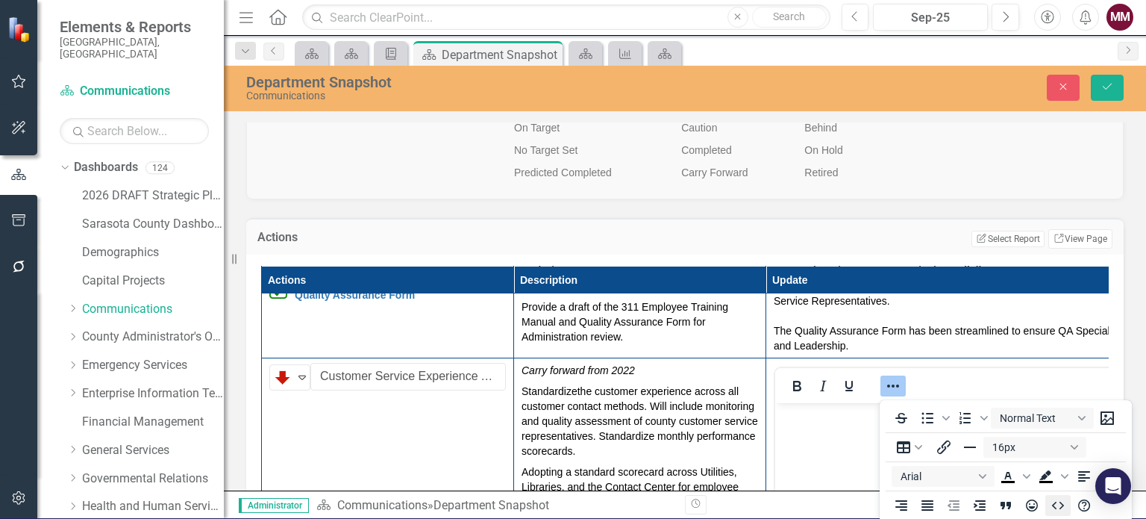
click at [1050, 504] on icon "HTML Editor" at bounding box center [1058, 505] width 18 height 18
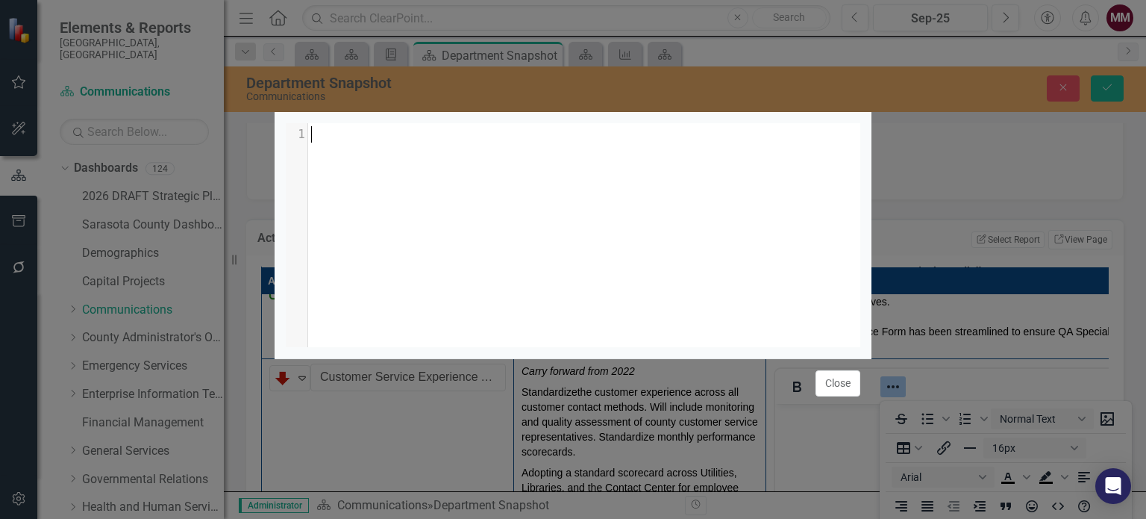
scroll to position [6, 0]
click at [513, 167] on div "​ x 1 ​" at bounding box center [592, 253] width 612 height 261
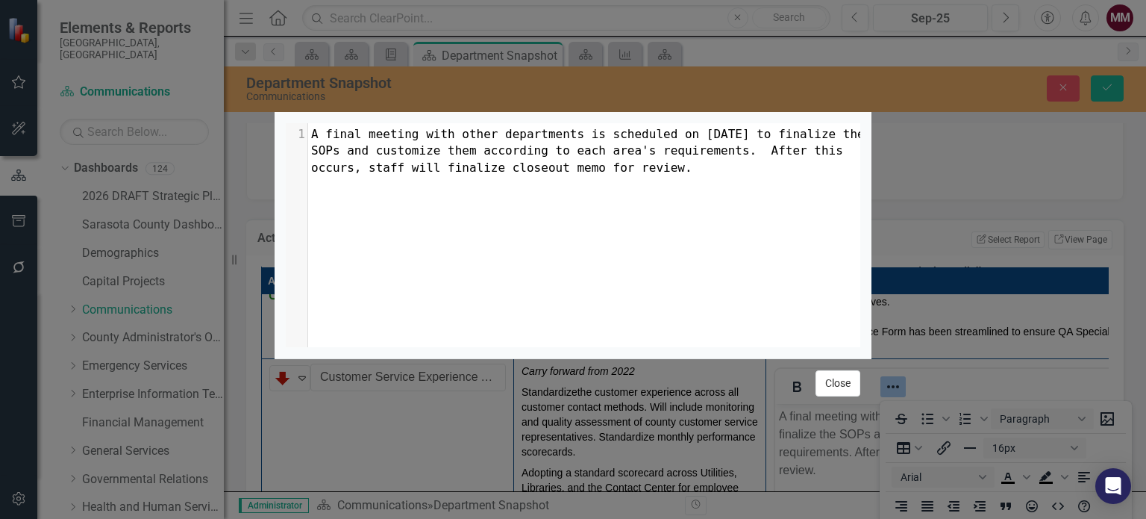
click at [830, 391] on button "Close" at bounding box center [837, 383] width 45 height 26
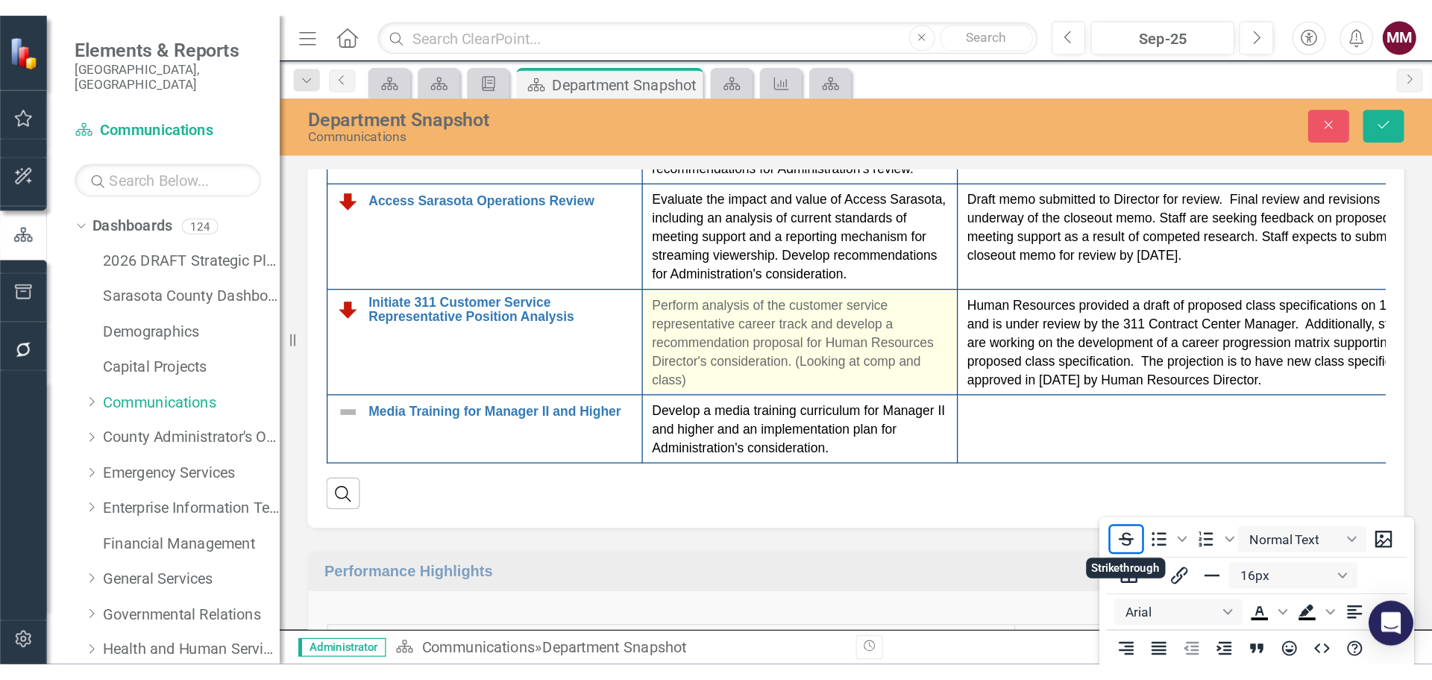
scroll to position [1957, 0]
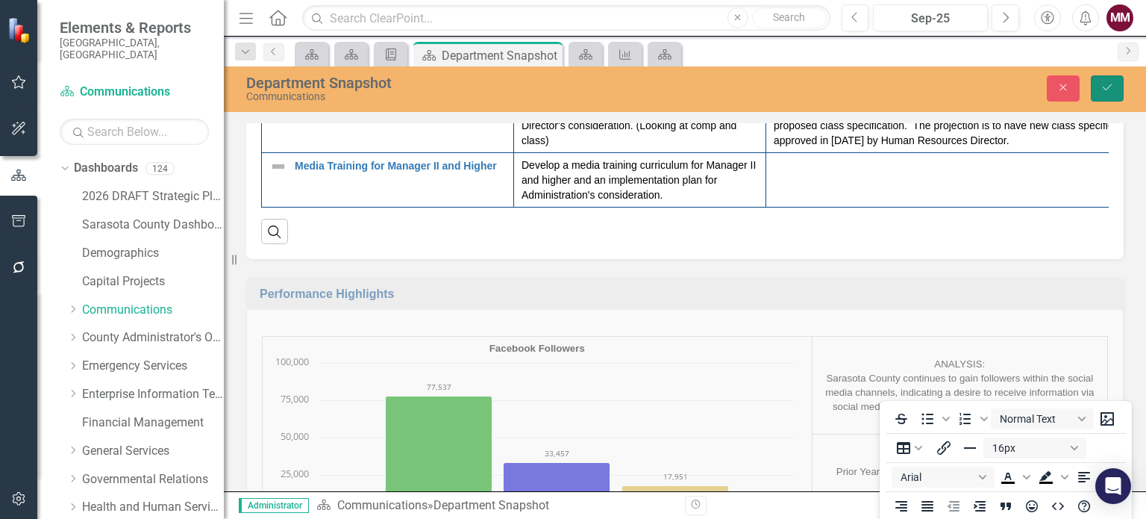
click at [1100, 91] on button "Save" at bounding box center [1107, 88] width 33 height 26
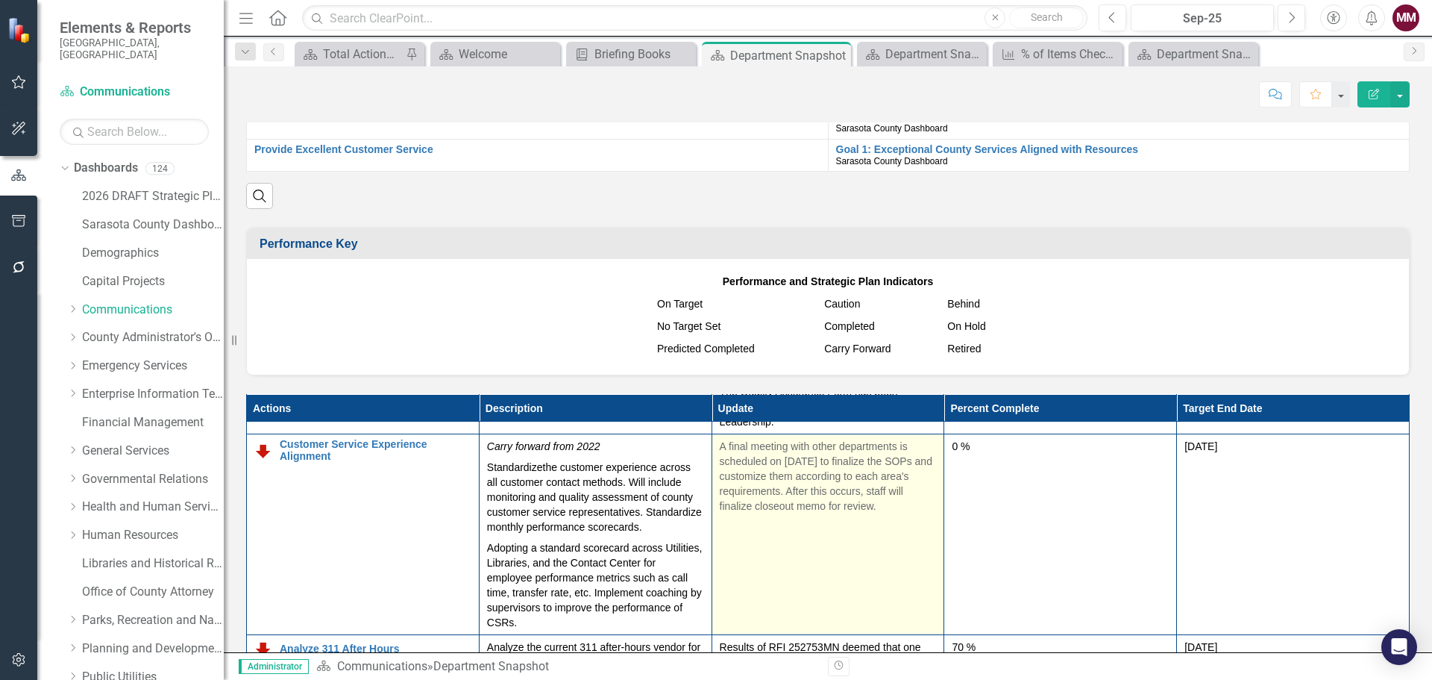
scroll to position [149, 0]
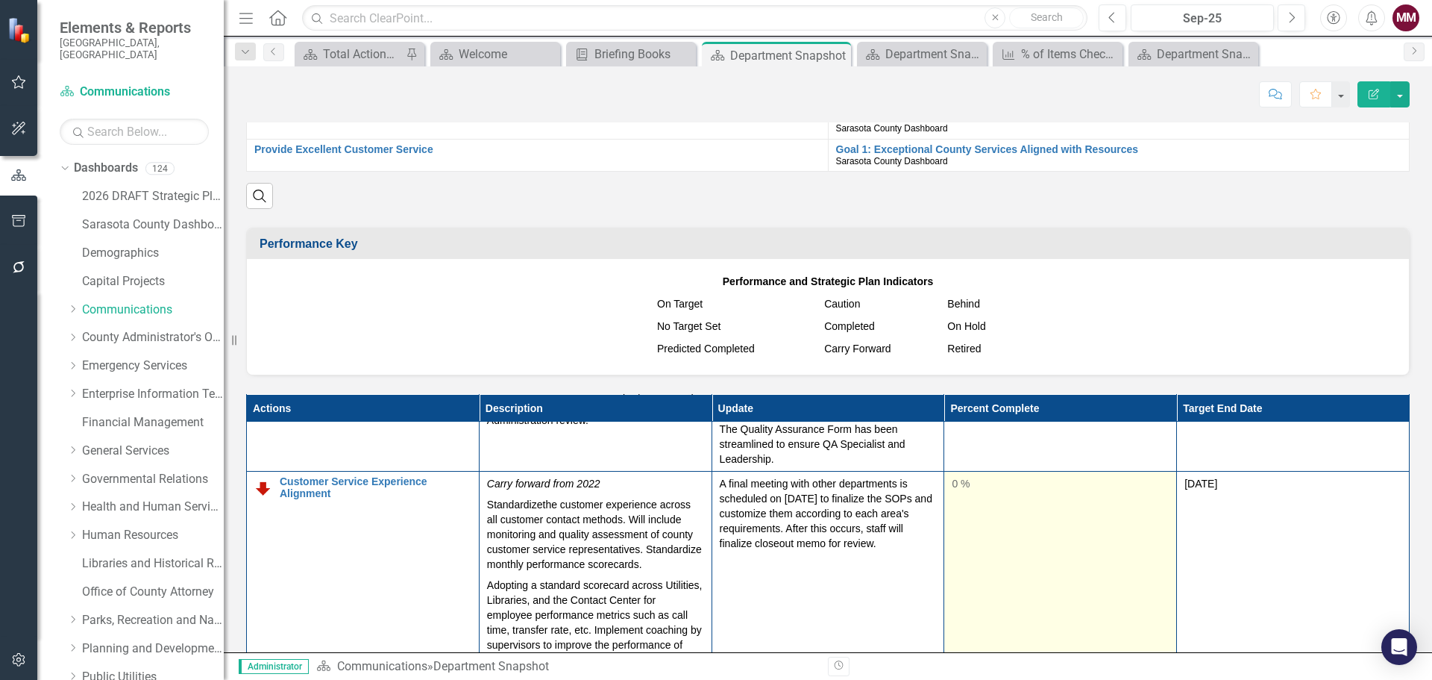
click at [1145, 481] on td "0 %" at bounding box center [1061, 572] width 233 height 201
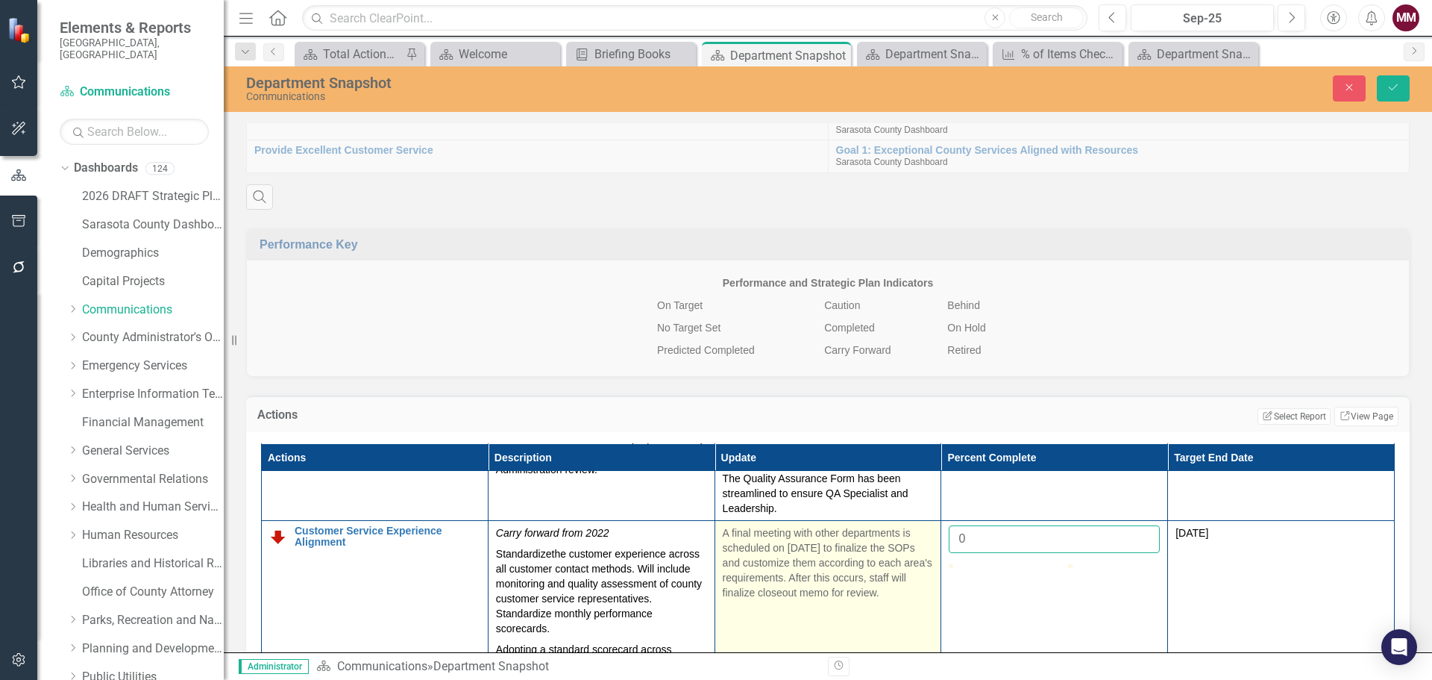
drag, startPoint x: 1324, startPoint y: 499, endPoint x: 1221, endPoint y: 494, distance: 103.1
click at [1145, 518] on tr "Customer Service Experience Alignment Link Map View Link Map Edit Edit Action L…" at bounding box center [828, 628] width 1133 height 216
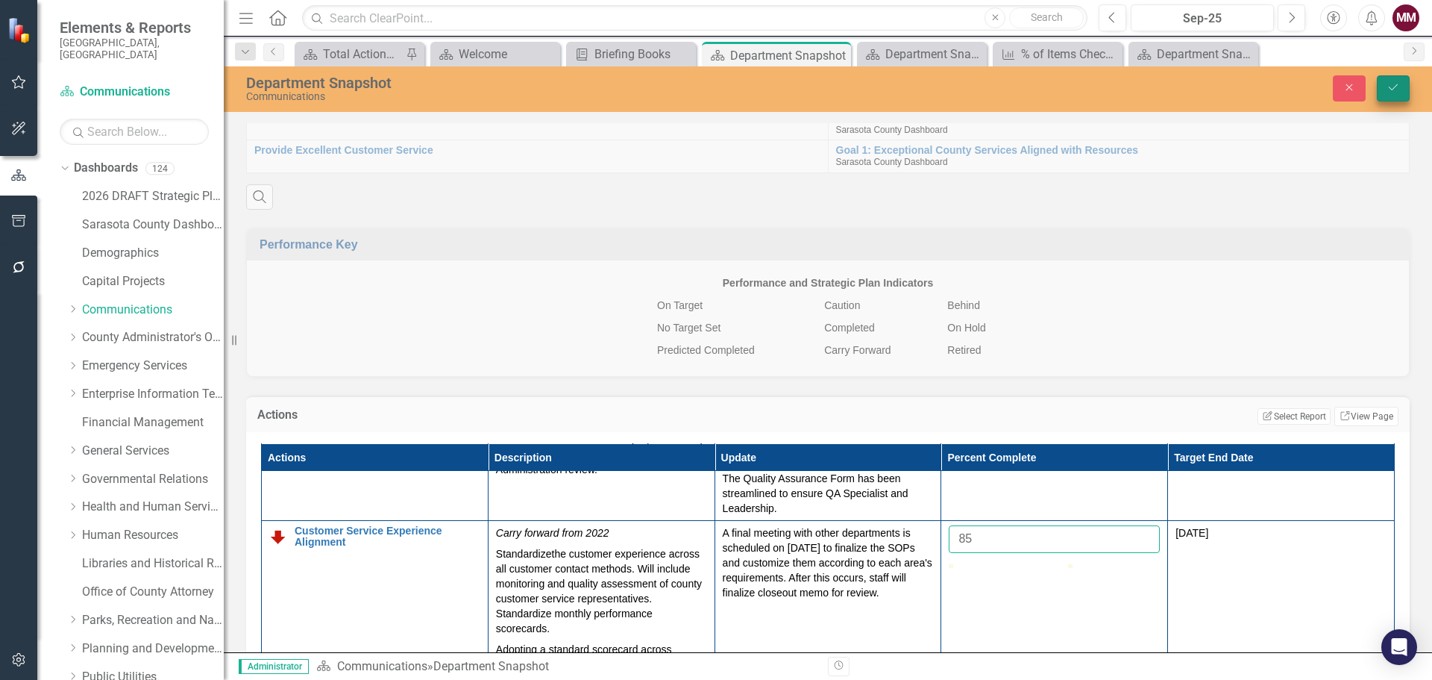
type input "85"
click at [1145, 86] on button "Save" at bounding box center [1393, 88] width 33 height 26
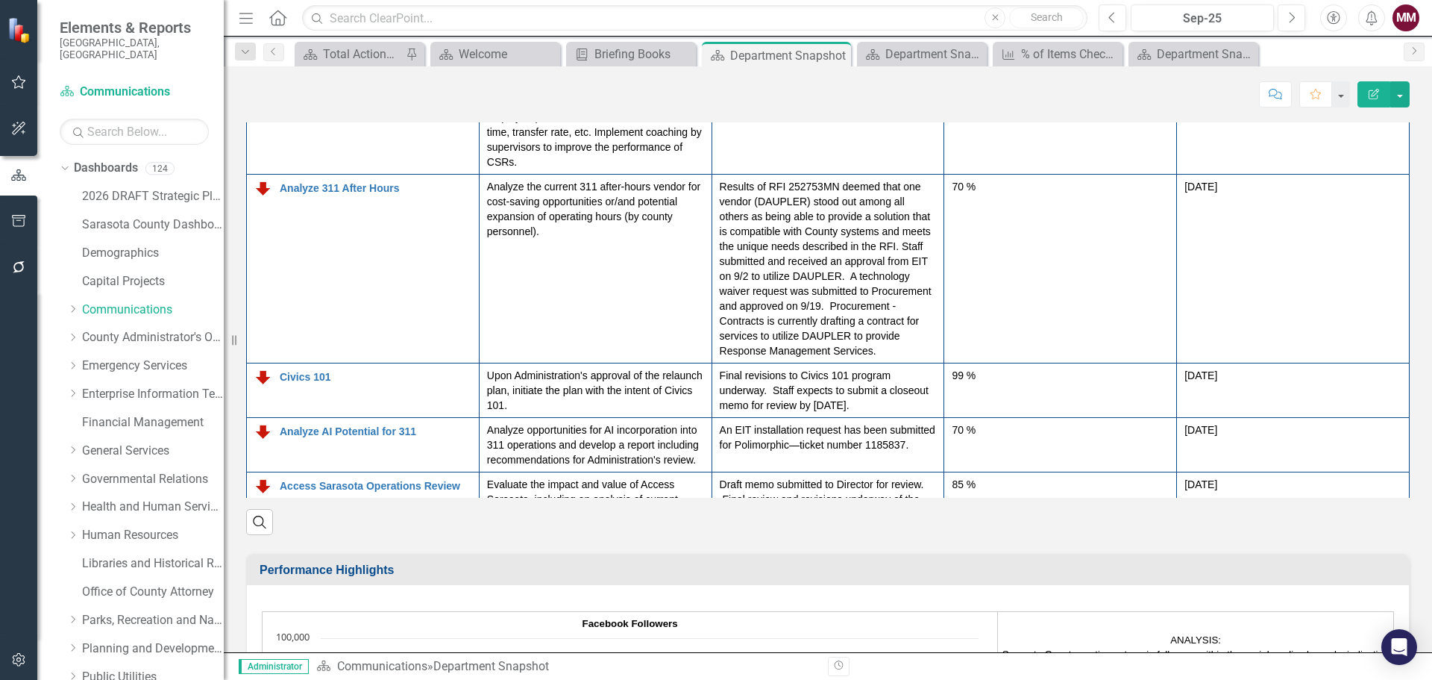
scroll to position [1865, 0]
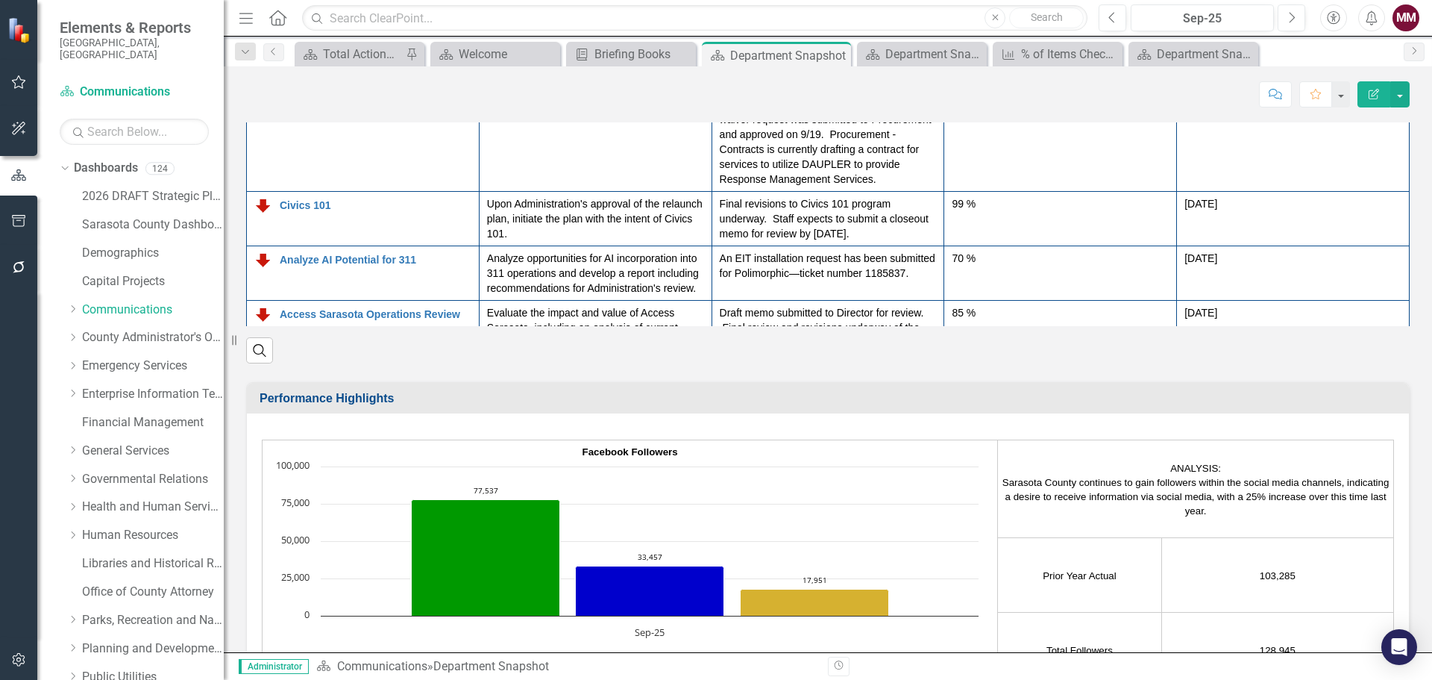
click at [341, 518] on link "Media Training for Manager II and Higher" at bounding box center [376, 559] width 192 height 23
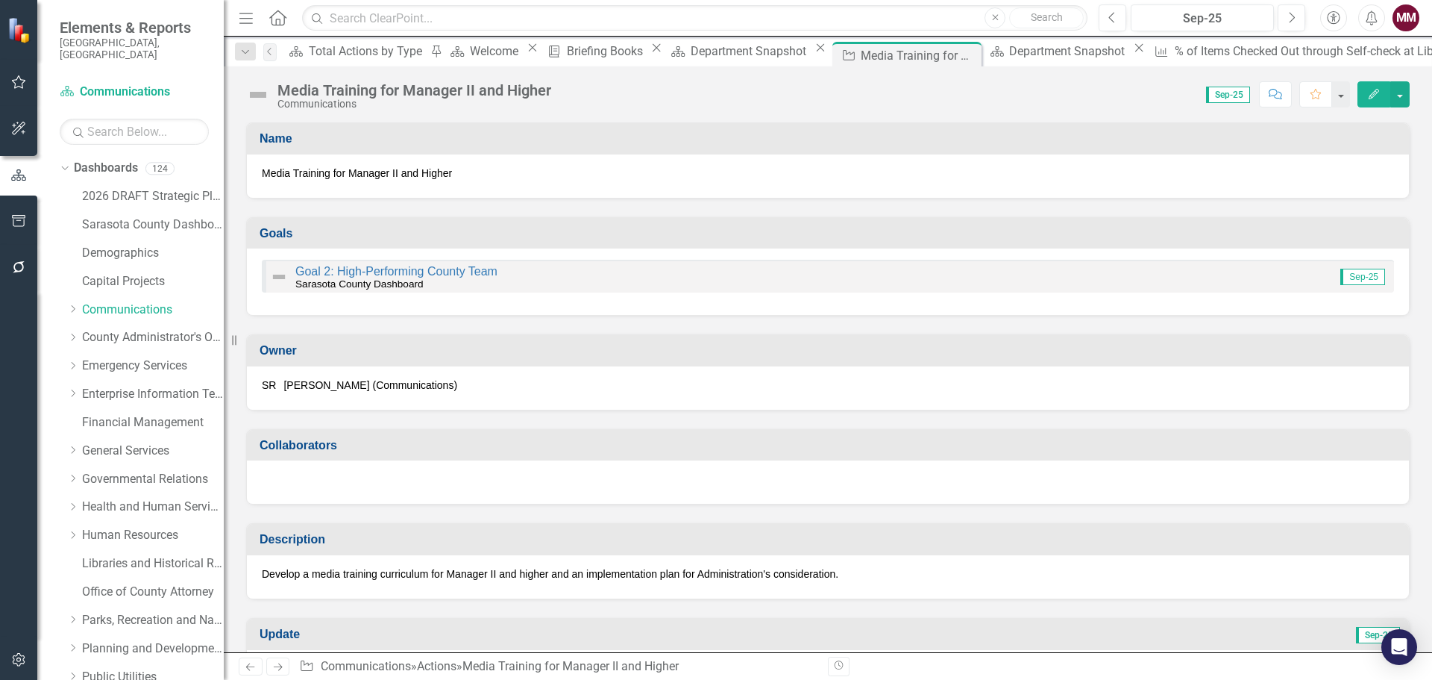
click at [249, 94] on img at bounding box center [258, 95] width 24 height 24
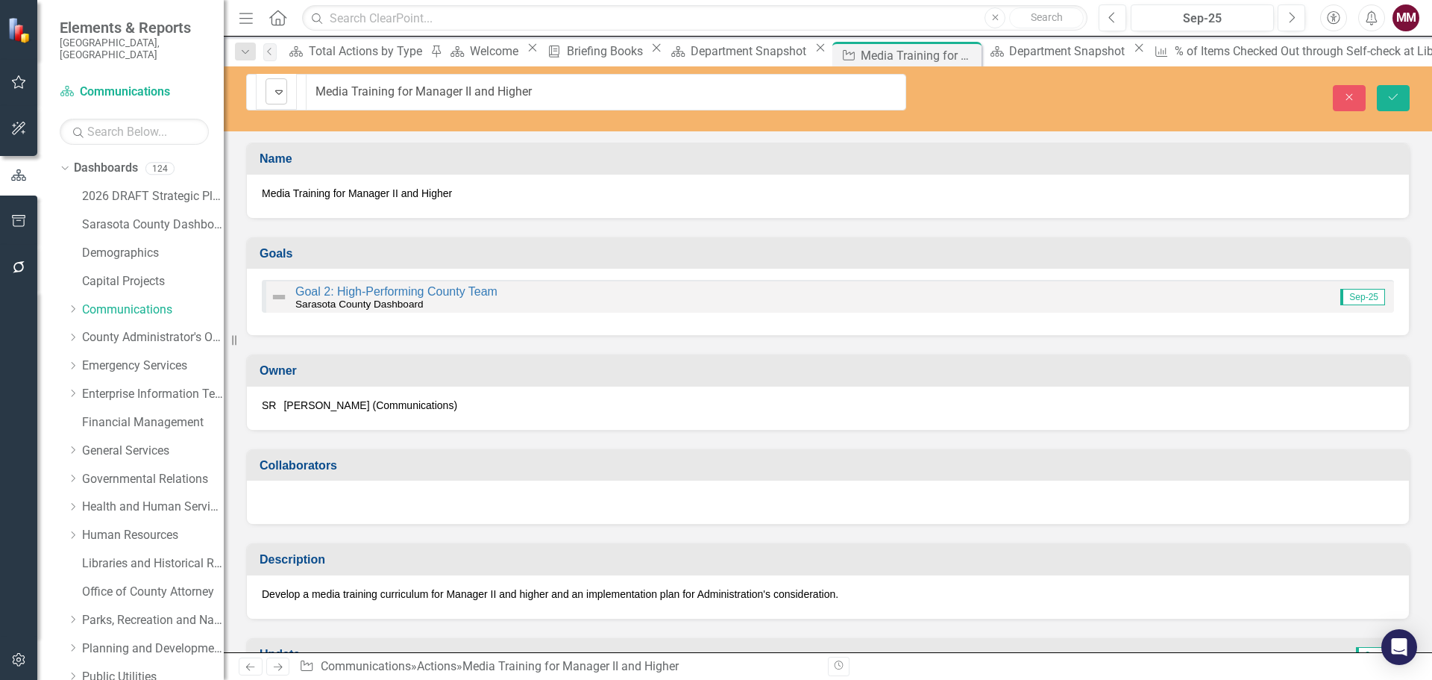
click at [270, 94] on img at bounding box center [279, 92] width 18 height 18
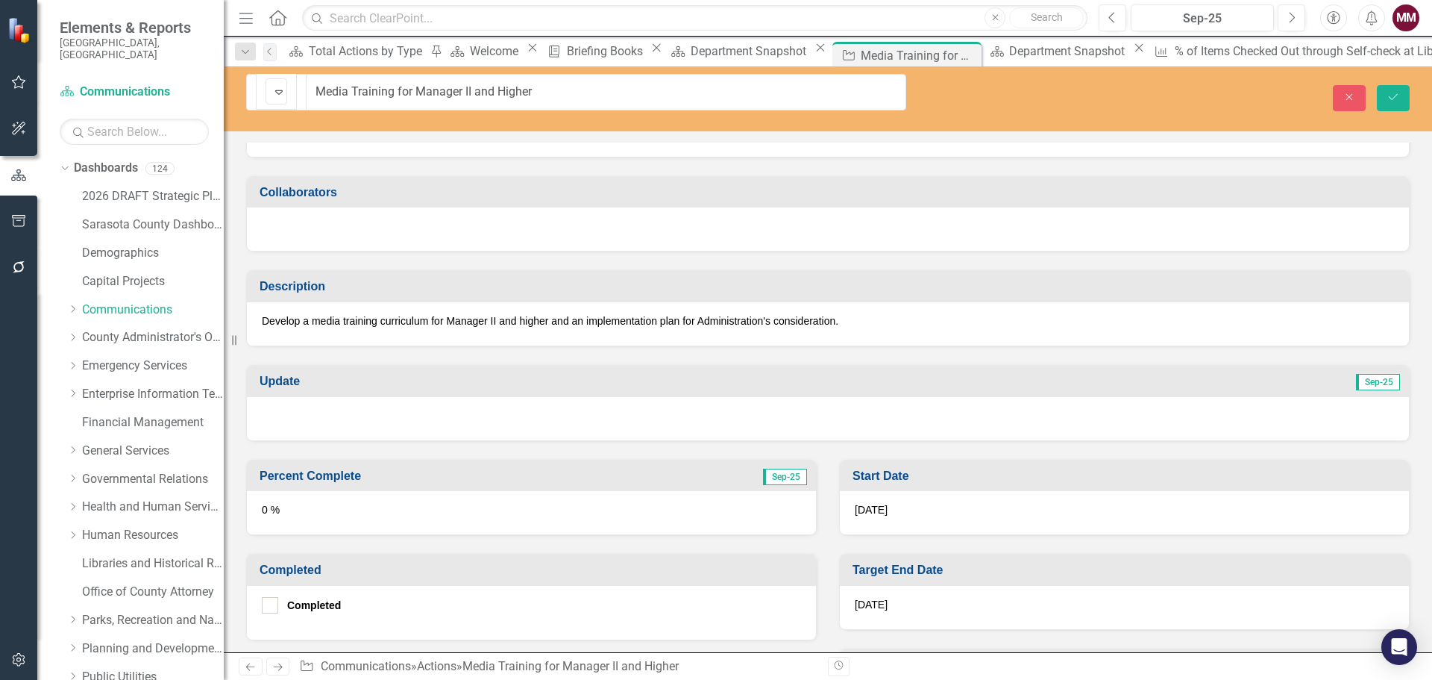
scroll to position [298, 0]
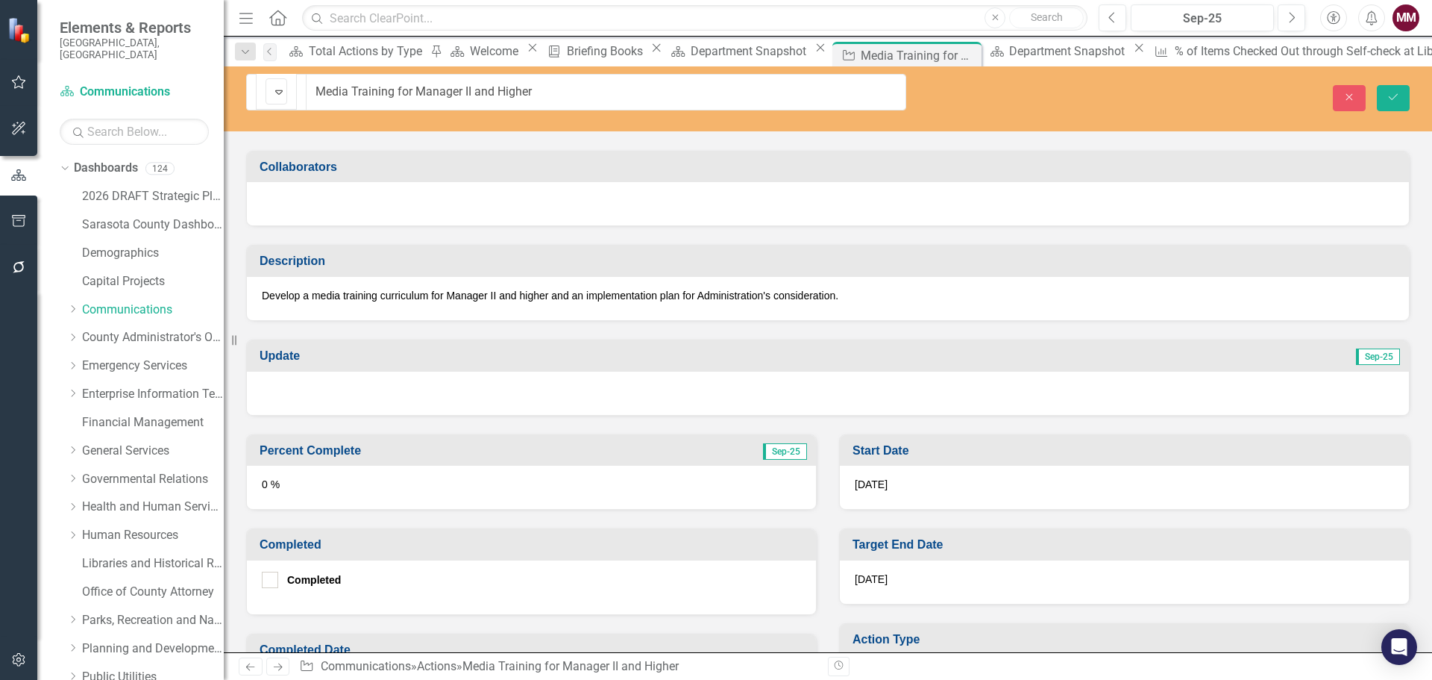
click at [448, 378] on div at bounding box center [828, 393] width 1162 height 43
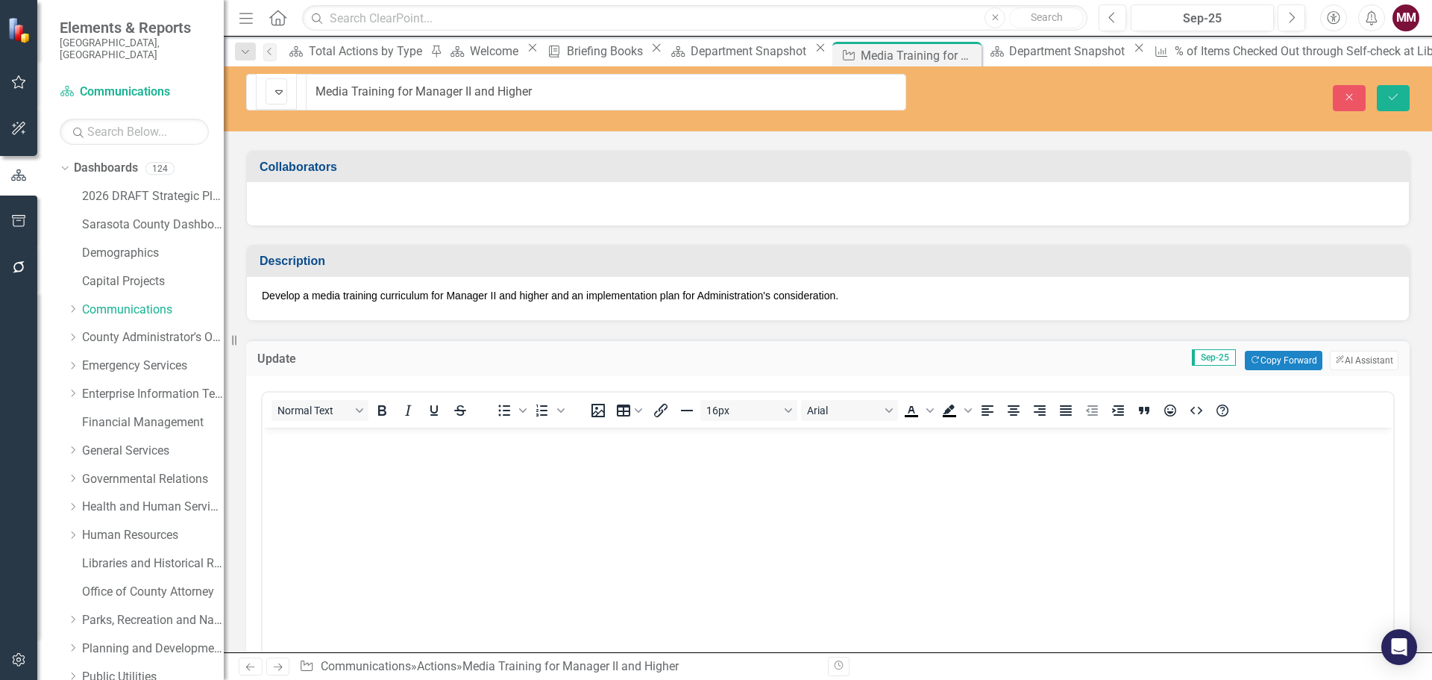
scroll to position [0, 0]
click at [1145, 351] on button "Copy Forward Copy Forward" at bounding box center [1283, 360] width 77 height 19
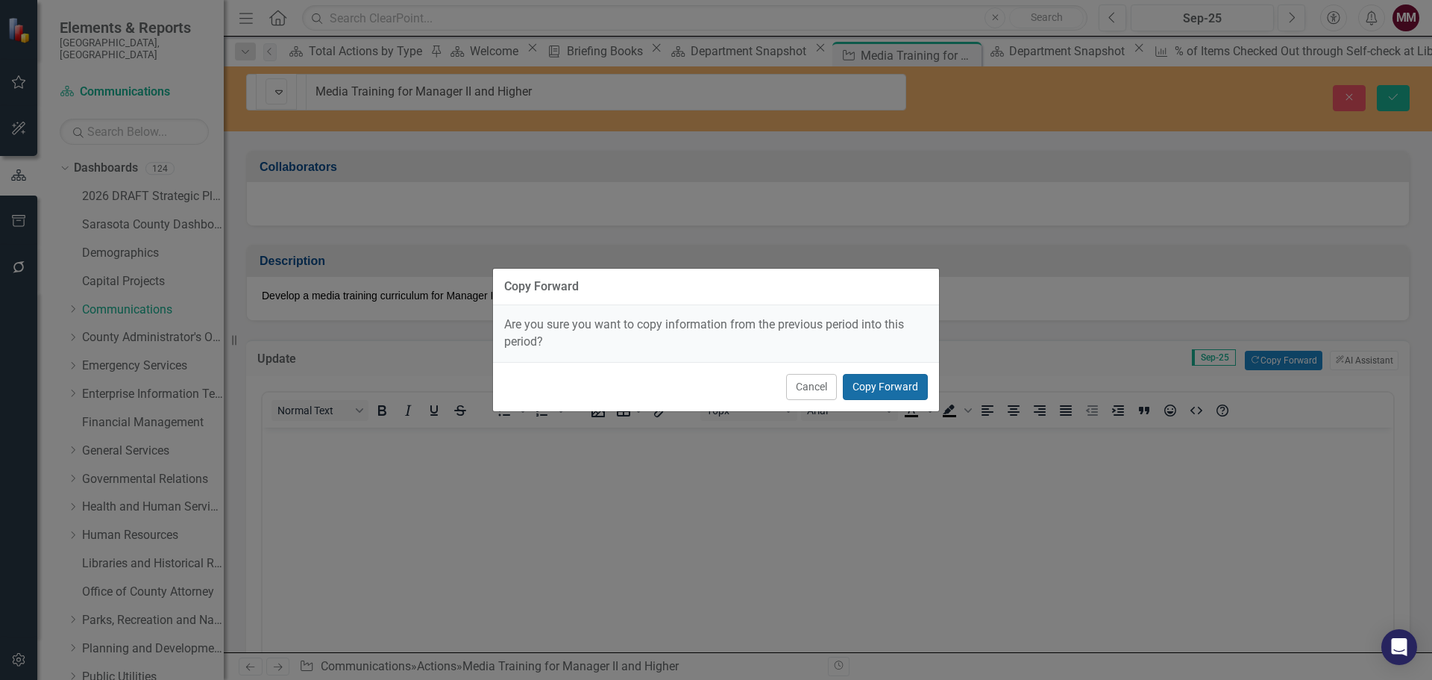
click at [889, 386] on button "Copy Forward" at bounding box center [885, 387] width 85 height 26
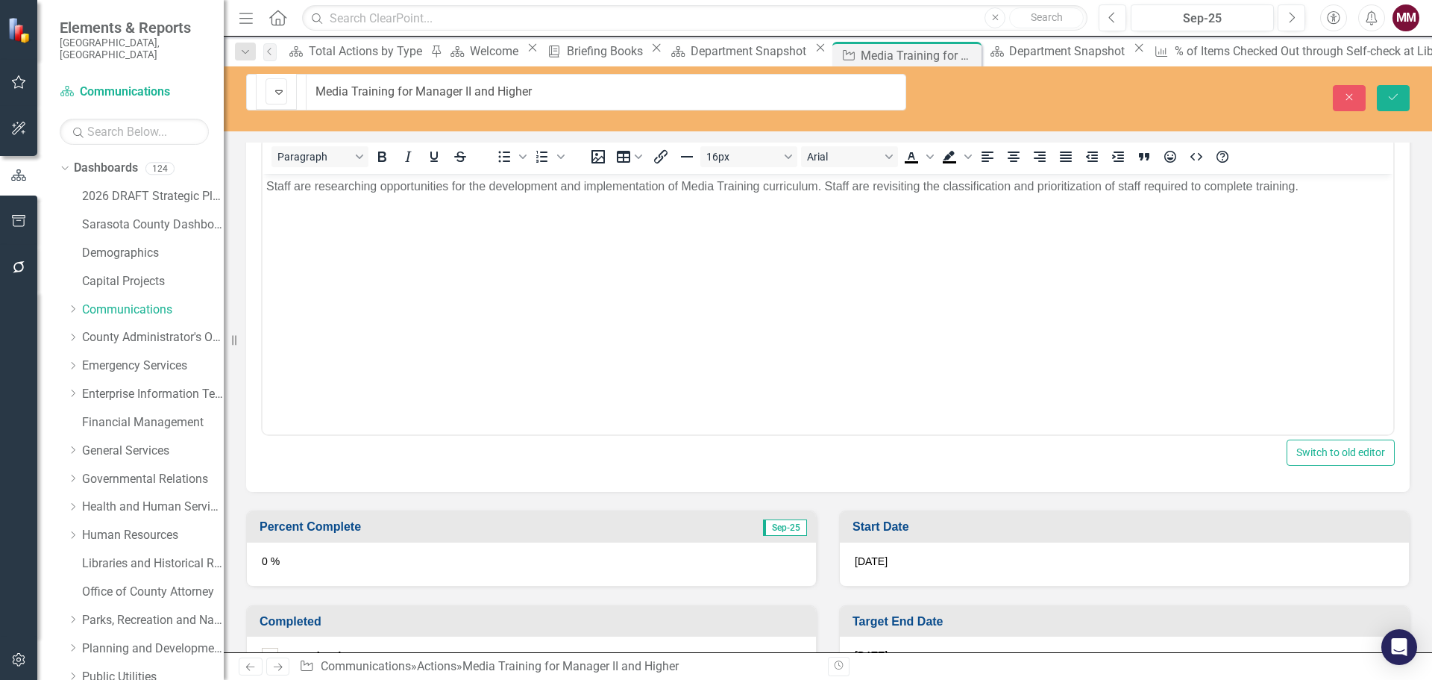
scroll to position [597, 0]
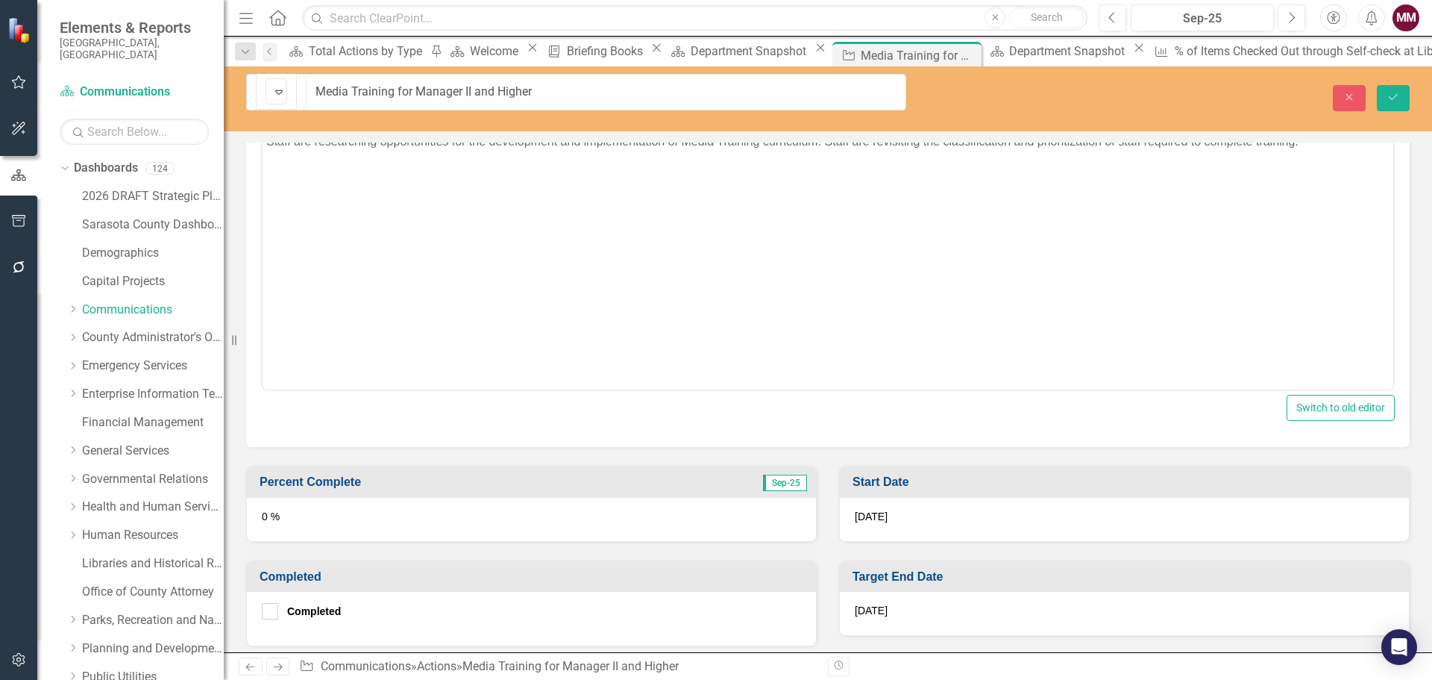
click at [304, 499] on div "0 %" at bounding box center [531, 519] width 569 height 43
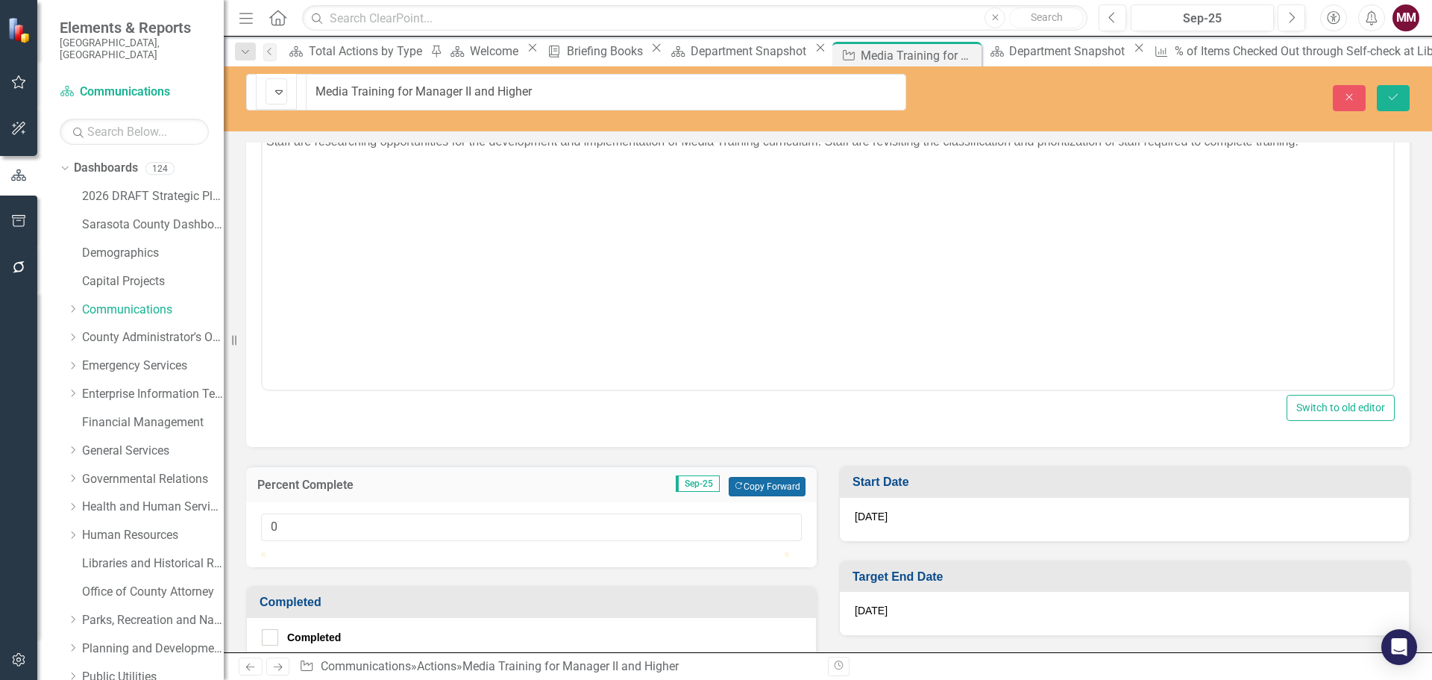
click at [742, 477] on button "Copy Forward Copy Forward" at bounding box center [767, 486] width 77 height 19
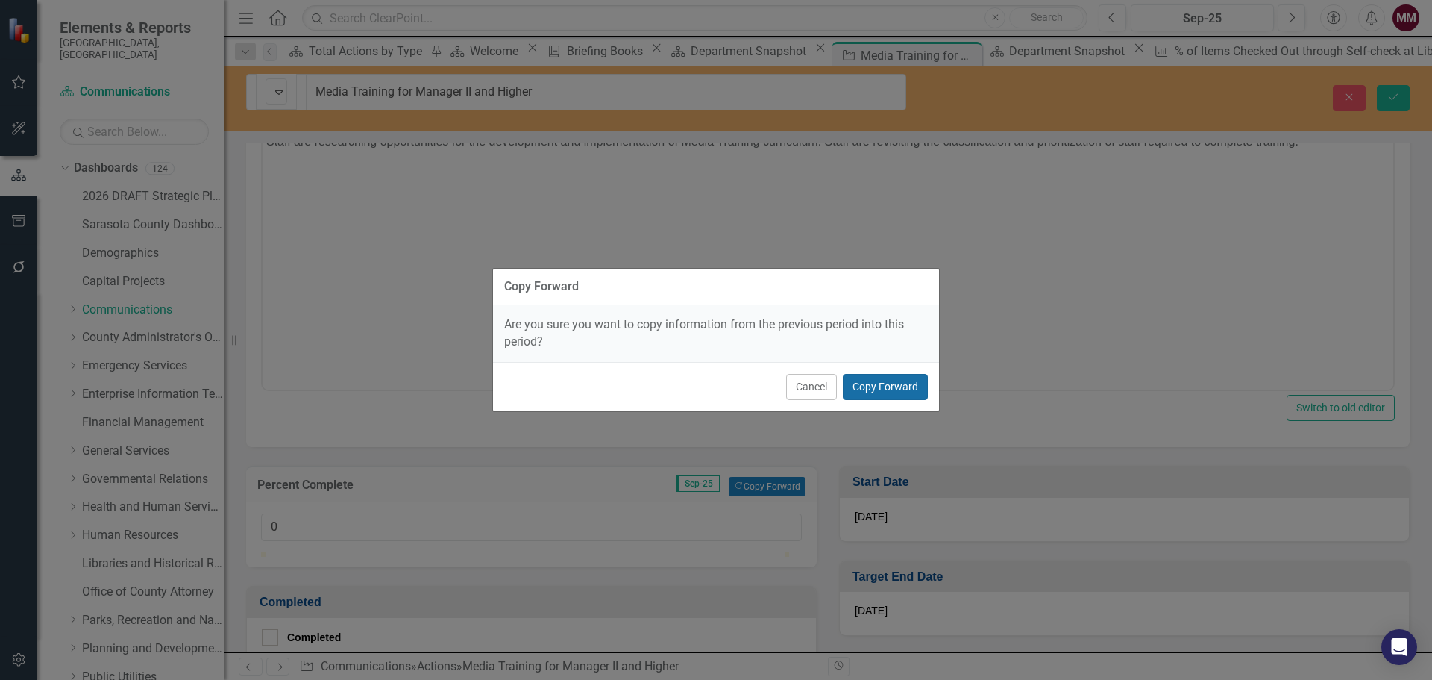
click at [883, 387] on button "Copy Forward" at bounding box center [885, 387] width 85 height 26
type input "95"
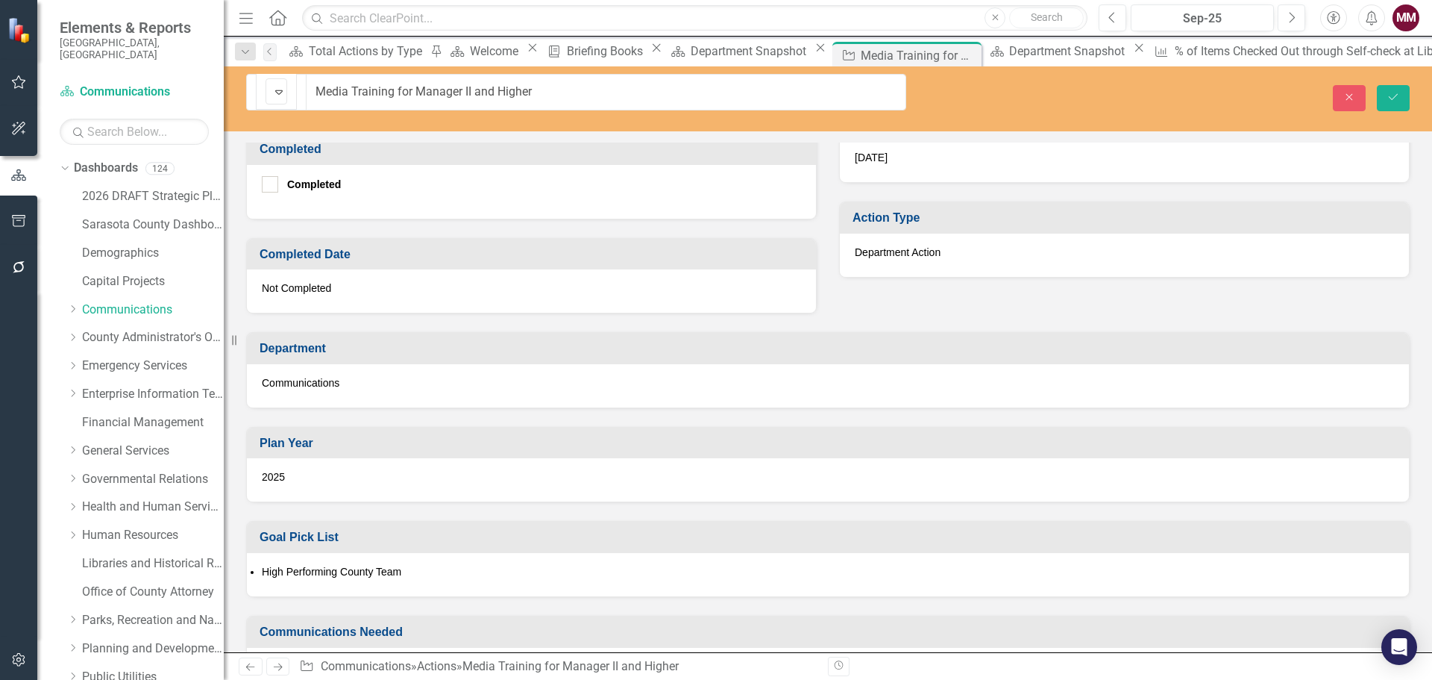
scroll to position [989, 0]
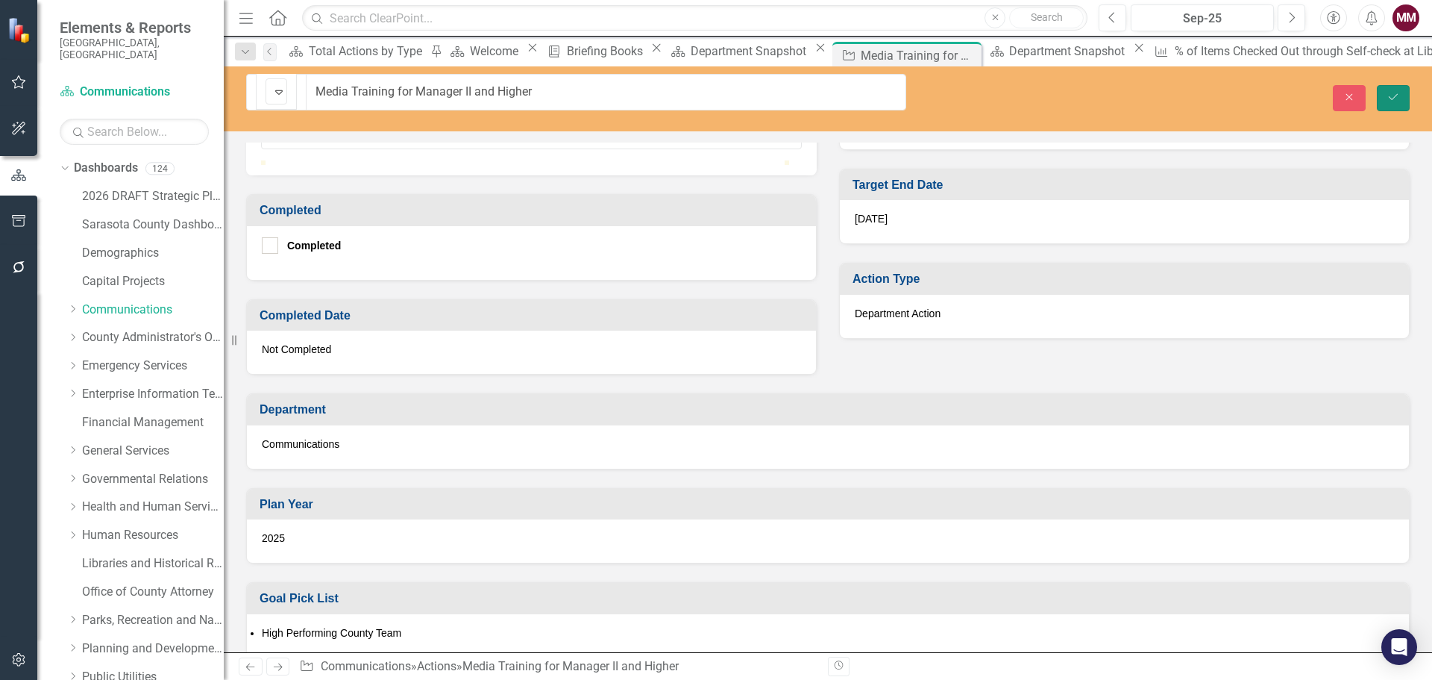
click at [1145, 91] on button "Save" at bounding box center [1393, 98] width 33 height 26
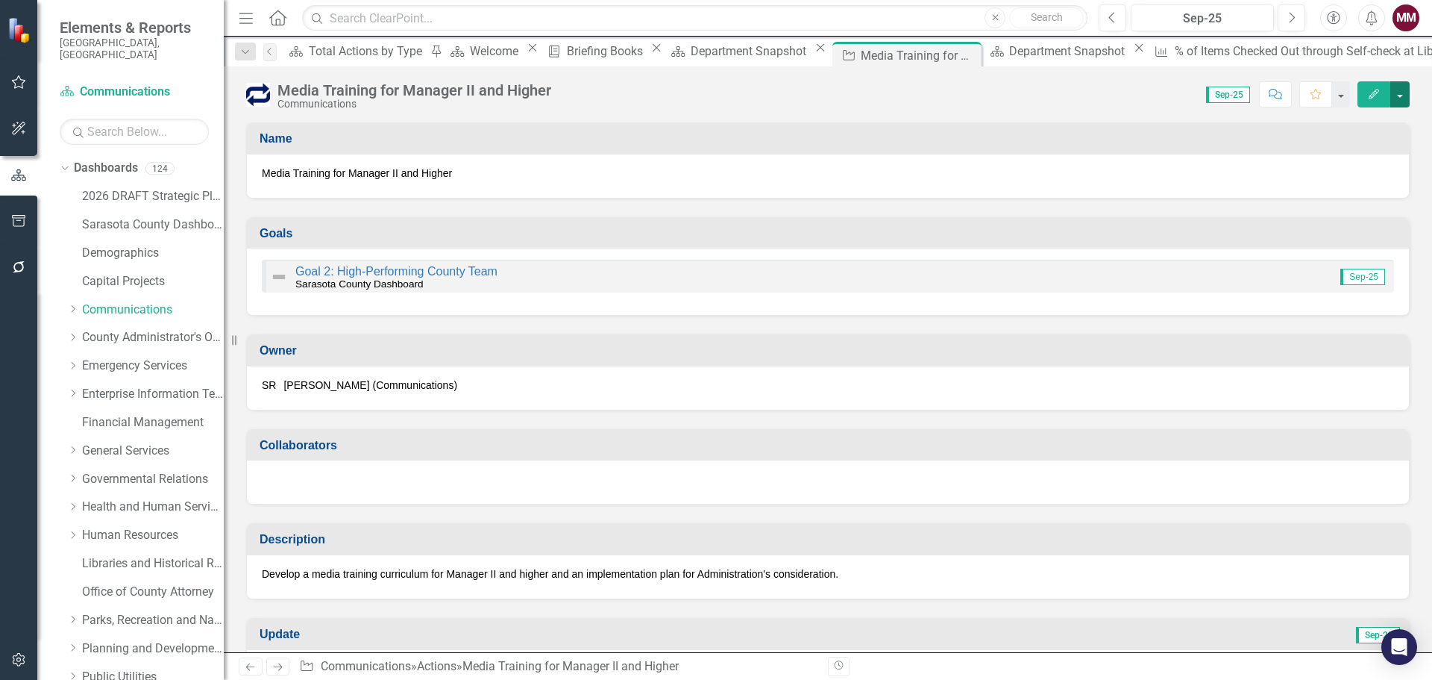
click at [1145, 104] on button "button" at bounding box center [1400, 94] width 19 height 26
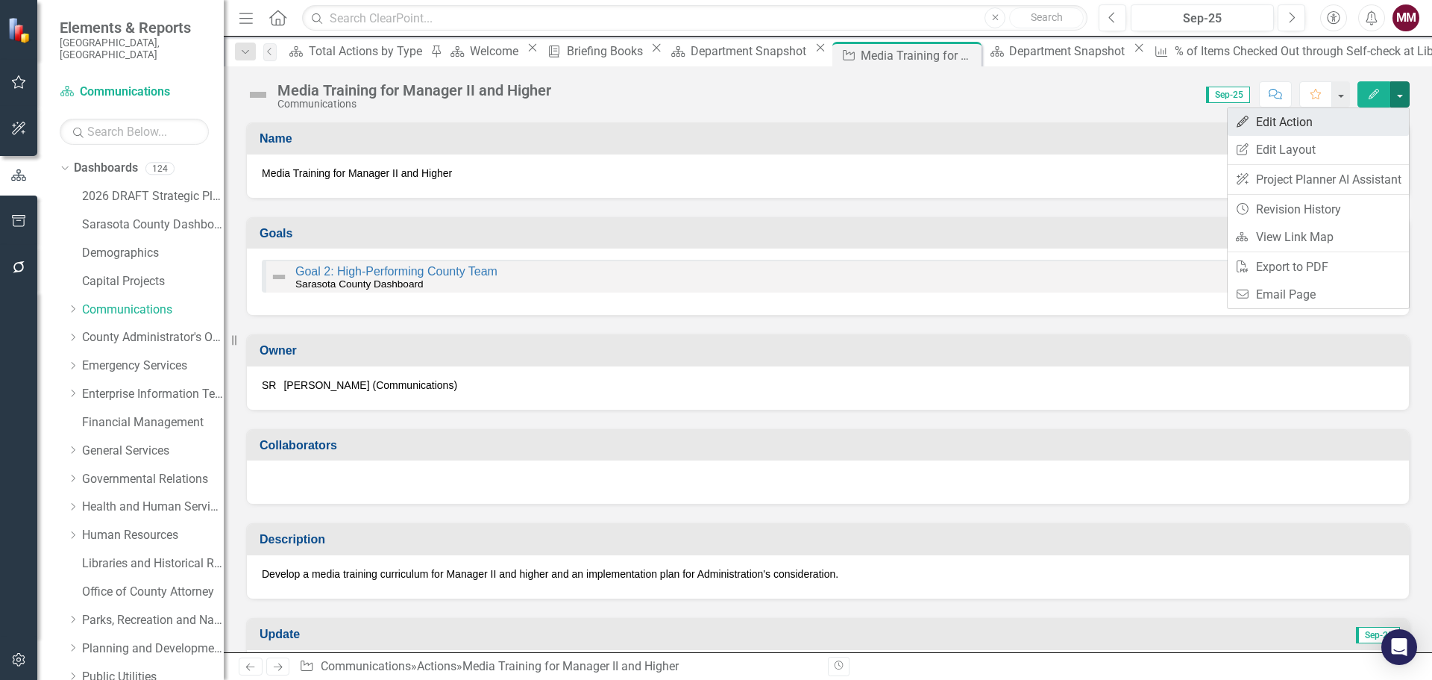
click at [1145, 120] on link "Edit Edit Action" at bounding box center [1318, 122] width 181 height 28
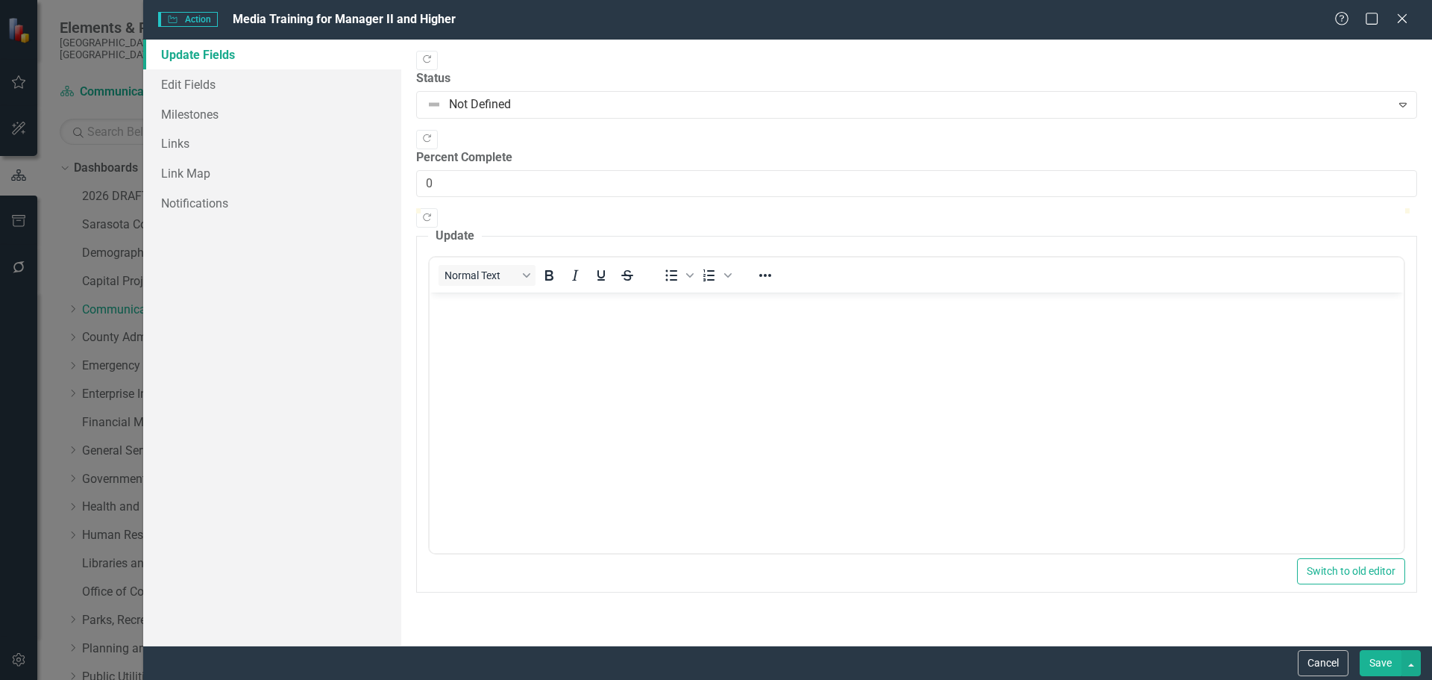
scroll to position [0, 0]
click at [175, 84] on link "Edit Fields" at bounding box center [272, 84] width 258 height 30
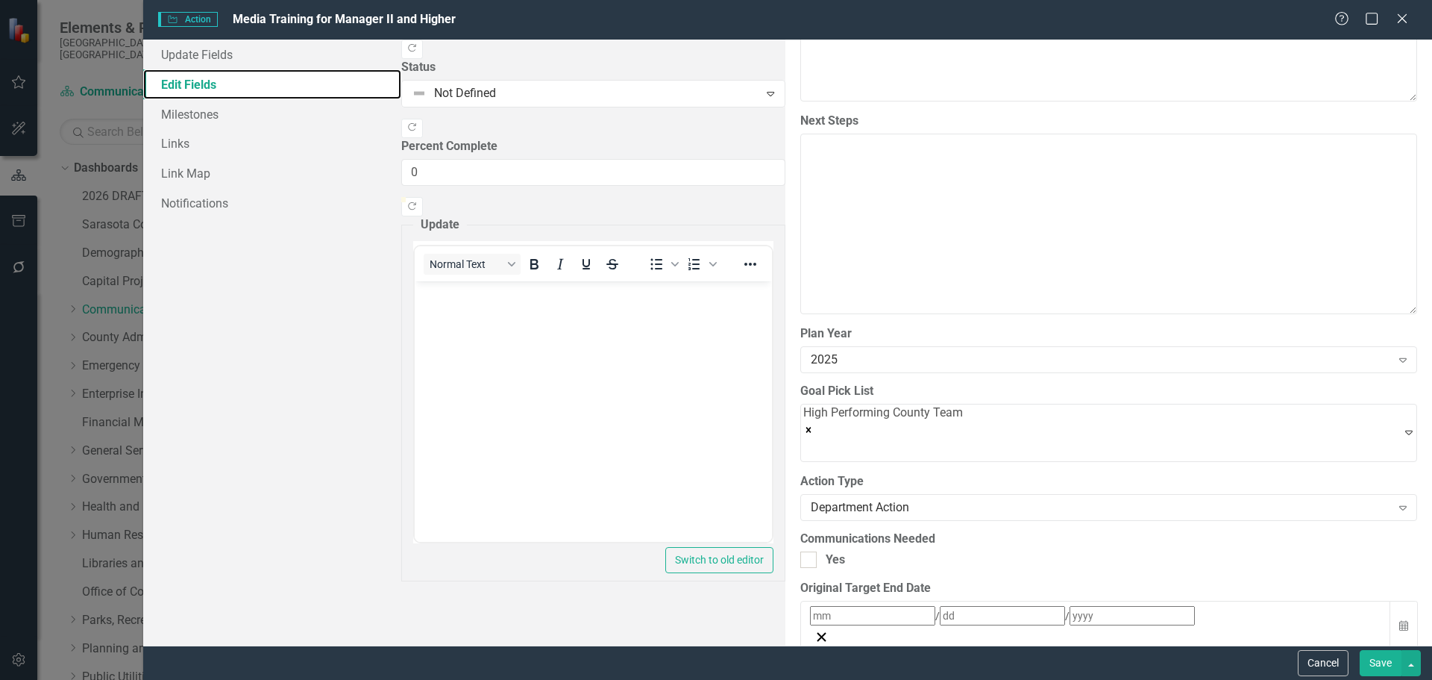
scroll to position [1492, 0]
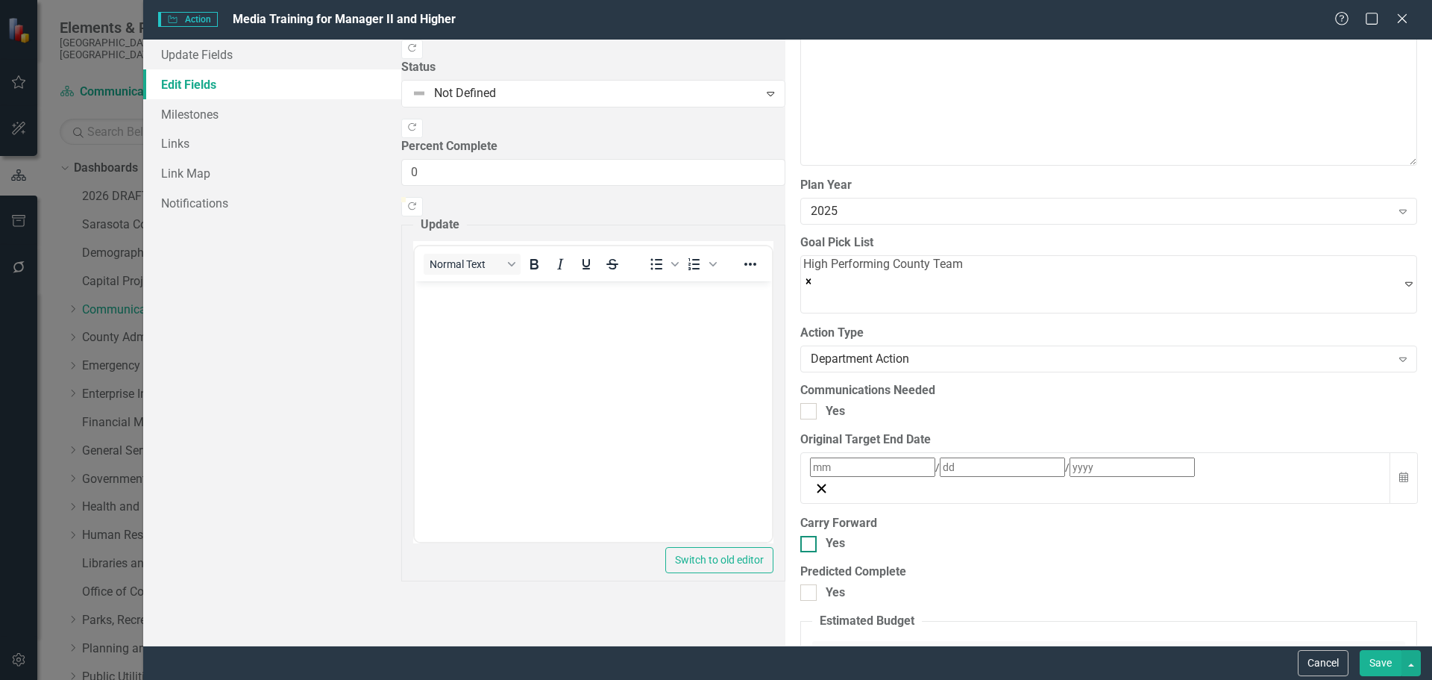
click at [801, 518] on input "Yes" at bounding box center [806, 541] width 10 height 10
checkbox input "true"
click at [1145, 518] on button "Save" at bounding box center [1381, 663] width 42 height 26
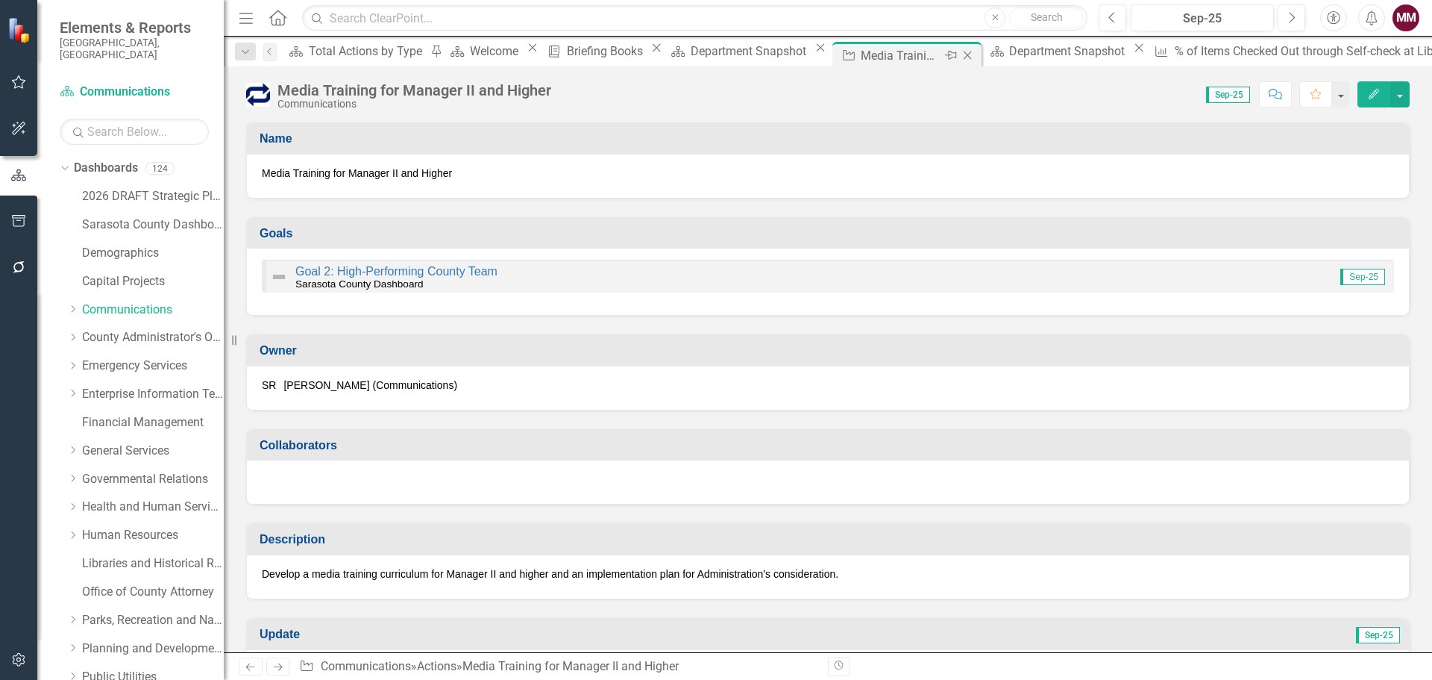
click at [964, 57] on icon at bounding box center [968, 55] width 8 height 8
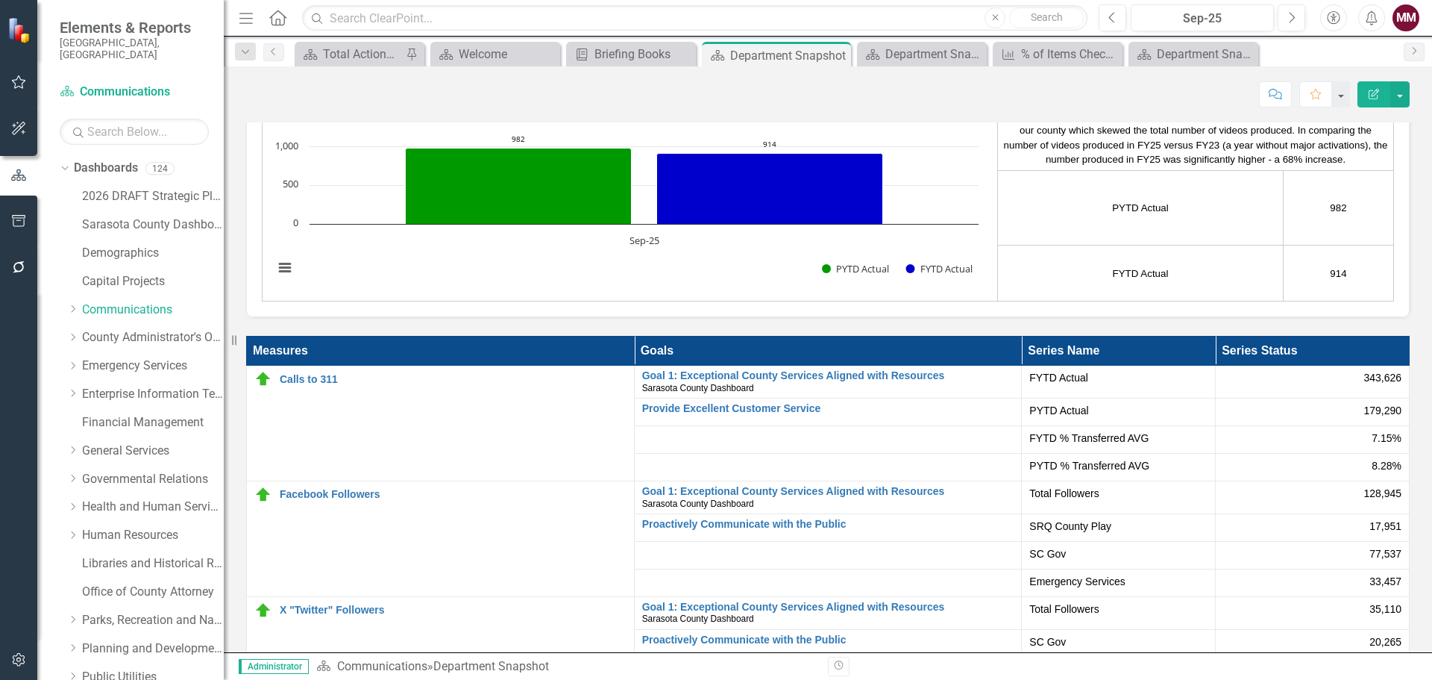
scroll to position [3133, 0]
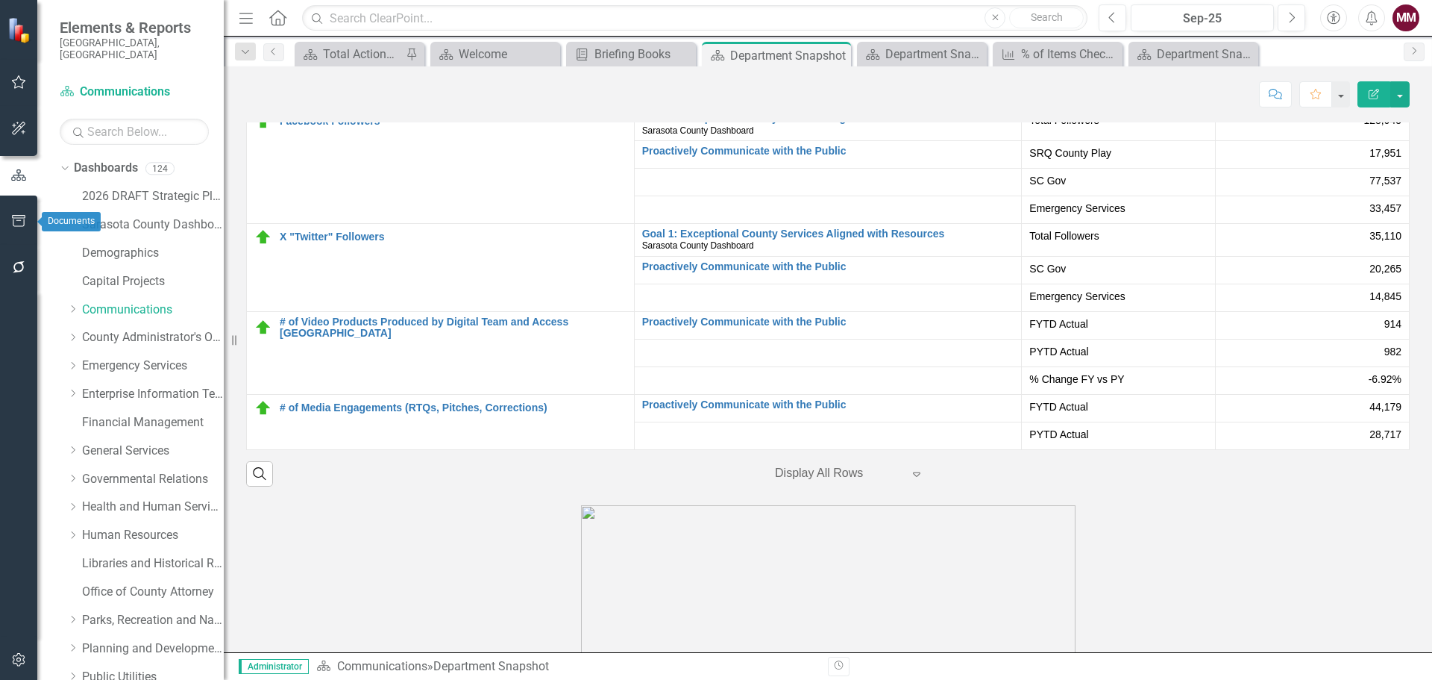
click at [13, 213] on button "button" at bounding box center [19, 221] width 34 height 31
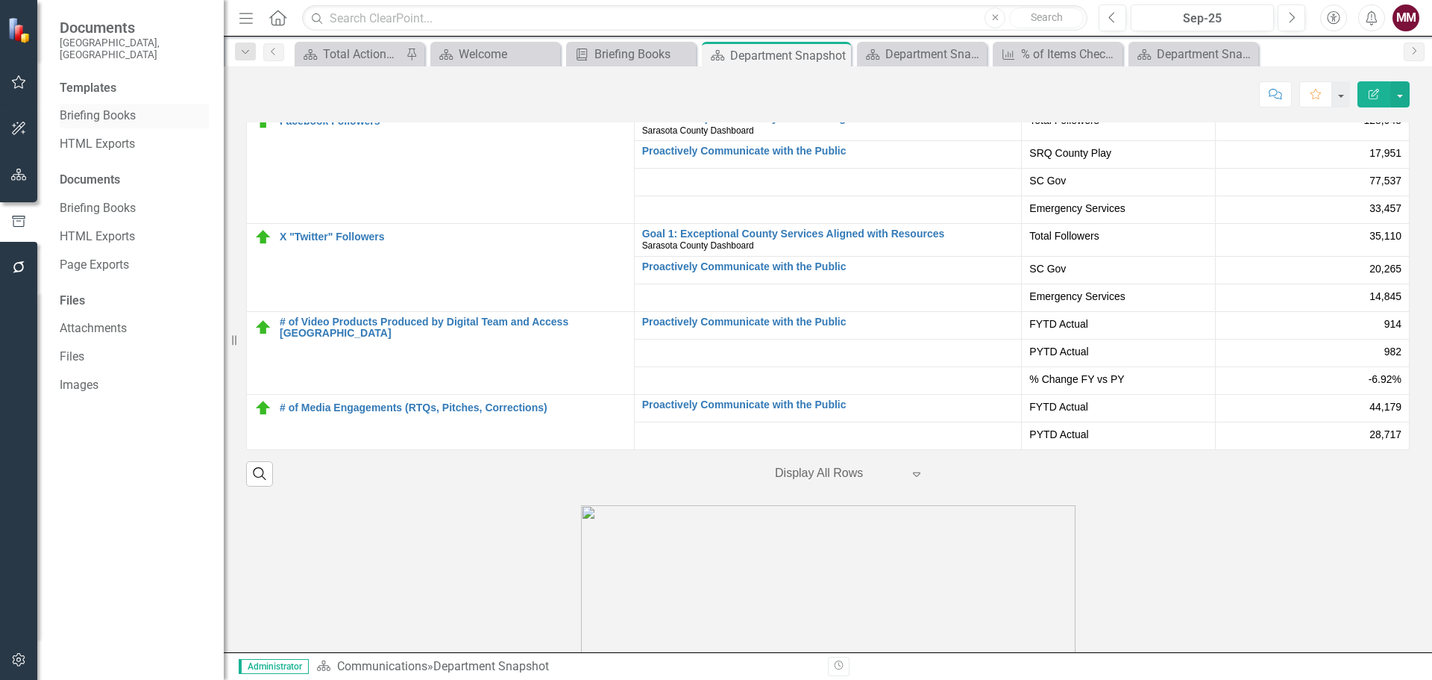
click at [101, 107] on link "Briefing Books" at bounding box center [134, 115] width 149 height 17
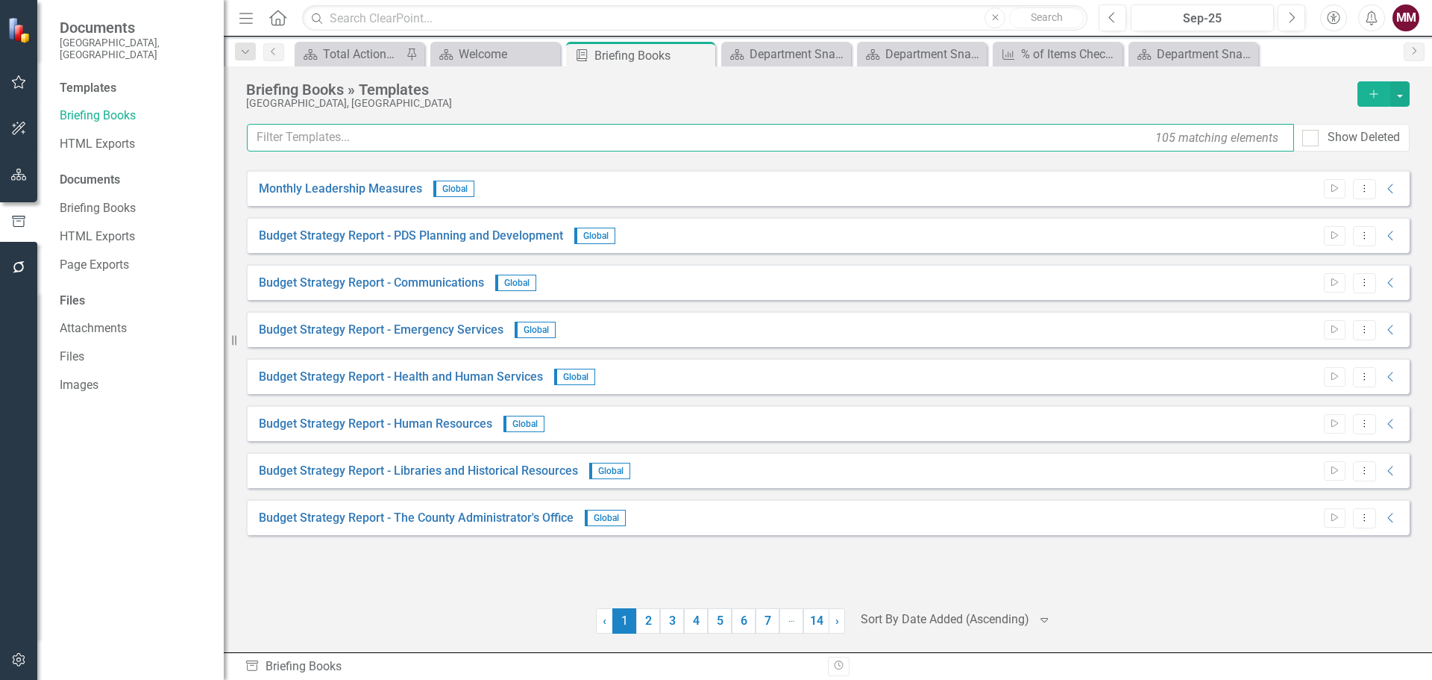
click at [315, 131] on input "text" at bounding box center [770, 138] width 1047 height 28
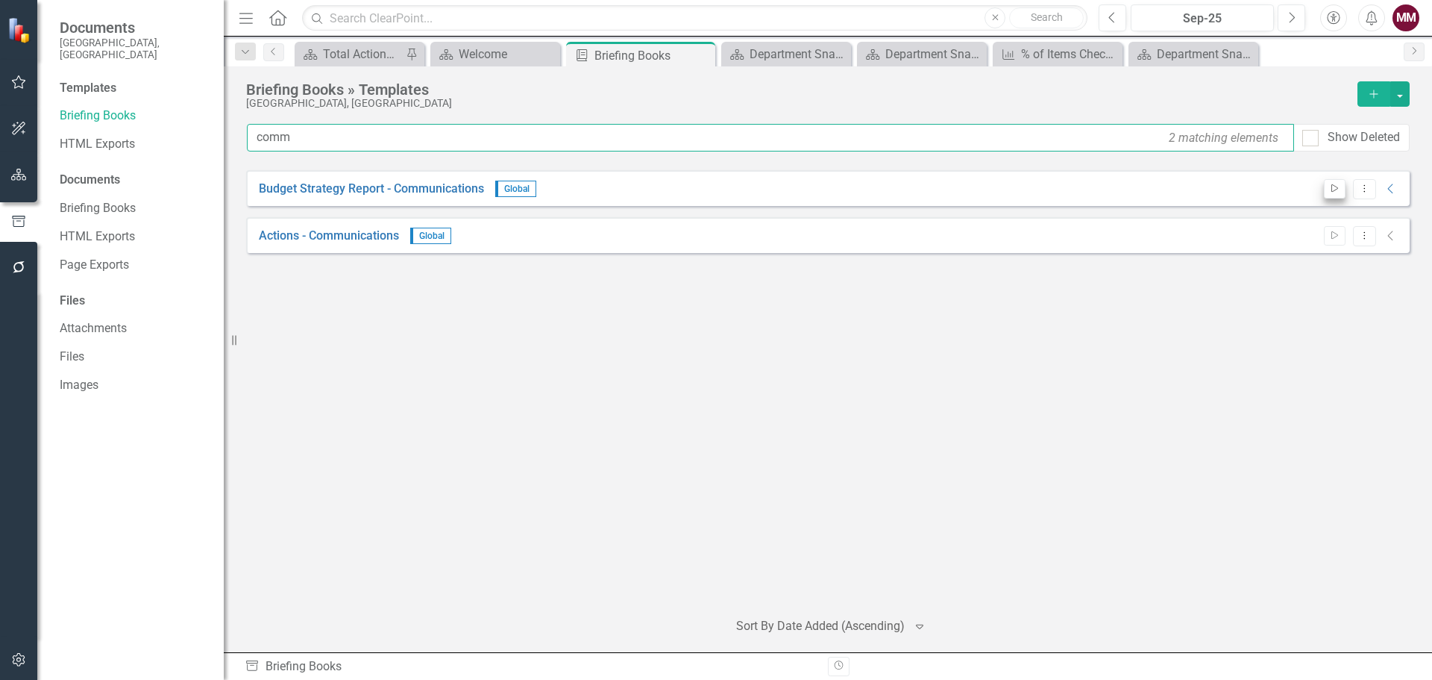
type input "comm"
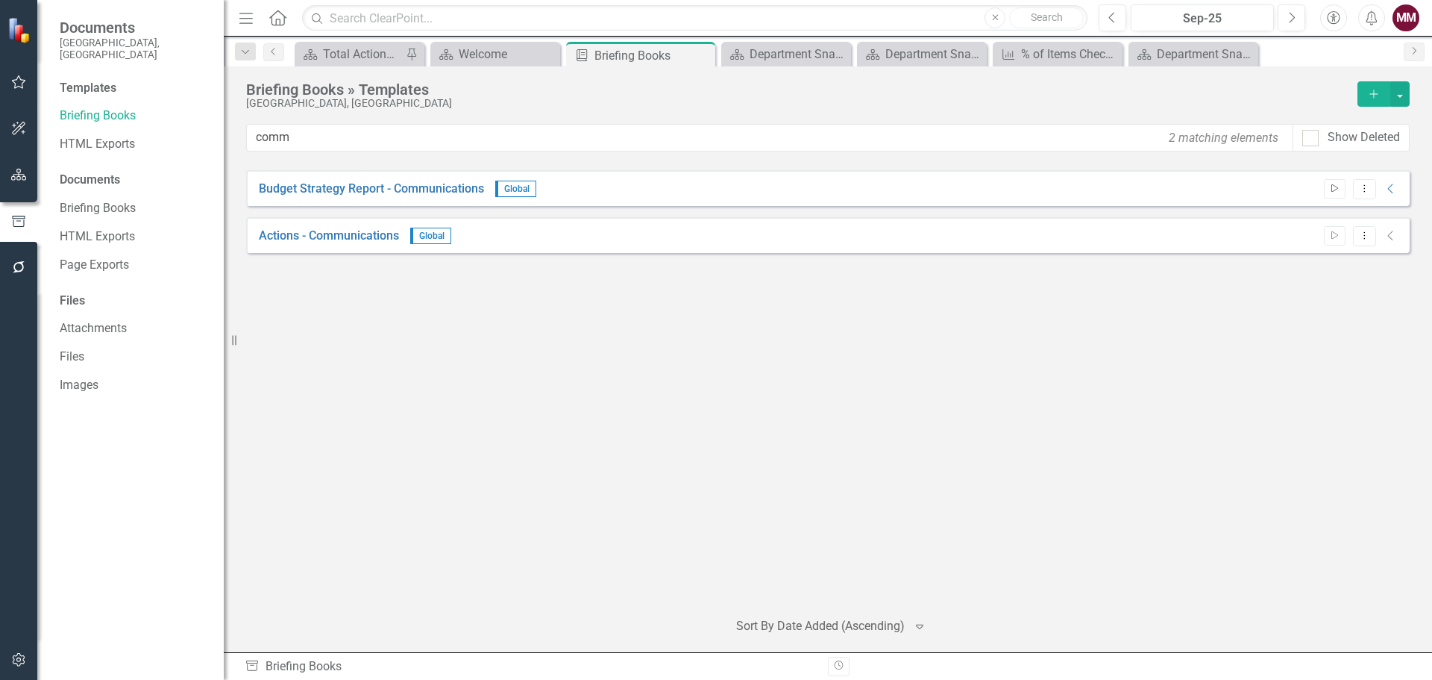
click at [1145, 186] on icon "button" at bounding box center [1335, 188] width 7 height 8
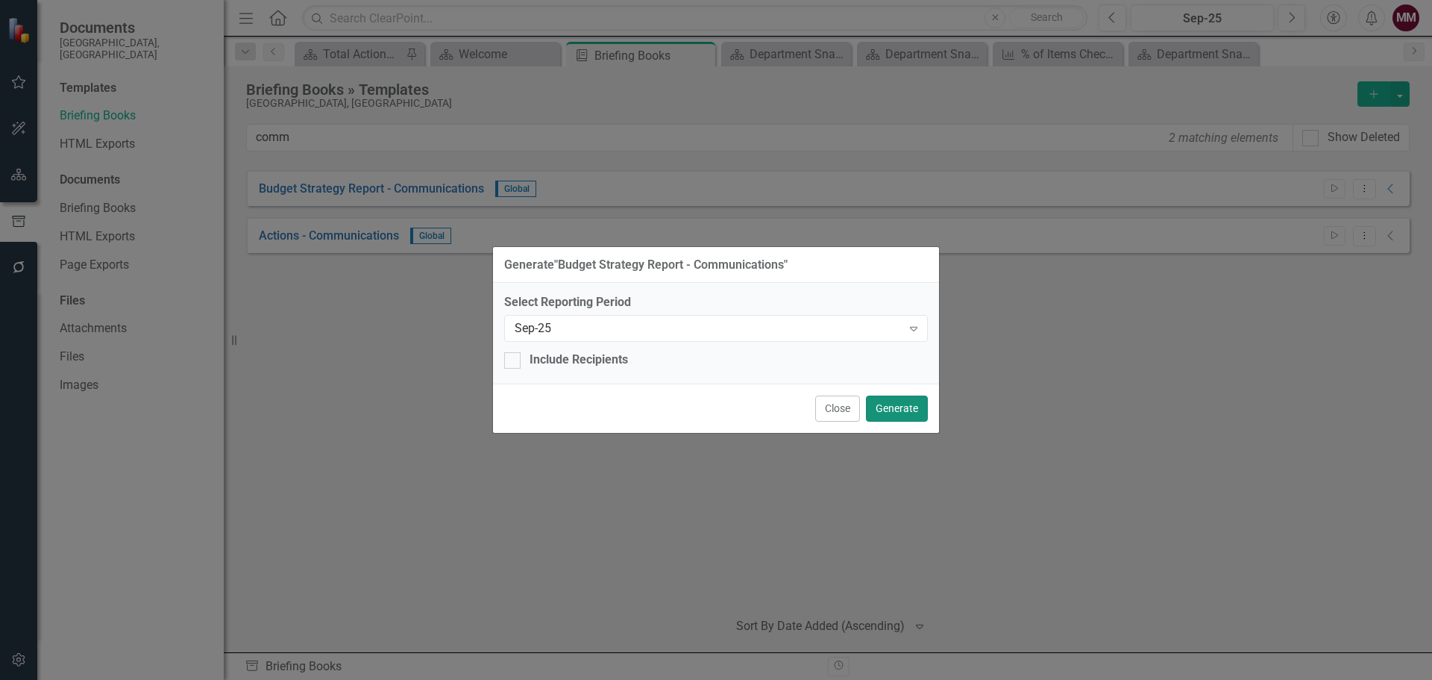
click at [887, 410] on button "Generate" at bounding box center [897, 408] width 62 height 26
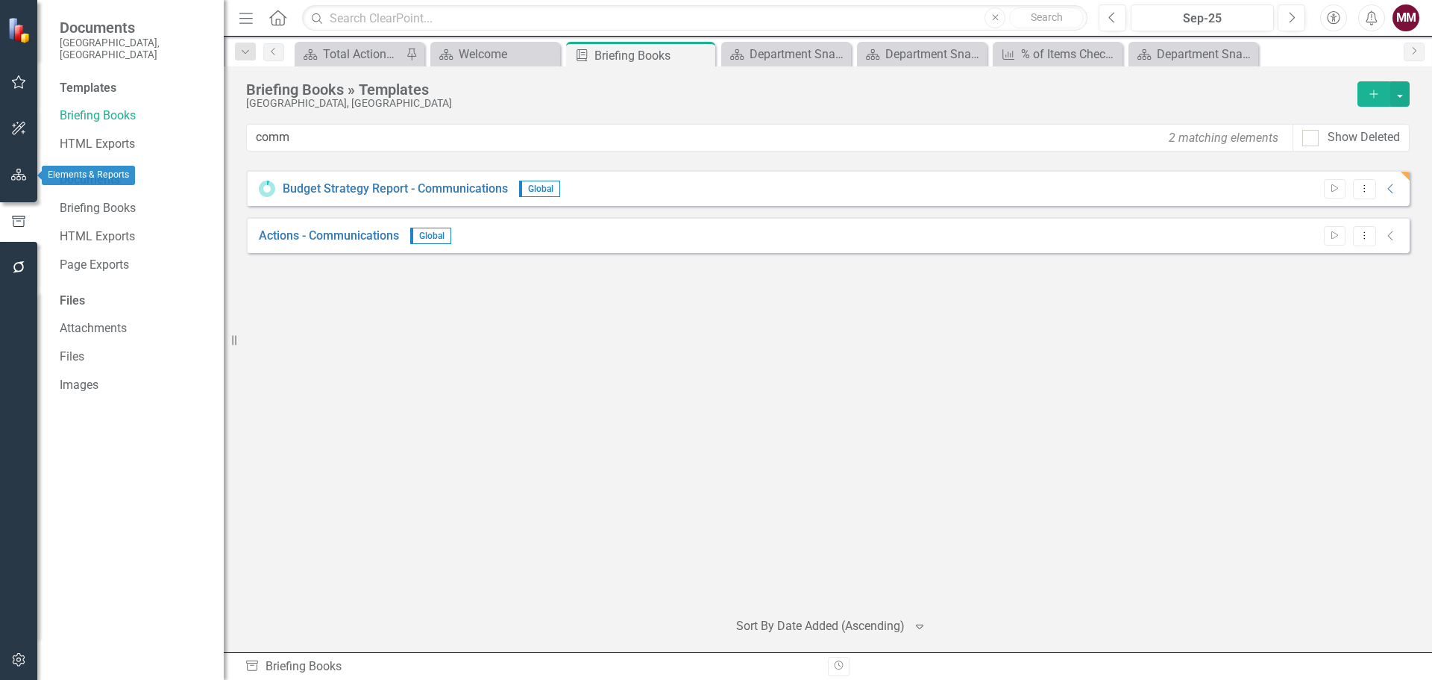
click at [11, 172] on icon "button" at bounding box center [19, 175] width 16 height 12
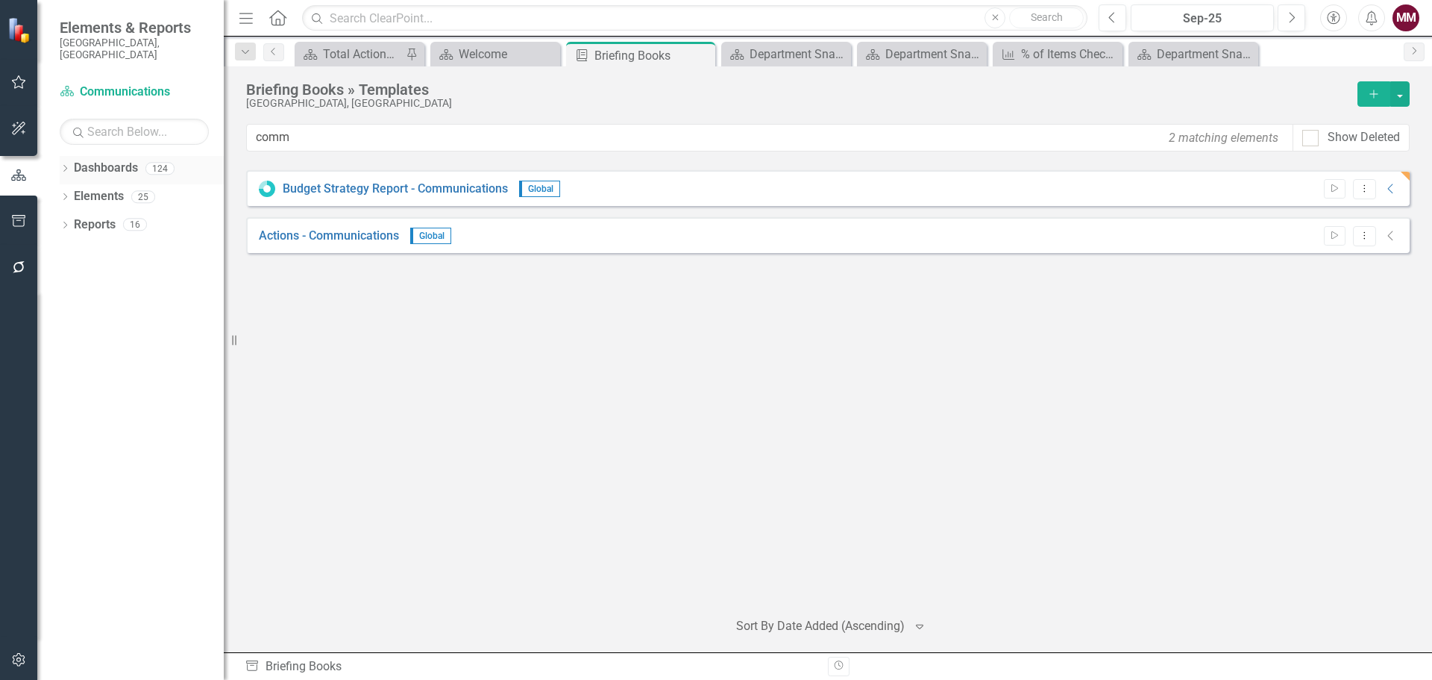
click at [66, 166] on icon "Dropdown" at bounding box center [65, 170] width 10 height 8
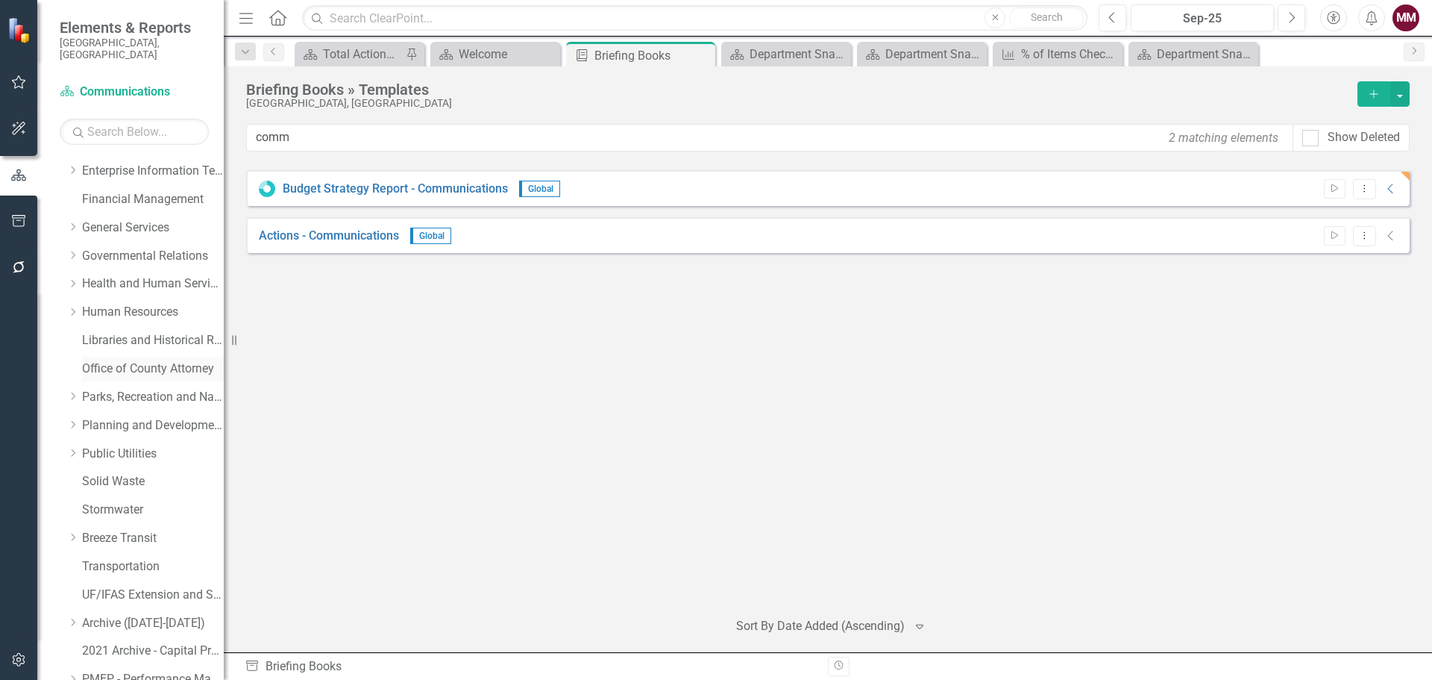
scroll to position [224, 0]
click at [125, 501] on link "Stormwater" at bounding box center [153, 509] width 142 height 17
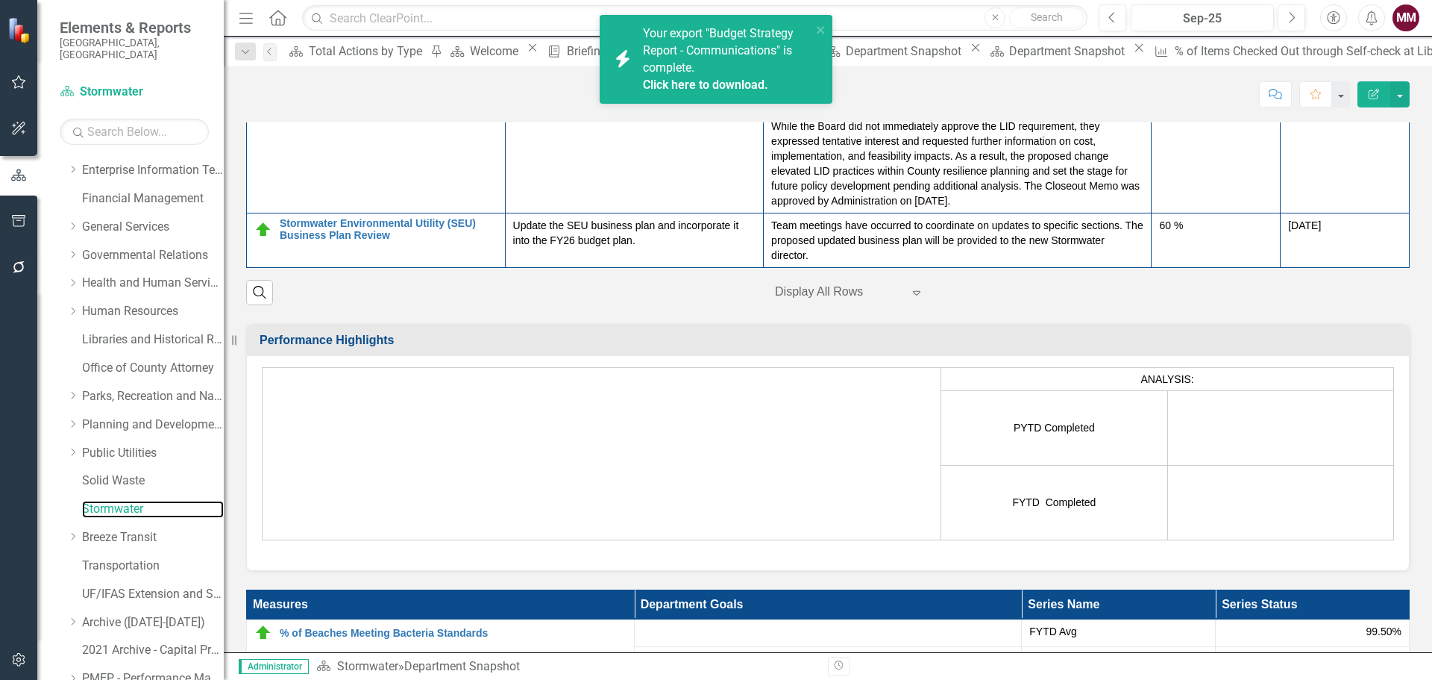
scroll to position [1791, 0]
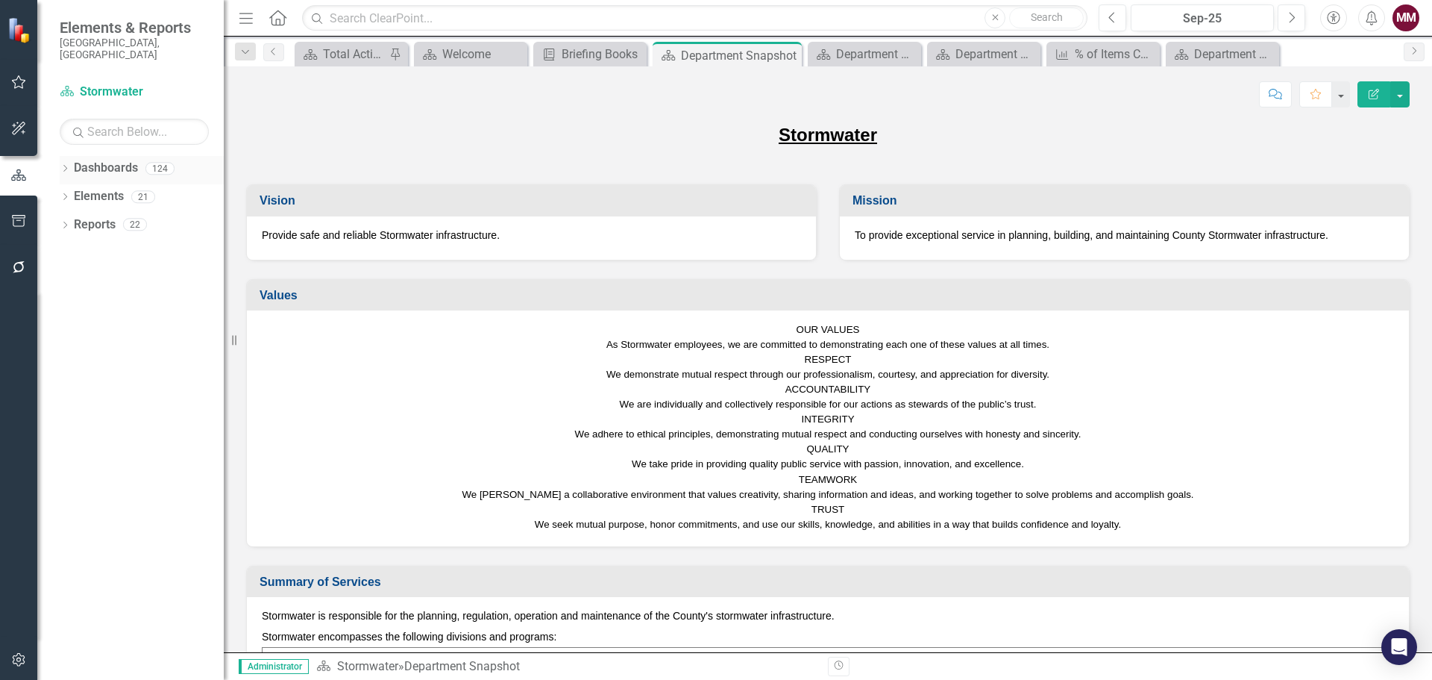
click at [66, 166] on icon "Dropdown" at bounding box center [65, 170] width 10 height 8
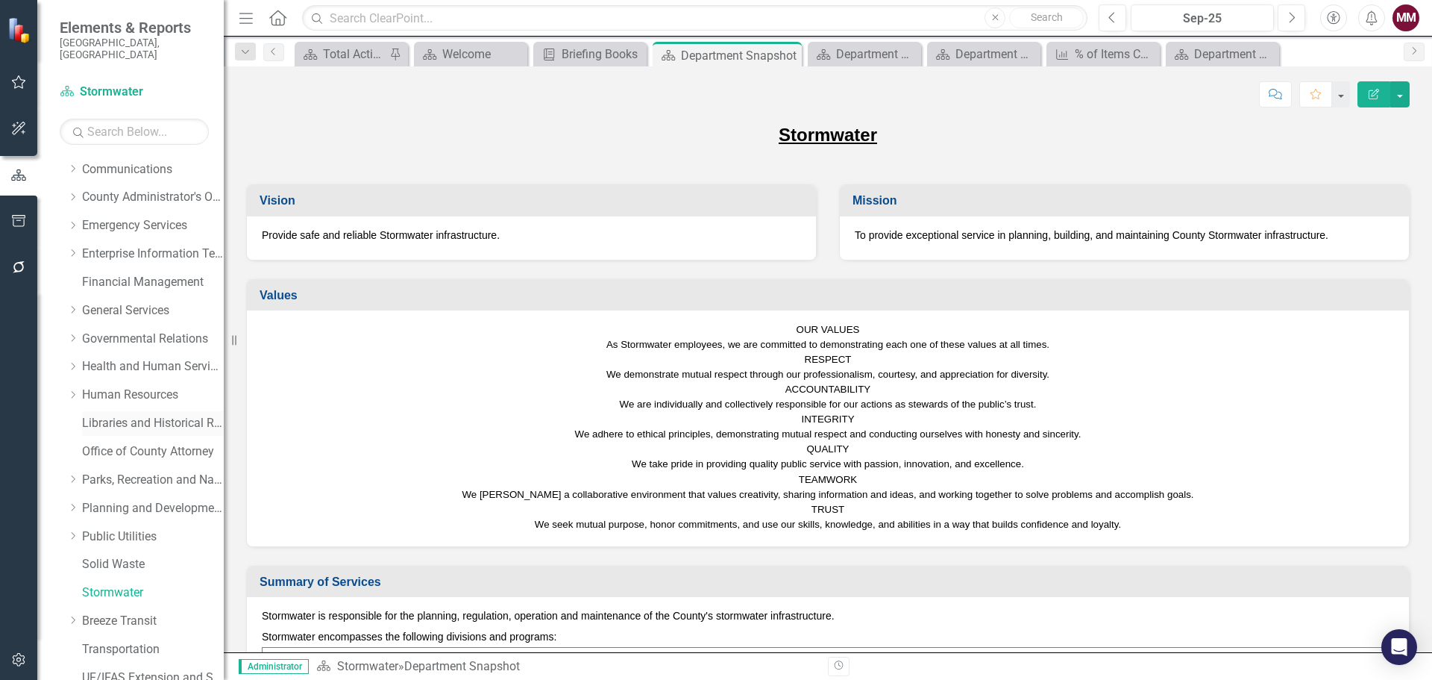
scroll to position [149, 0]
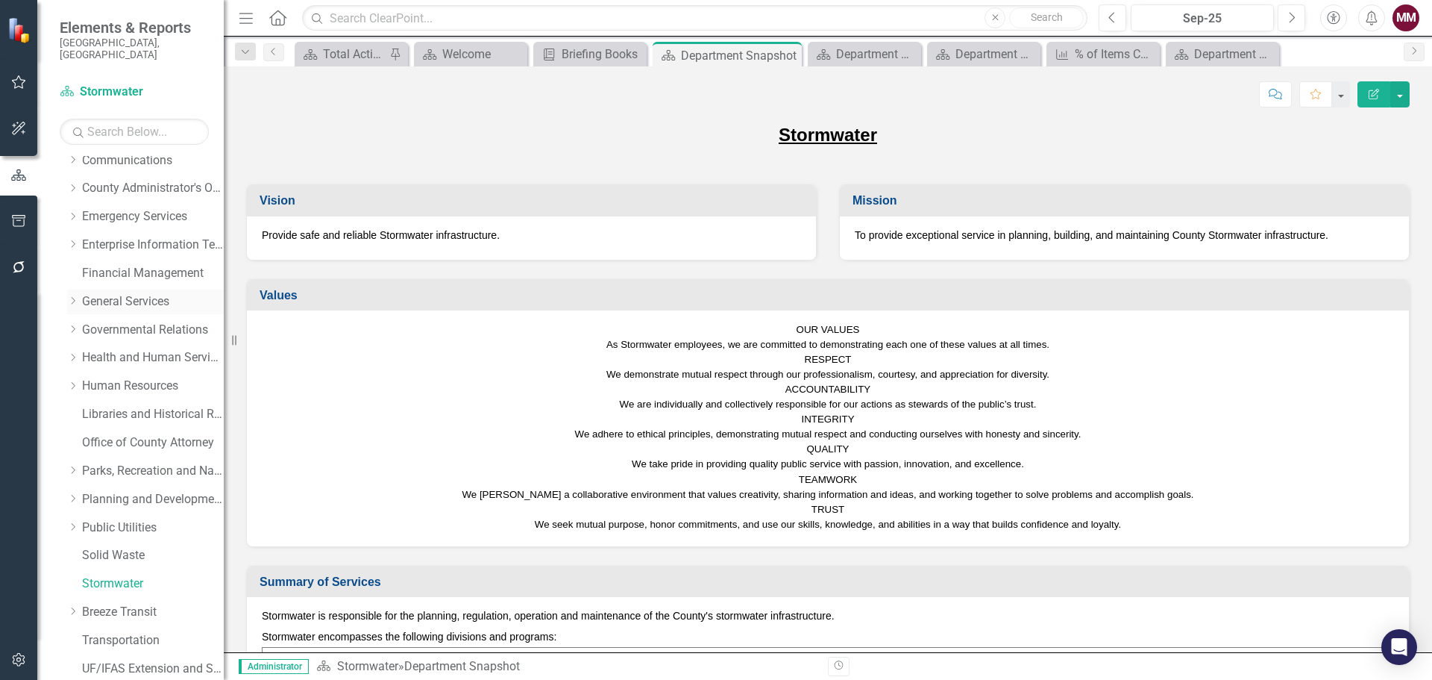
click at [148, 293] on link "General Services" at bounding box center [153, 301] width 142 height 17
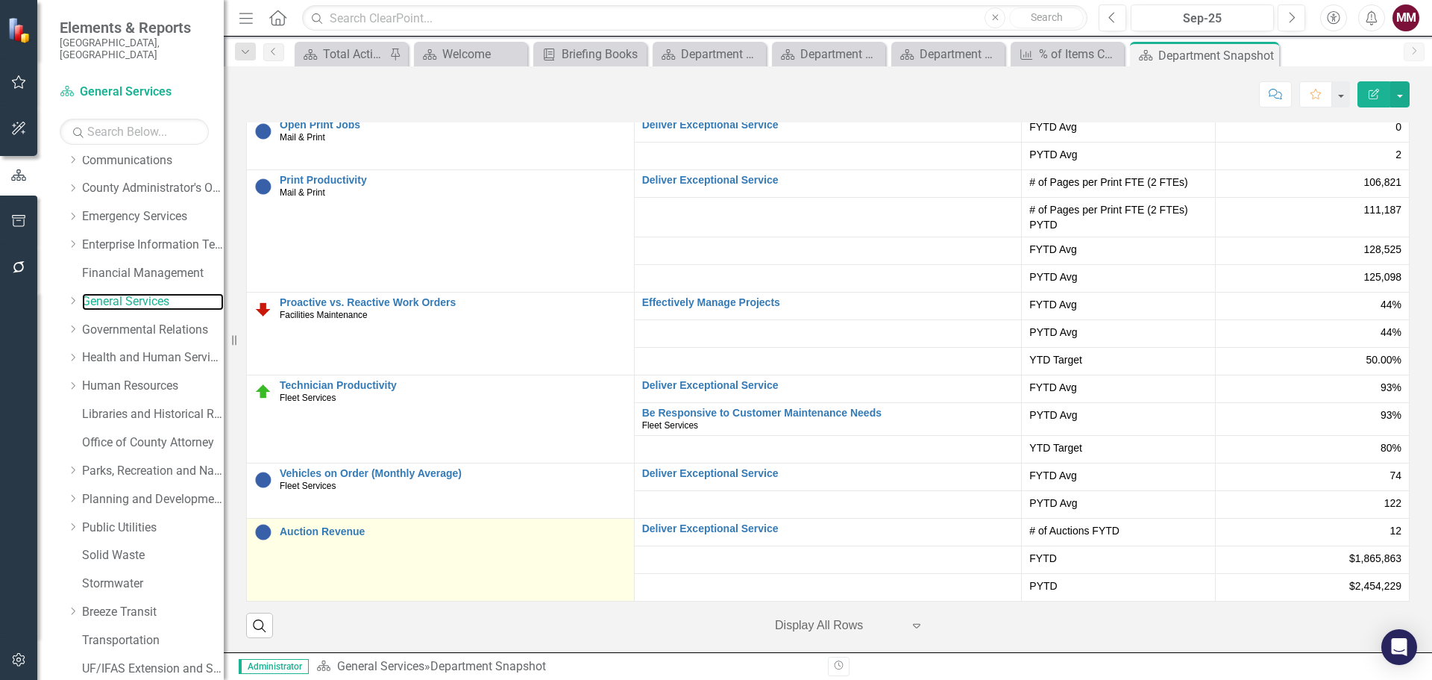
scroll to position [3064, 0]
click at [322, 525] on link "Auction Revenue" at bounding box center [453, 530] width 347 height 11
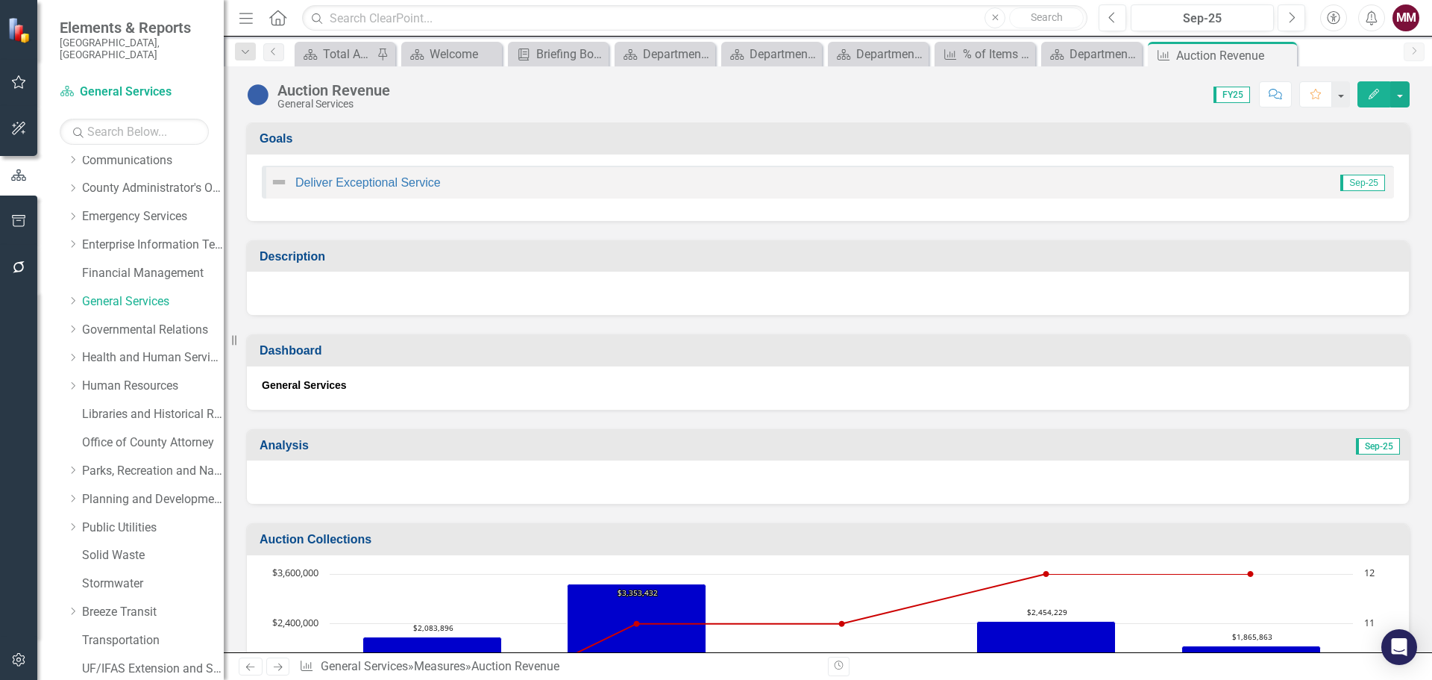
click at [607, 484] on div at bounding box center [828, 481] width 1162 height 43
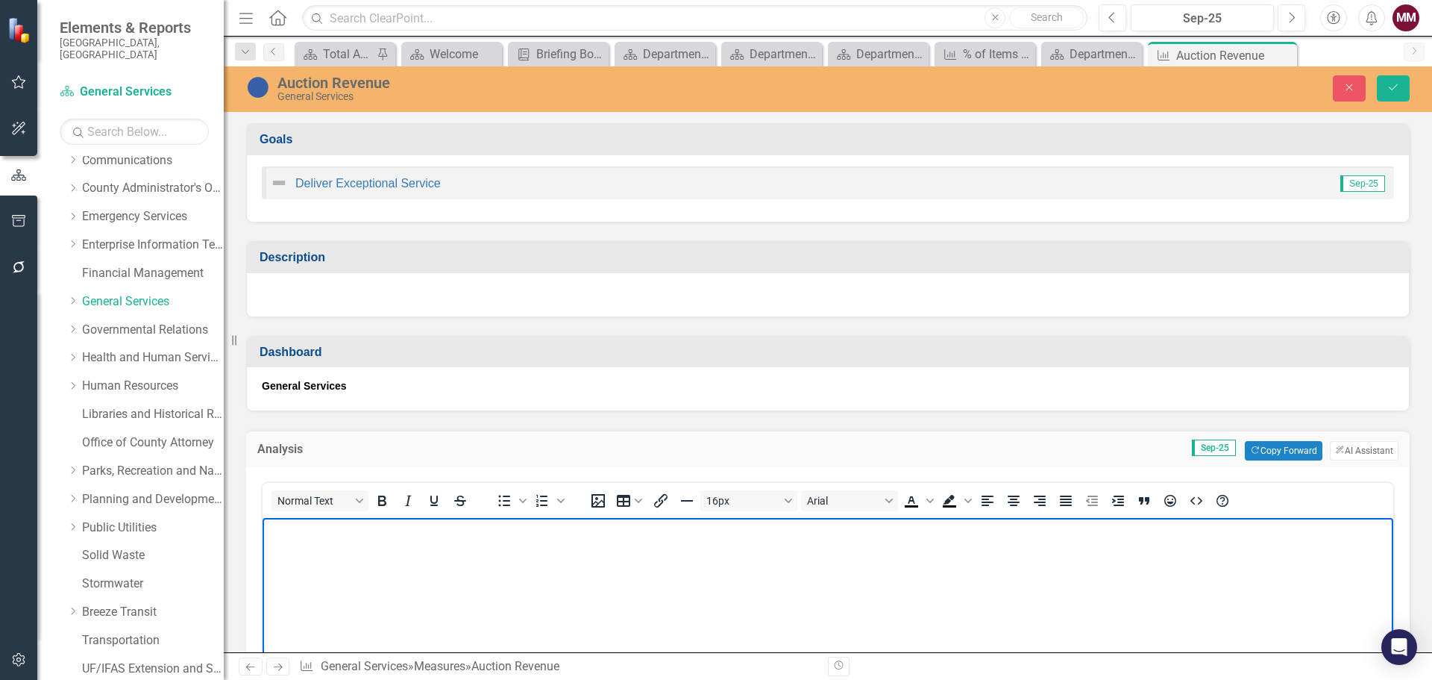
click at [326, 531] on p "Rich Text Area. Press ALT-0 for help." at bounding box center [828, 530] width 1124 height 18
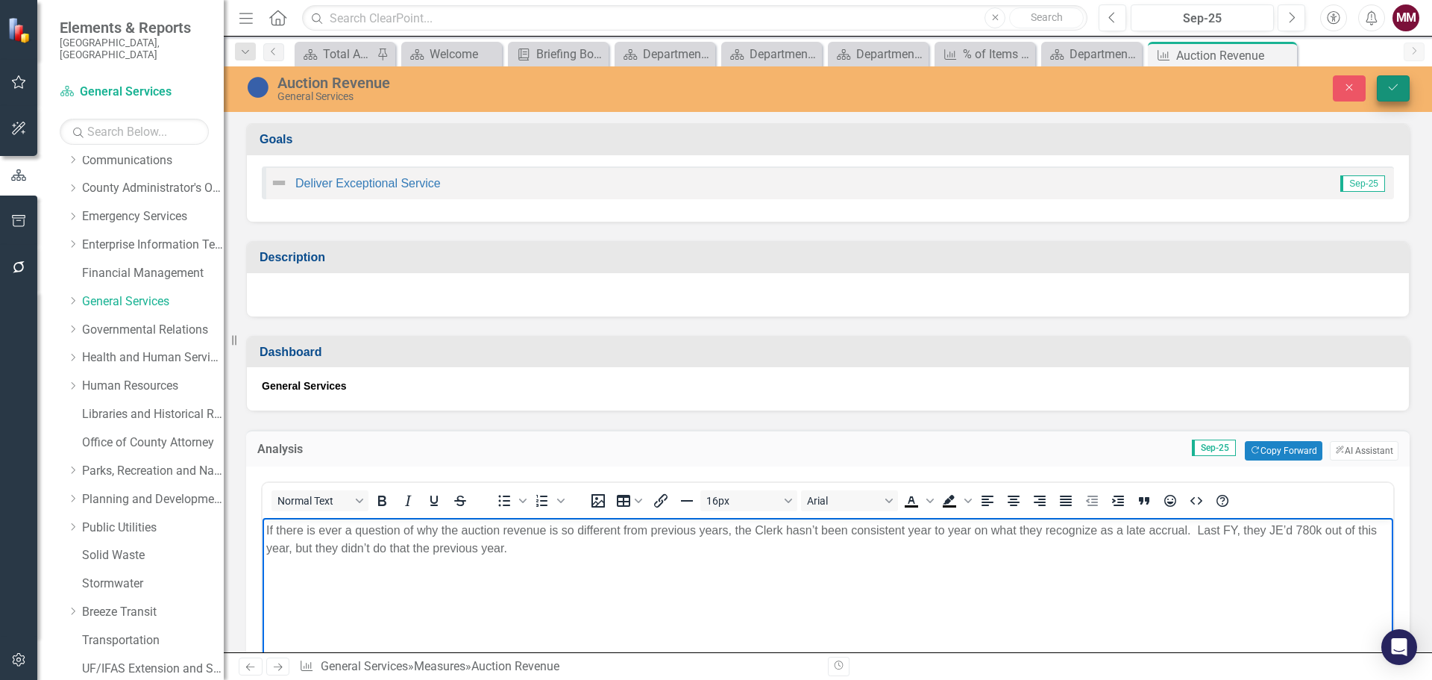
click at [1387, 88] on icon "Save" at bounding box center [1393, 87] width 13 height 10
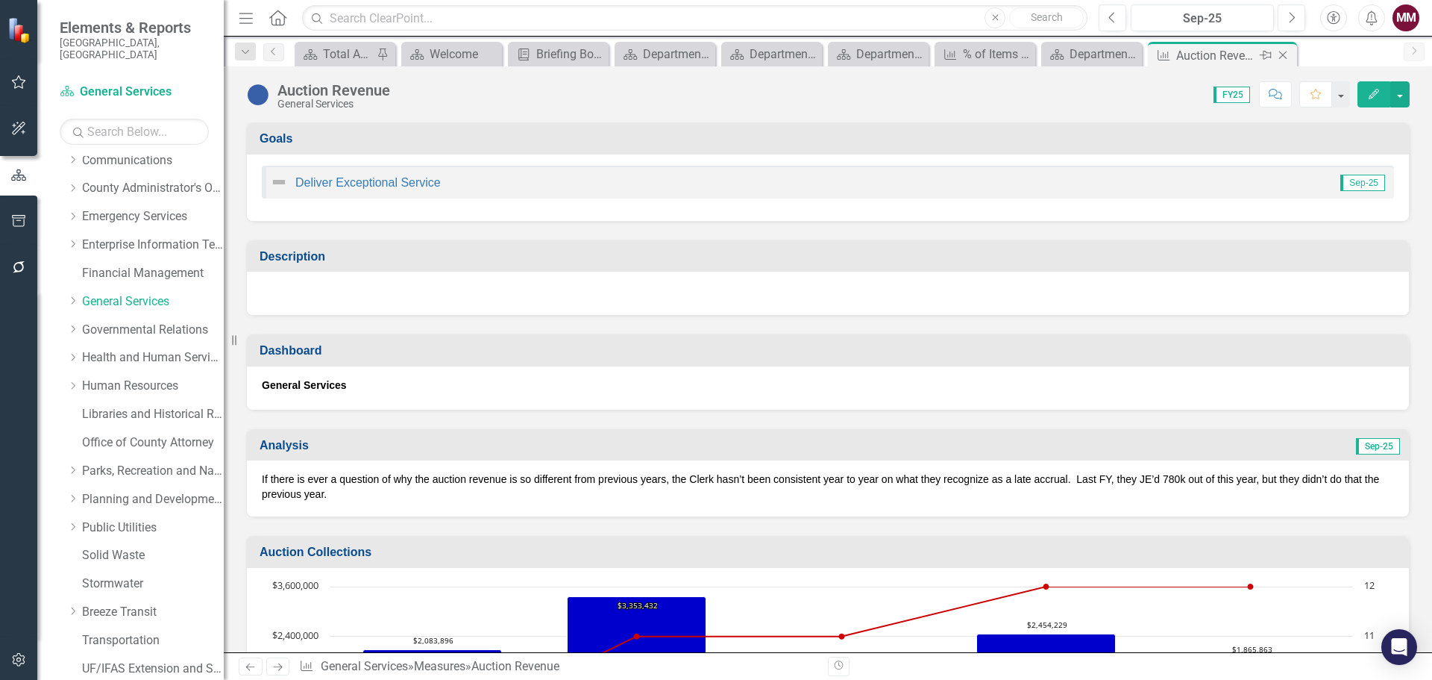
click at [1281, 57] on icon "Close" at bounding box center [1283, 55] width 15 height 12
